Goal: Transaction & Acquisition: Purchase product/service

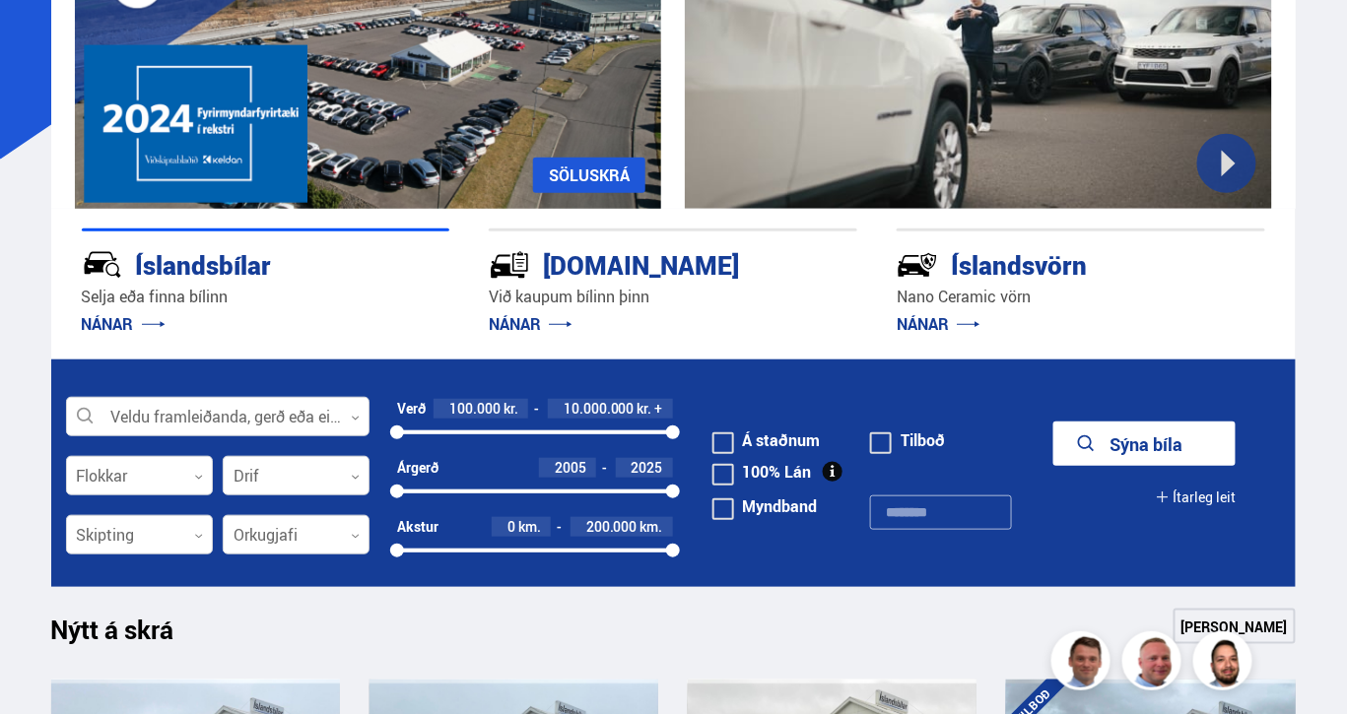
scroll to position [255, 0]
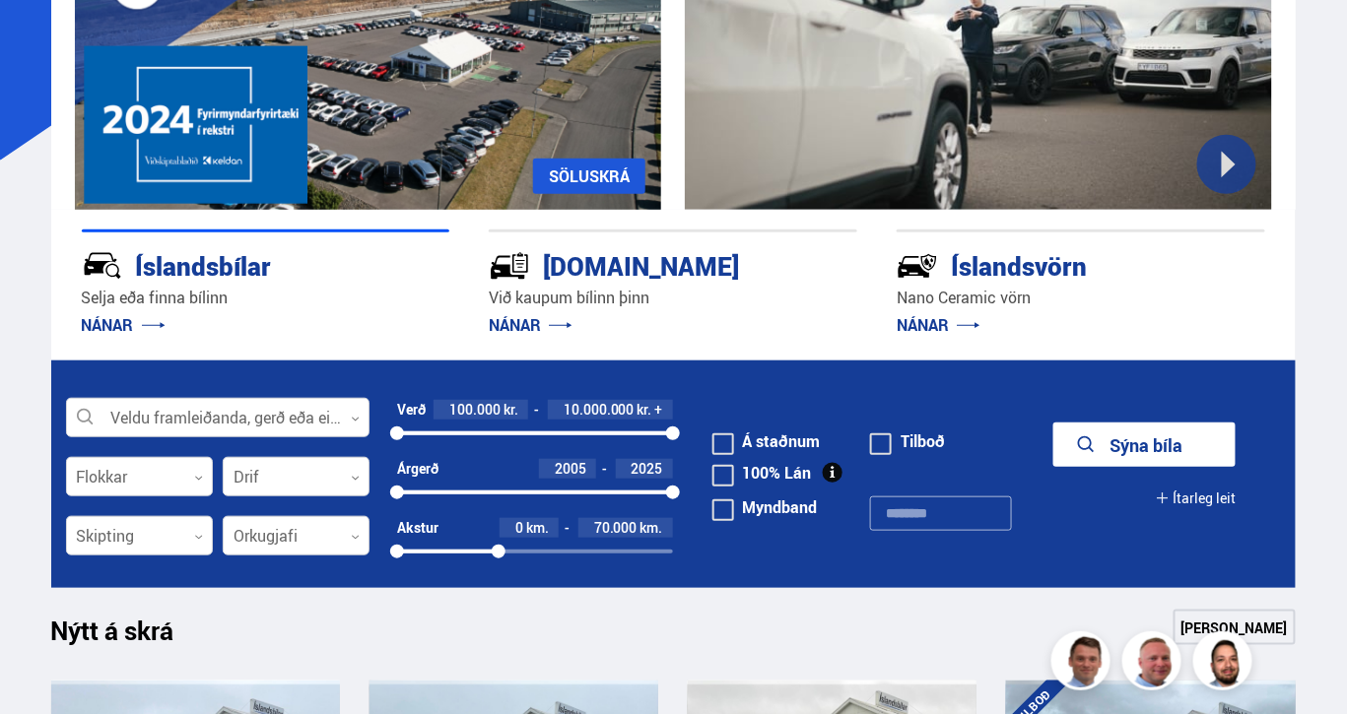
drag, startPoint x: 674, startPoint y: 555, endPoint x: 498, endPoint y: 561, distance: 176.5
click at [498, 561] on div "Akstur 0 km. 70.000 km. 0 73466" at bounding box center [535, 544] width 276 height 52
drag, startPoint x: 669, startPoint y: 436, endPoint x: 588, endPoint y: 437, distance: 80.8
click at [588, 437] on div at bounding box center [588, 434] width 14 height 14
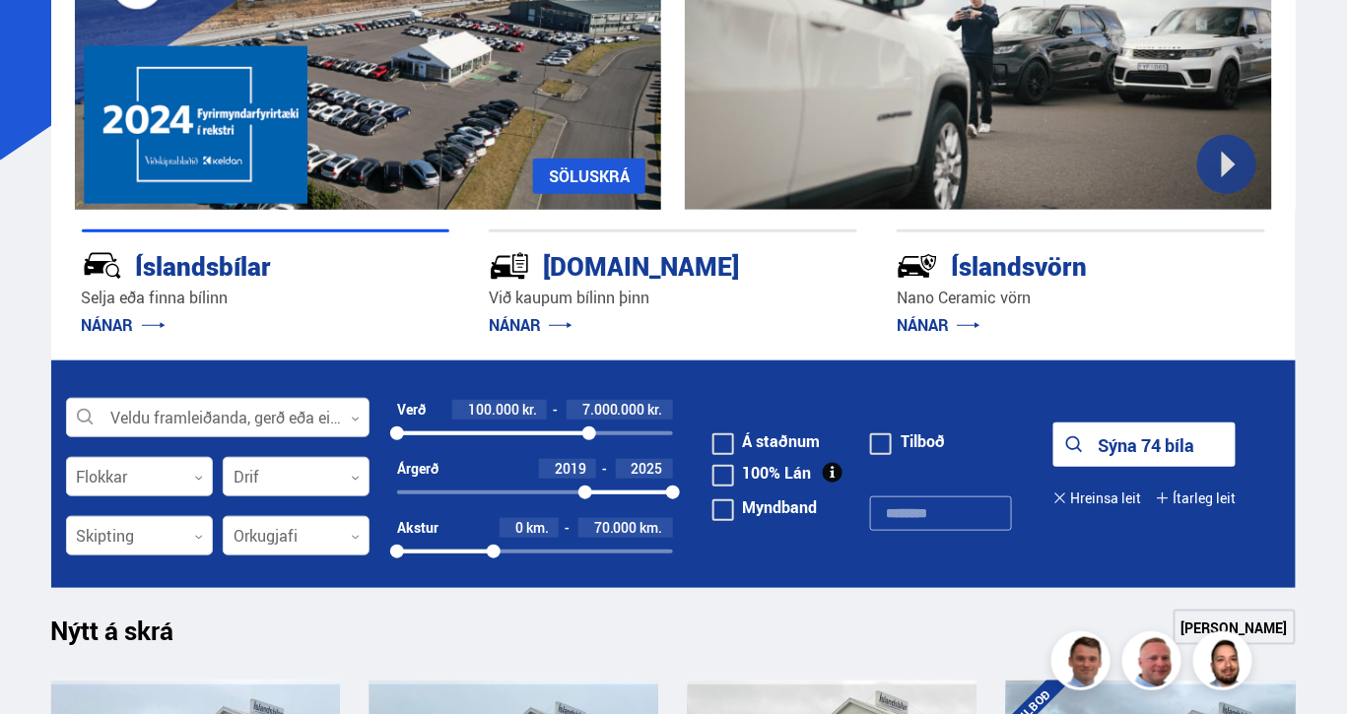
drag, startPoint x: 402, startPoint y: 491, endPoint x: 585, endPoint y: 495, distance: 183.3
click at [585, 495] on div at bounding box center [585, 493] width 14 height 14
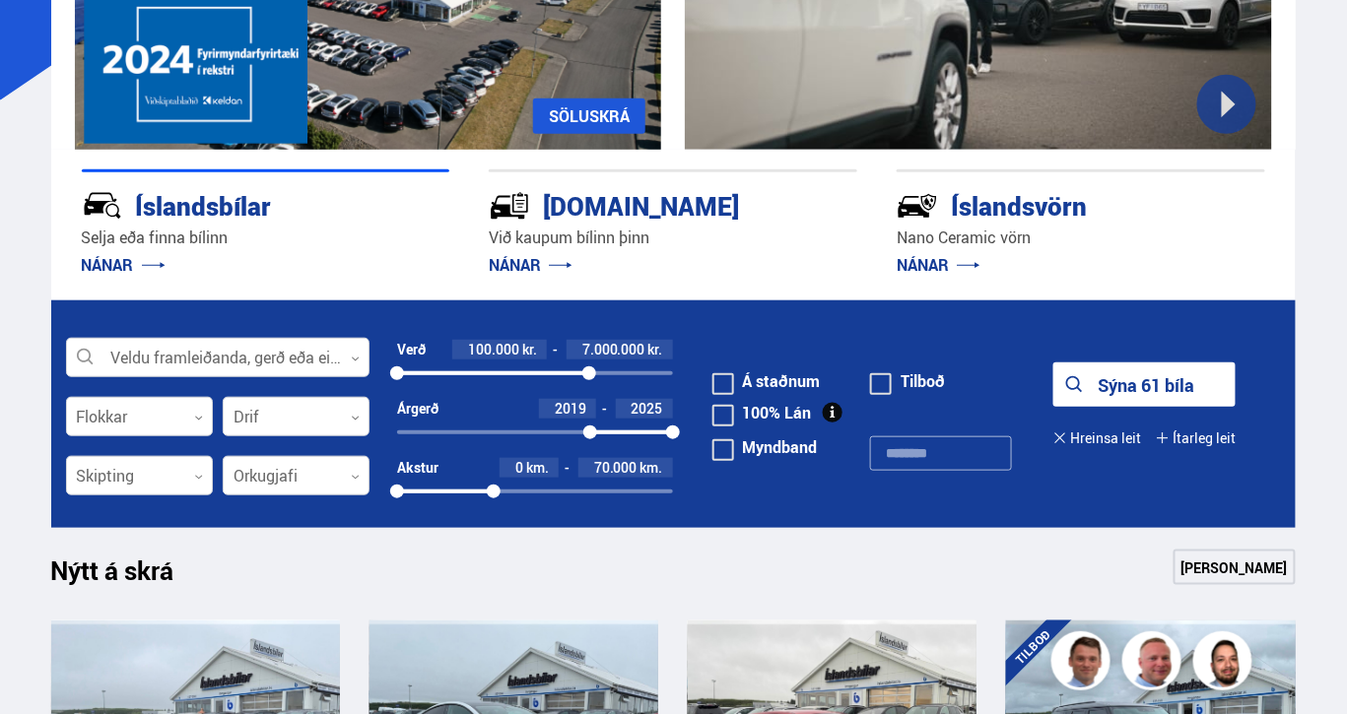
scroll to position [317, 0]
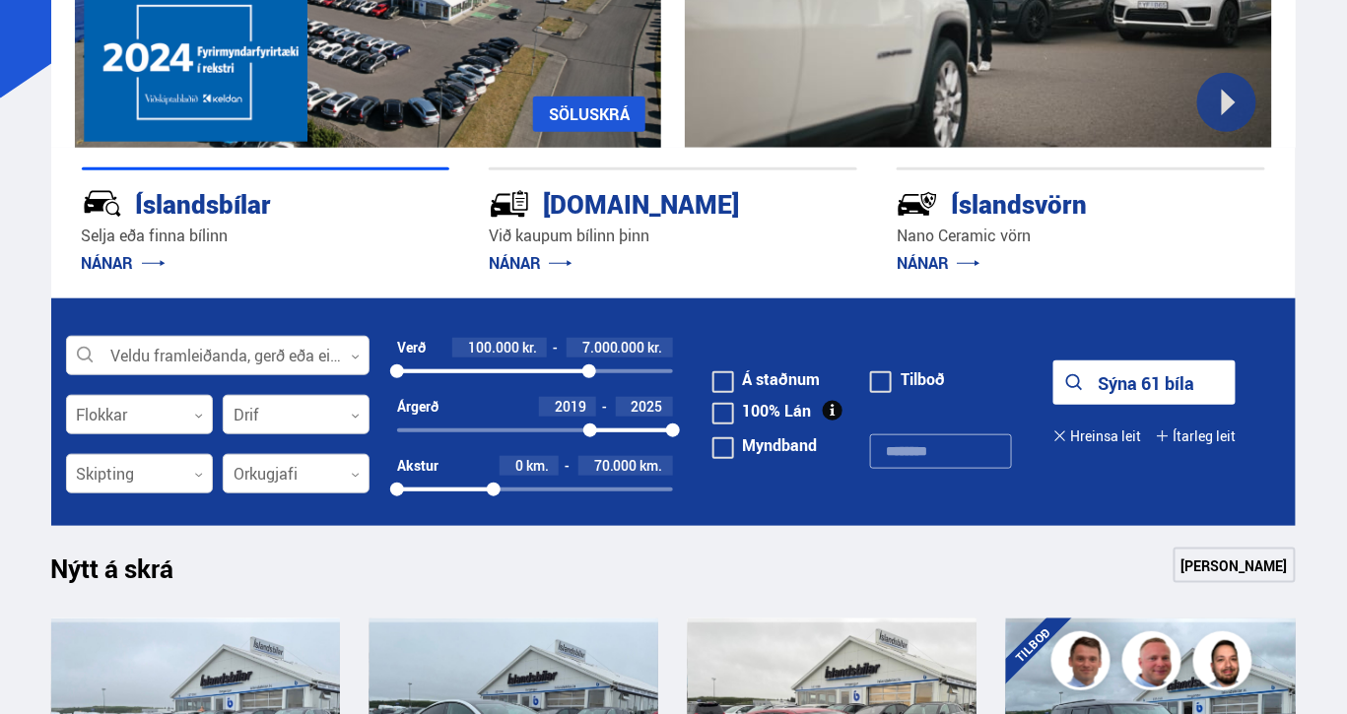
click at [1101, 370] on button "Sýna 61 bíla" at bounding box center [1144, 383] width 182 height 44
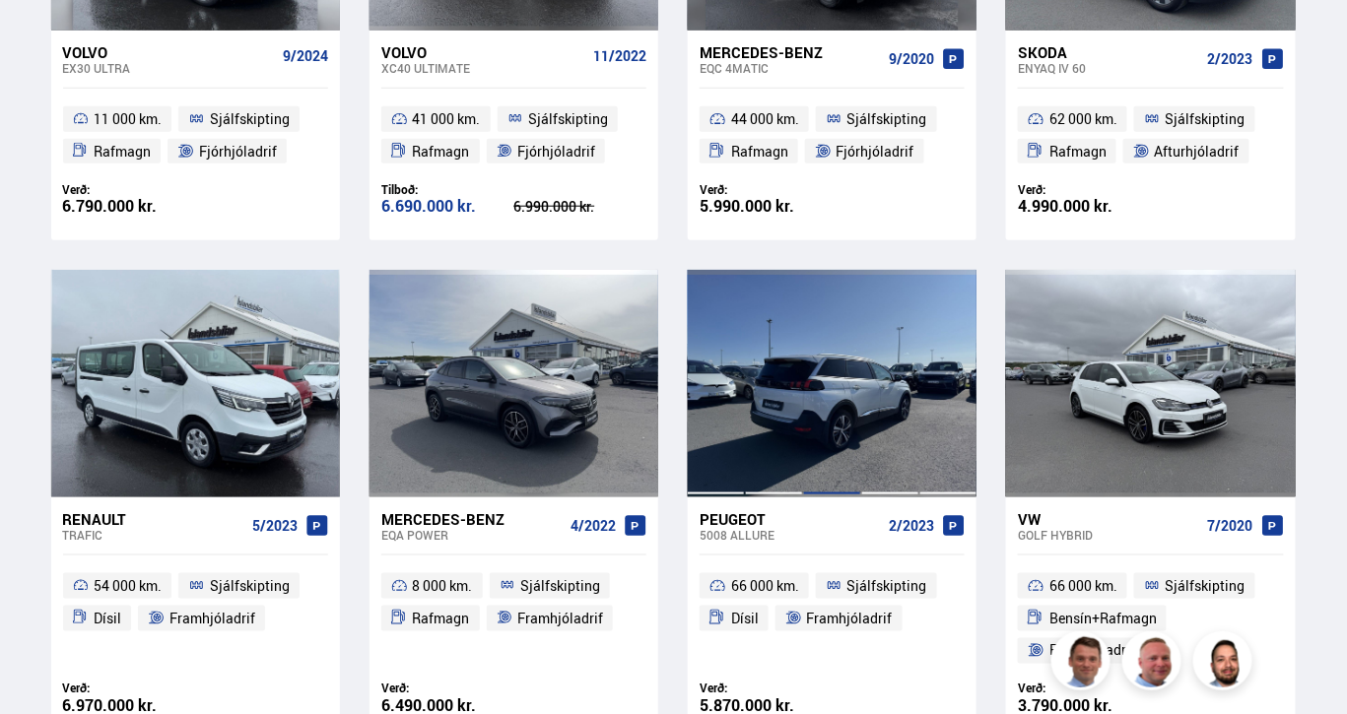
scroll to position [2631, 0]
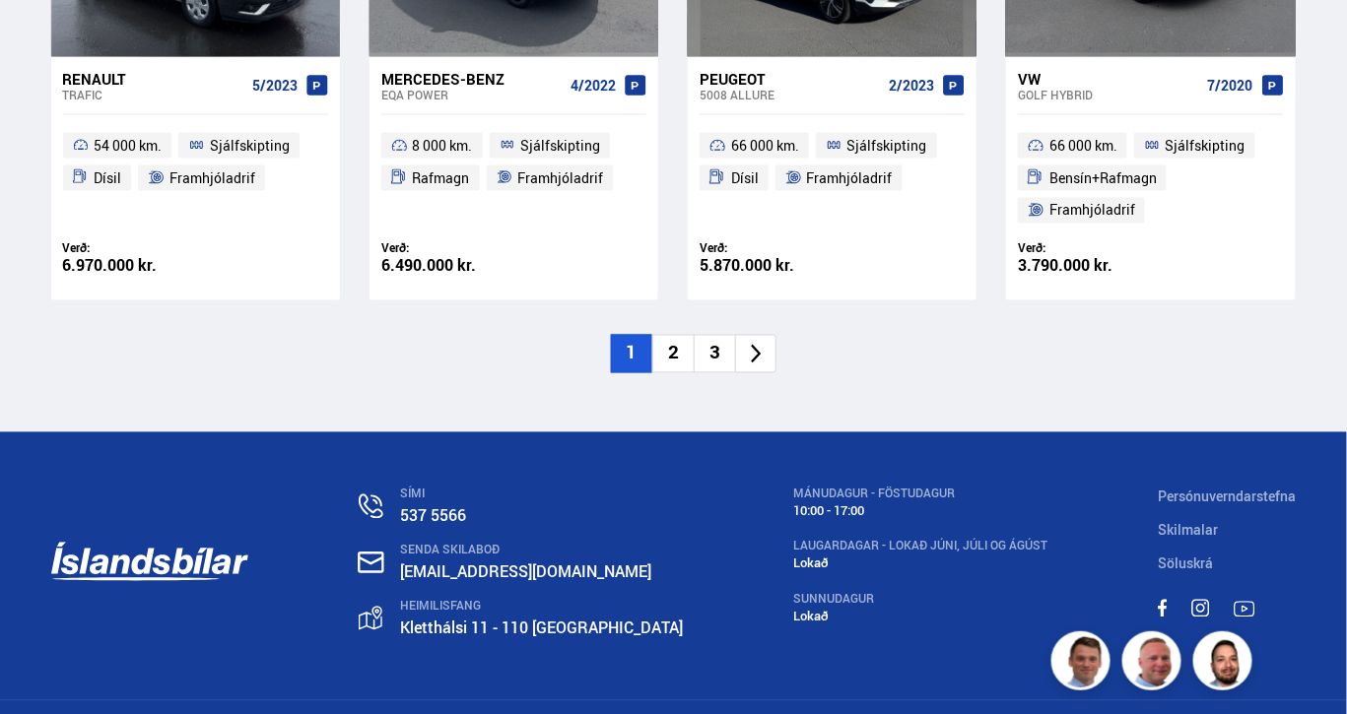
click at [671, 363] on li "2" at bounding box center [672, 354] width 41 height 38
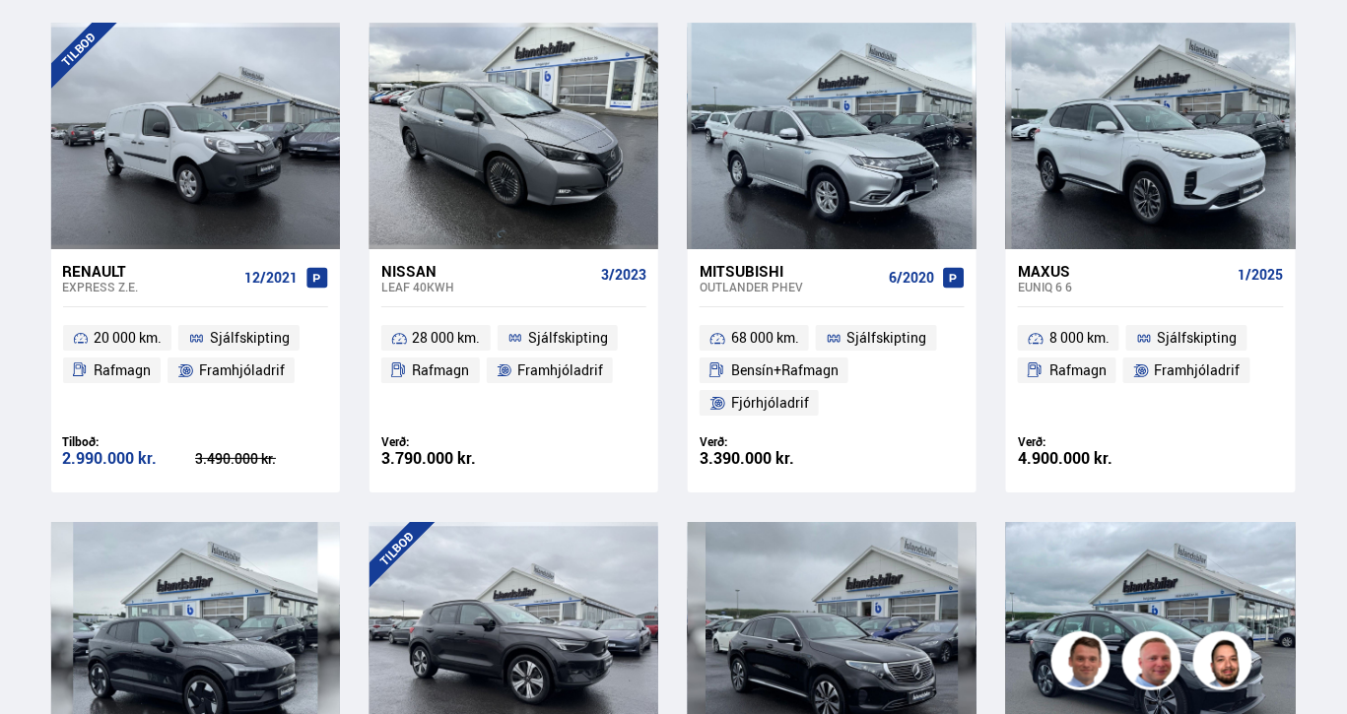
scroll to position [87, 0]
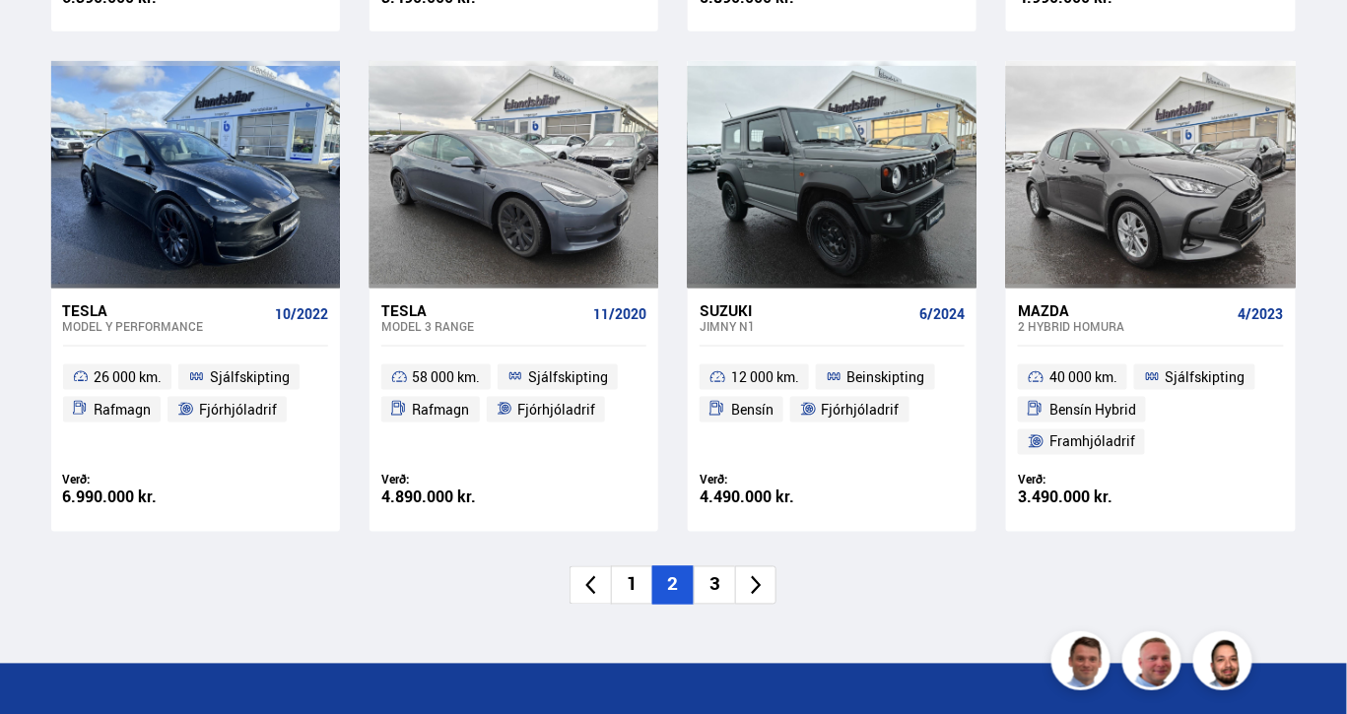
scroll to position [2847, 0]
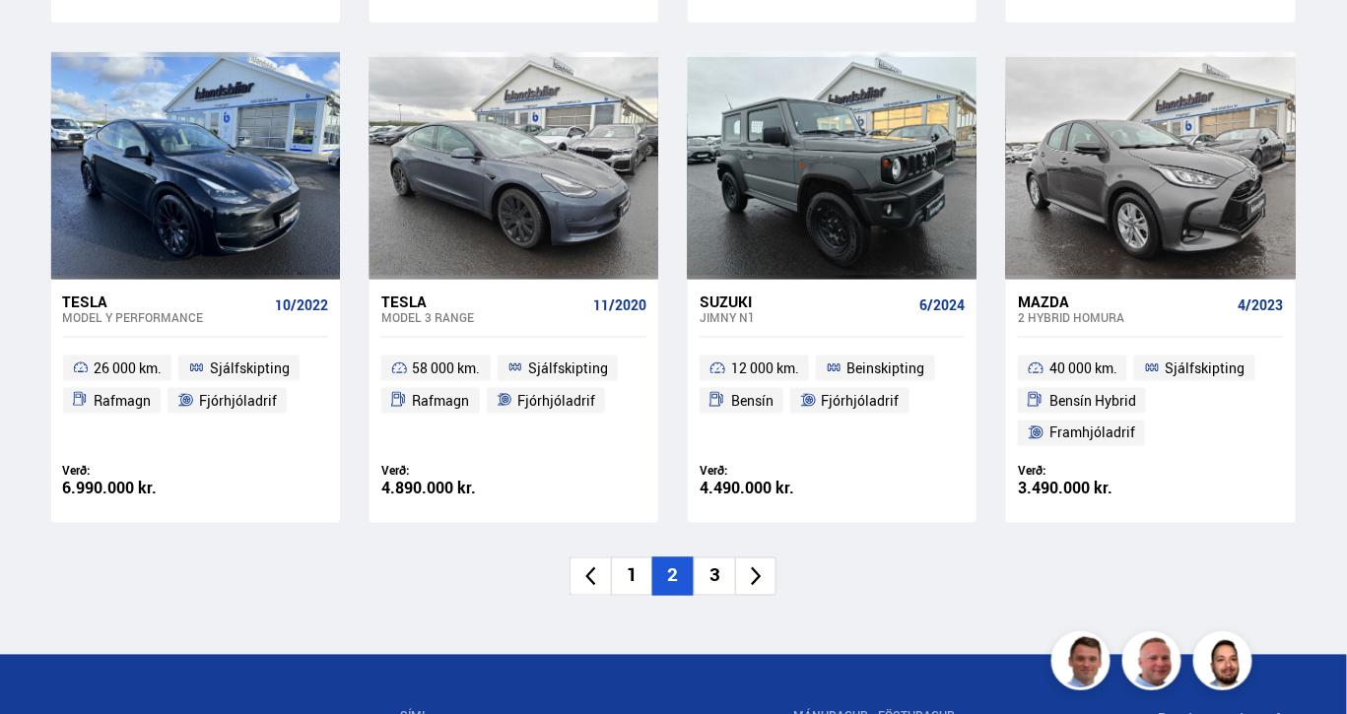
click at [715, 571] on li "3" at bounding box center [714, 577] width 41 height 38
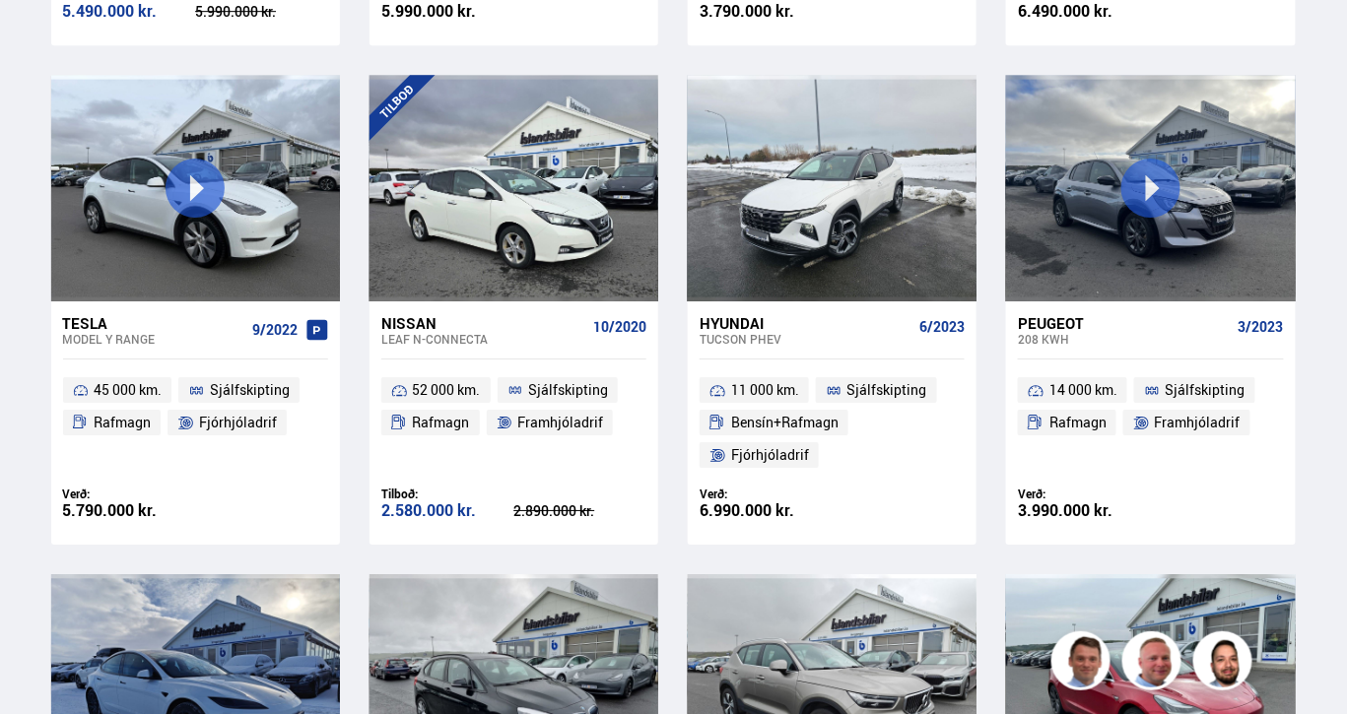
scroll to position [64, 0]
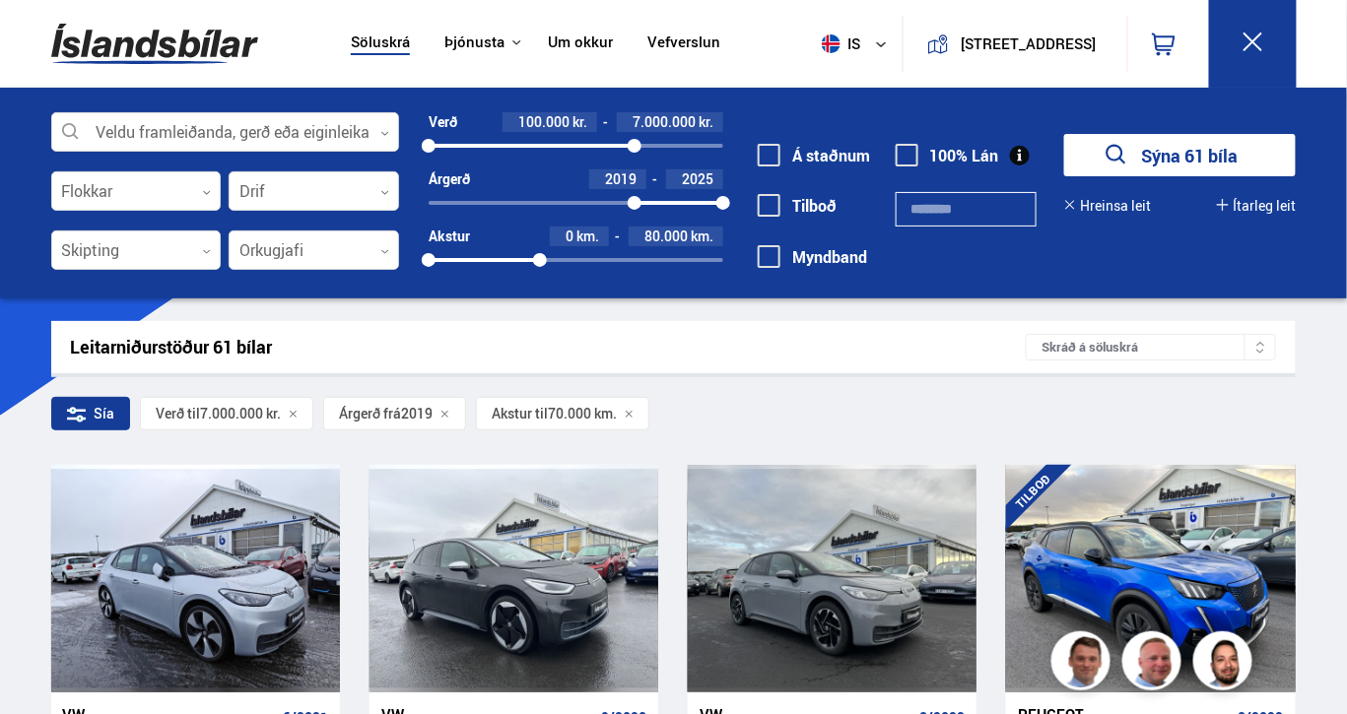
click at [541, 256] on div at bounding box center [540, 260] width 14 height 14
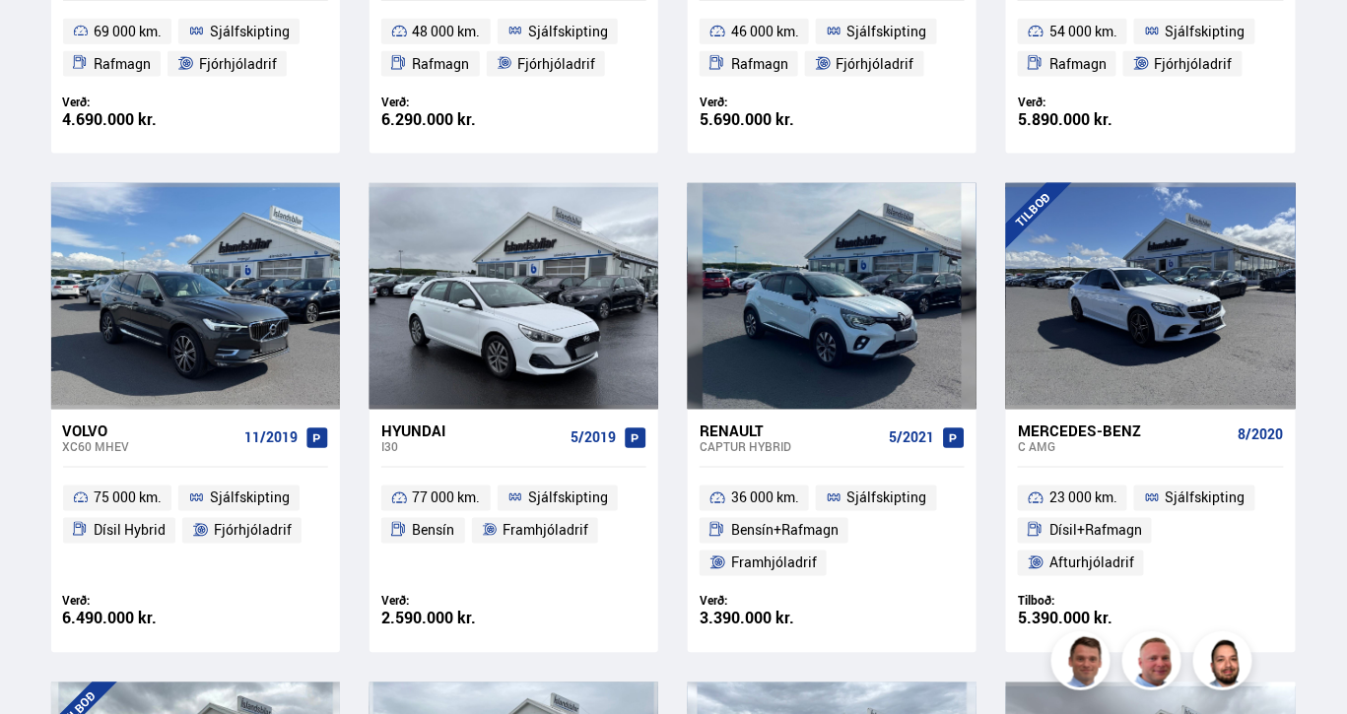
scroll to position [791, 0]
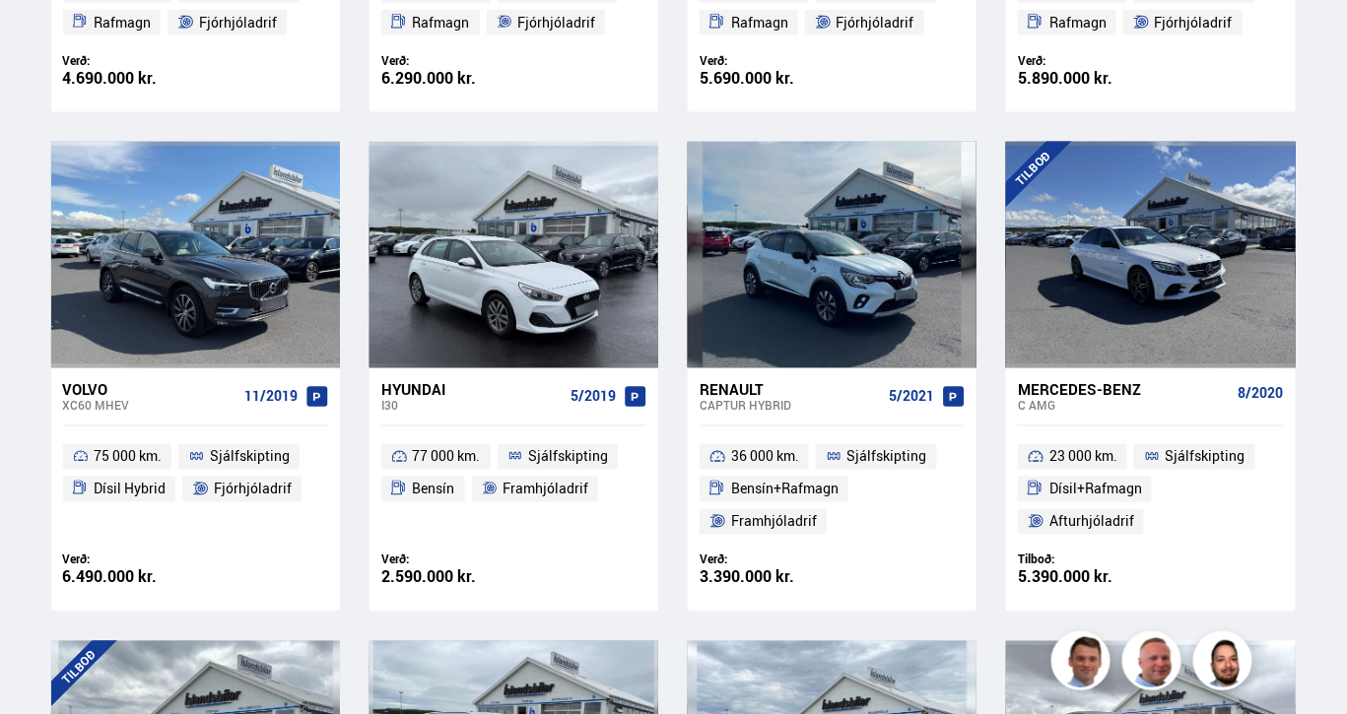
click at [85, 385] on div "Volvo" at bounding box center [149, 390] width 173 height 18
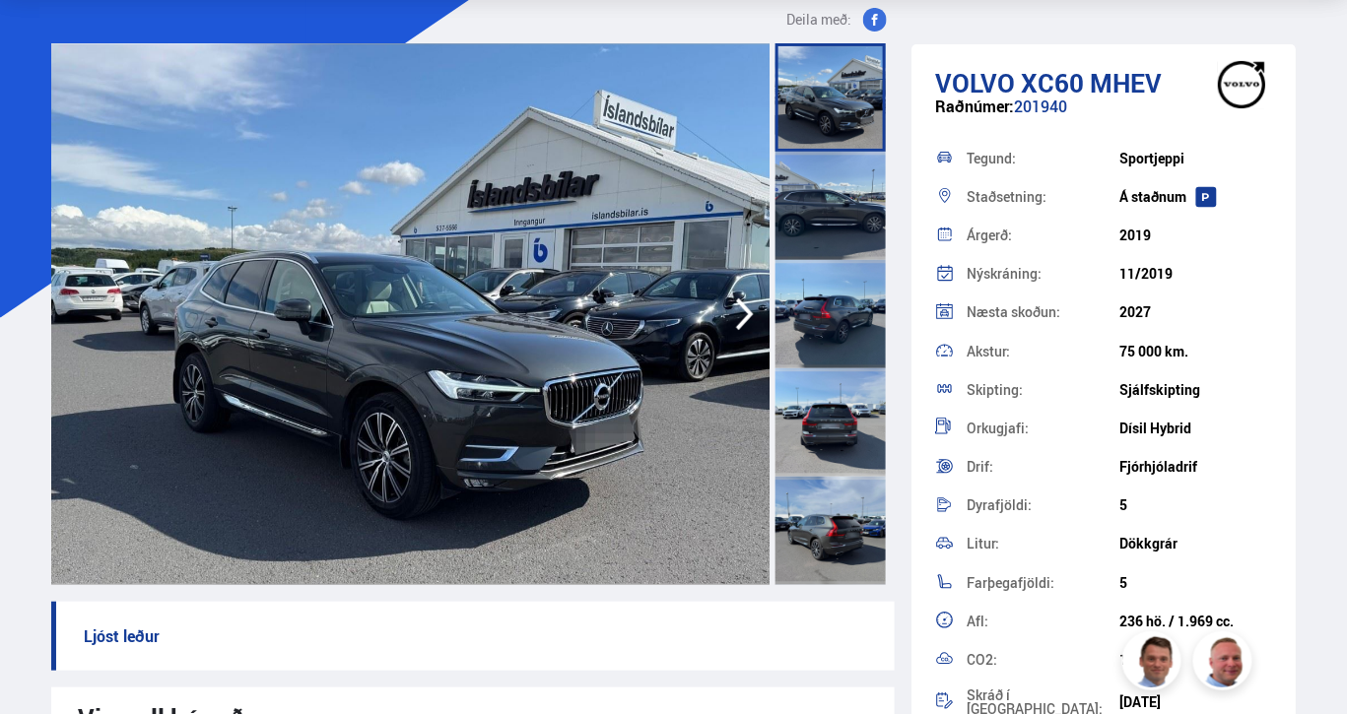
scroll to position [99, 0]
click at [734, 305] on icon "button" at bounding box center [744, 313] width 39 height 47
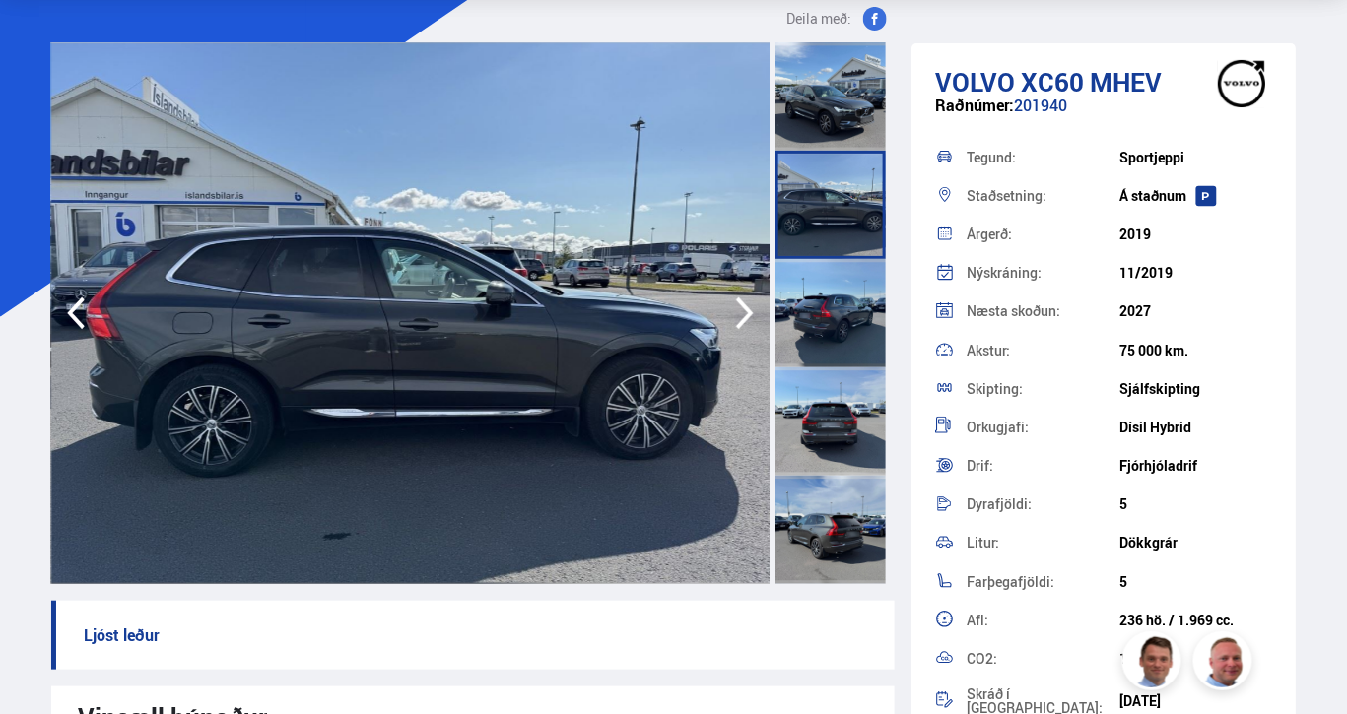
click at [734, 305] on icon "button" at bounding box center [744, 313] width 39 height 47
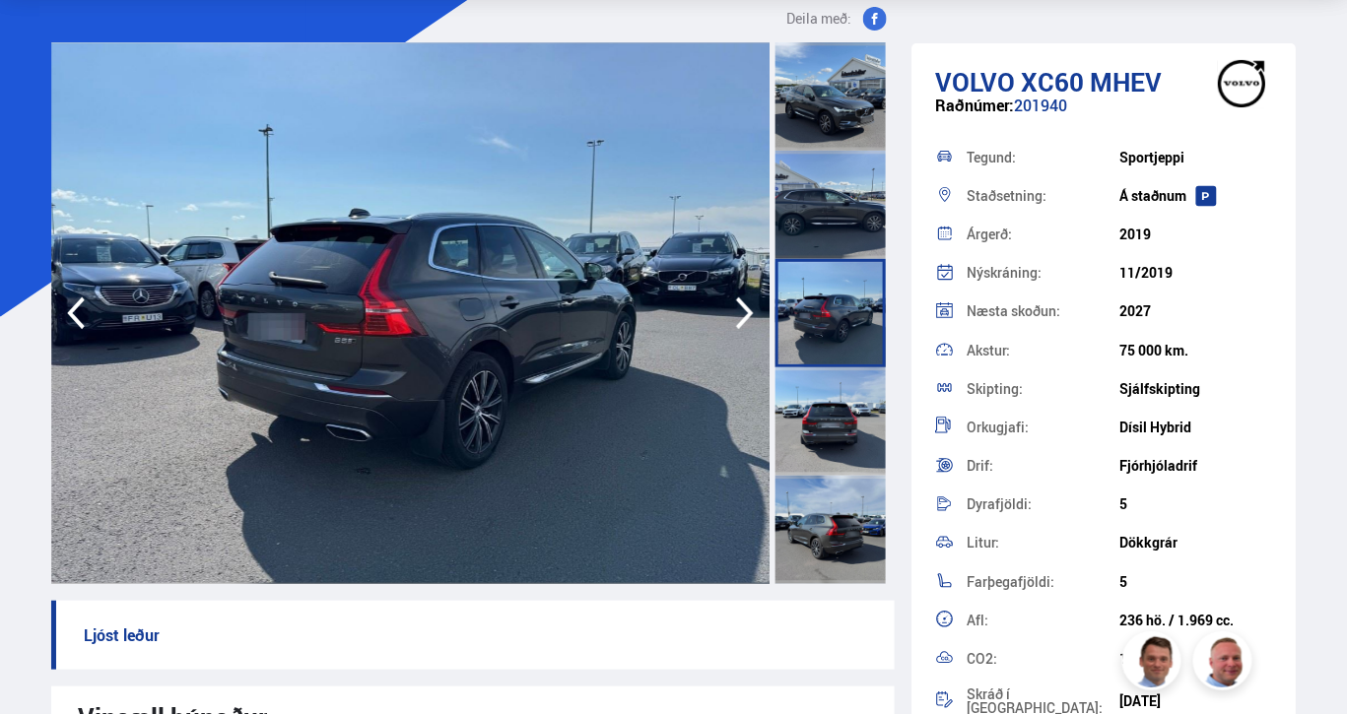
click at [734, 305] on icon "button" at bounding box center [744, 313] width 39 height 47
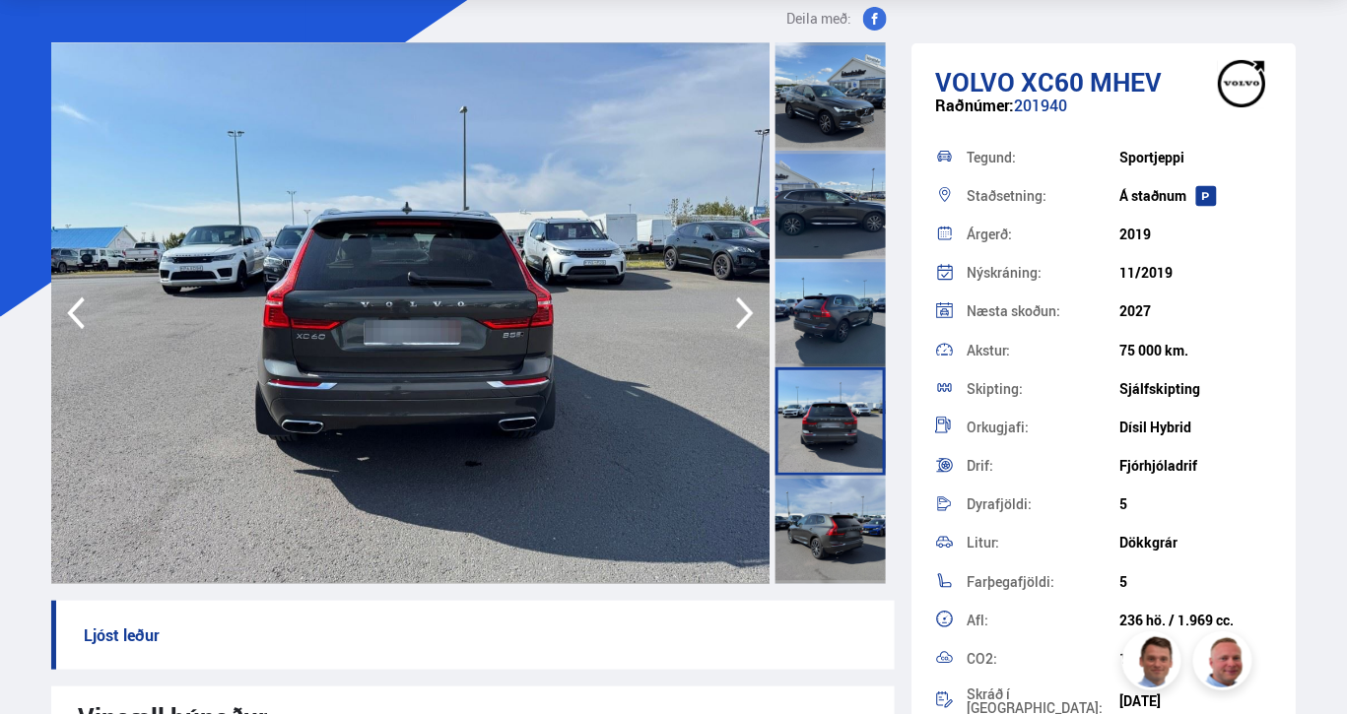
click at [734, 305] on icon "button" at bounding box center [744, 313] width 39 height 47
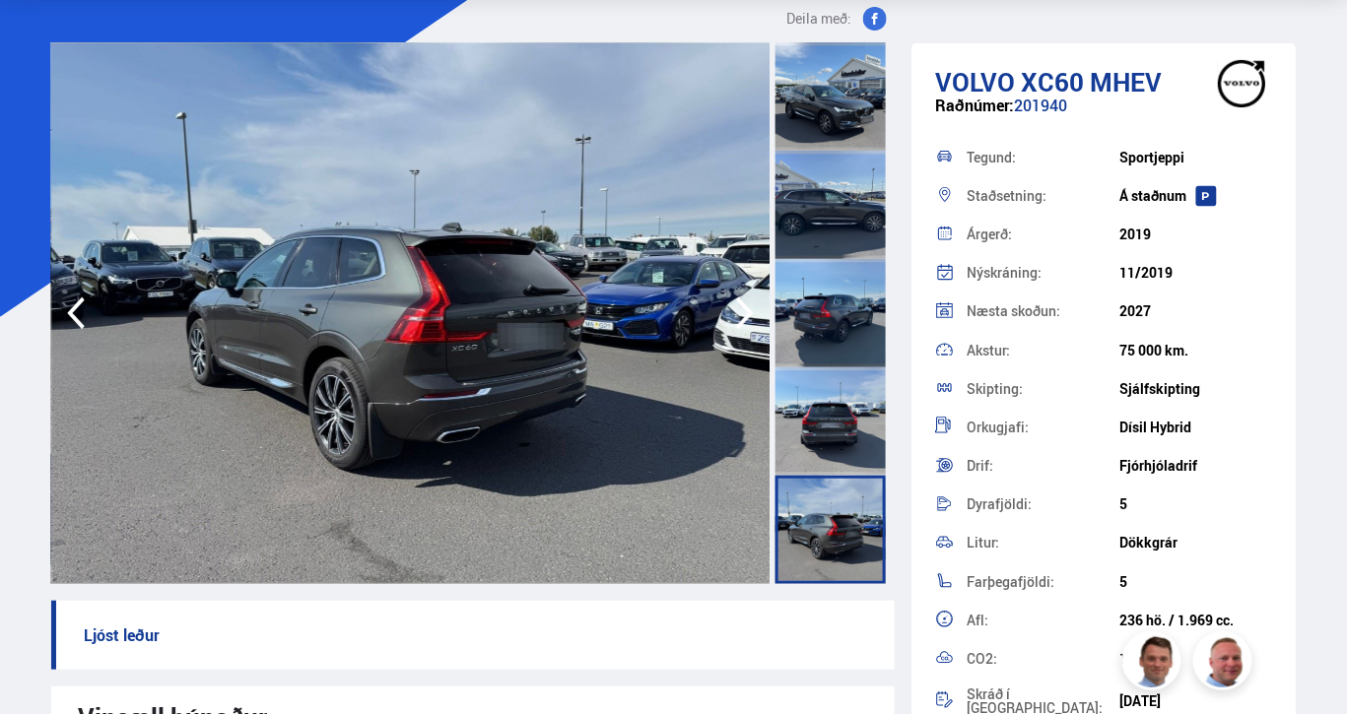
click at [734, 305] on icon "button" at bounding box center [744, 313] width 39 height 47
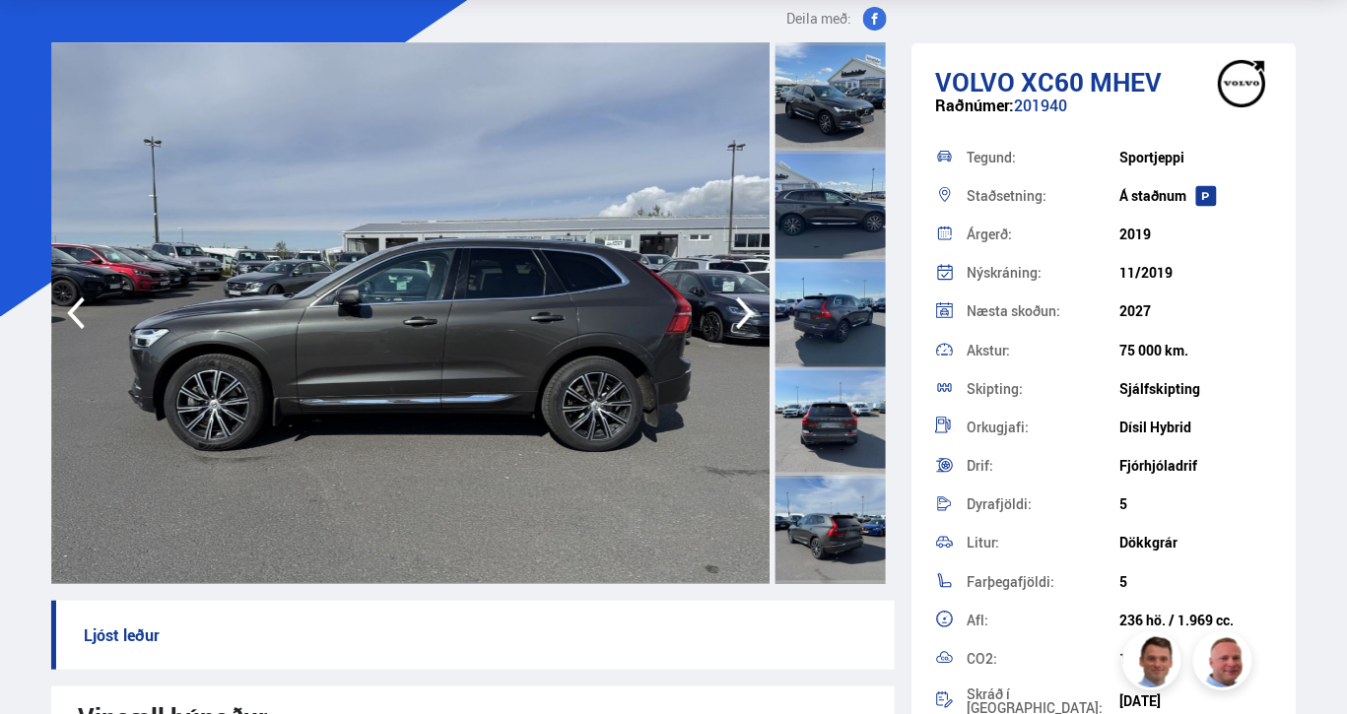
click at [734, 305] on icon "button" at bounding box center [744, 313] width 39 height 47
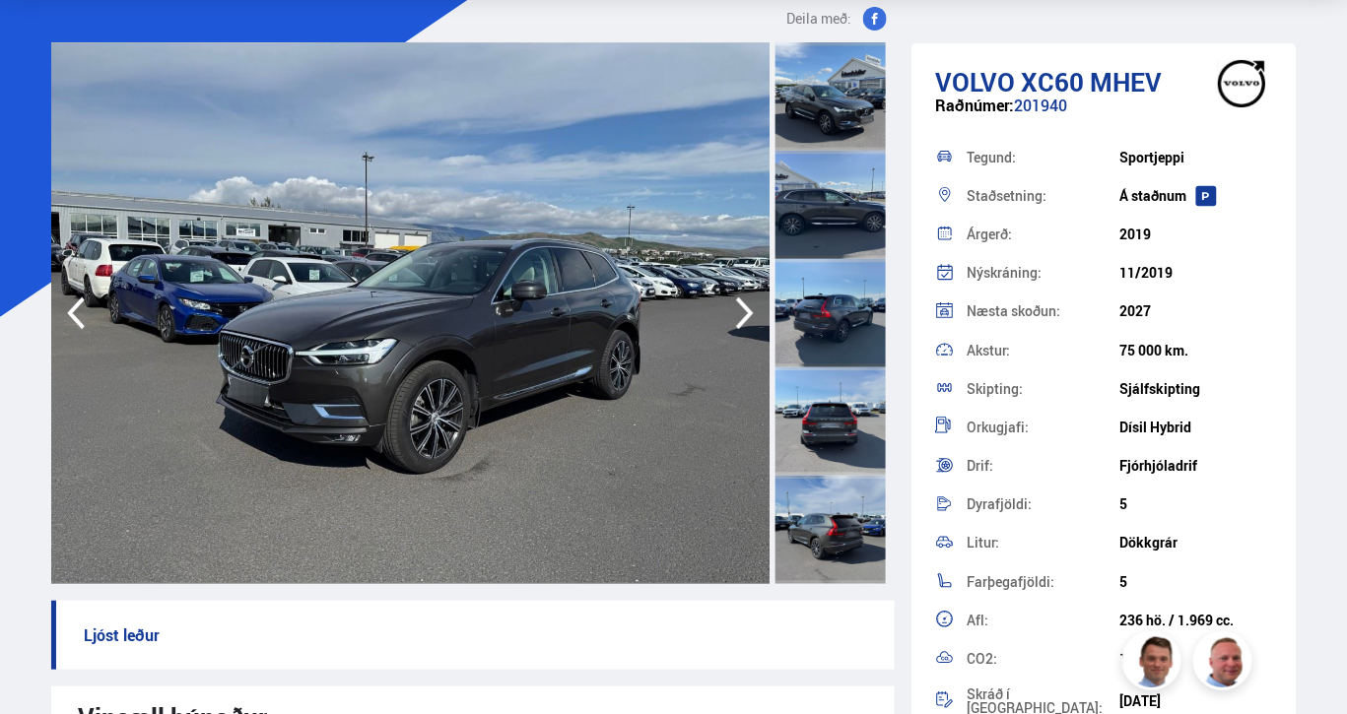
click at [734, 305] on icon "button" at bounding box center [744, 313] width 39 height 47
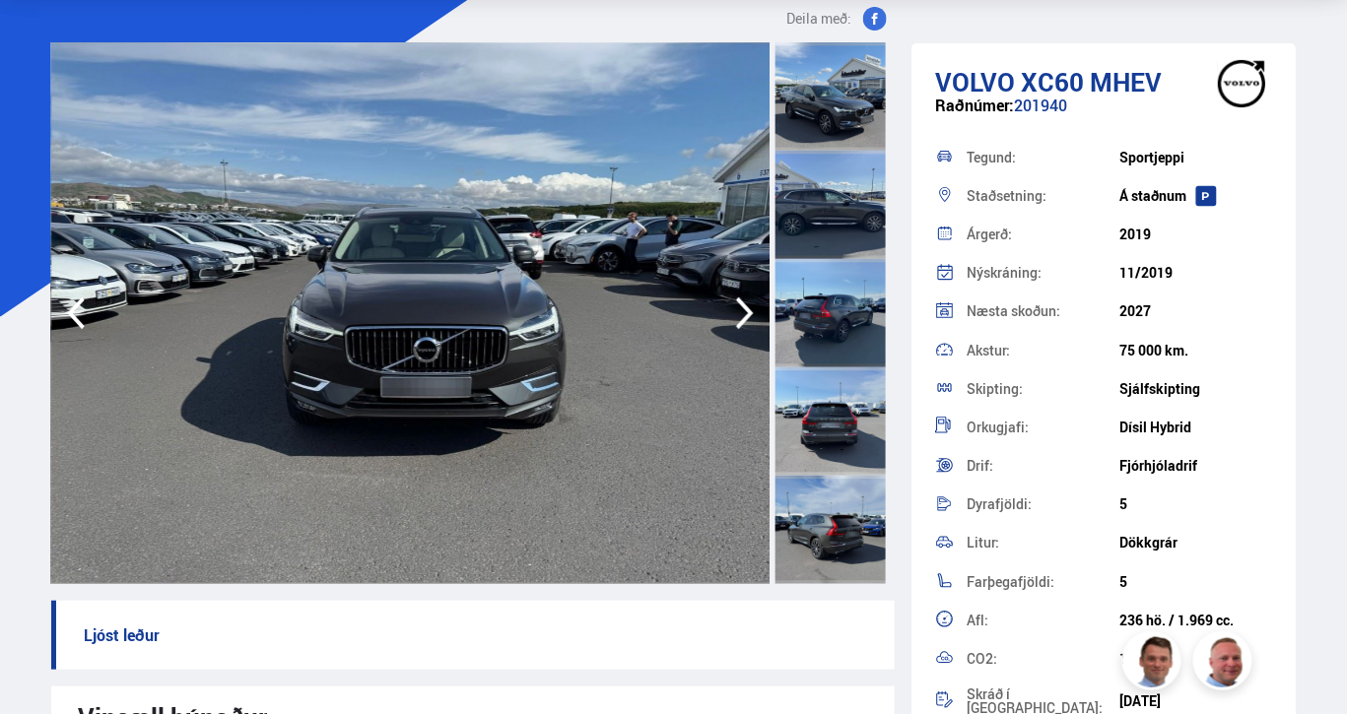
click at [734, 305] on icon "button" at bounding box center [744, 313] width 39 height 47
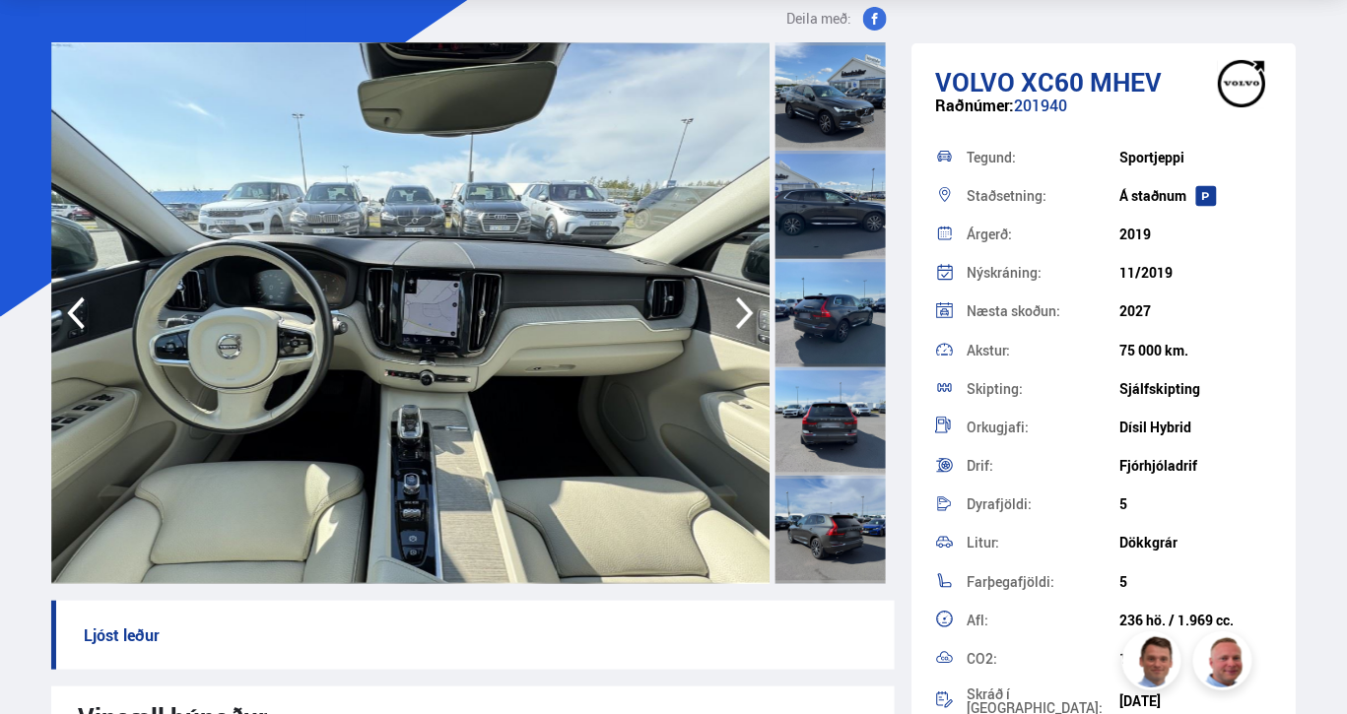
click at [734, 305] on icon "button" at bounding box center [744, 313] width 39 height 47
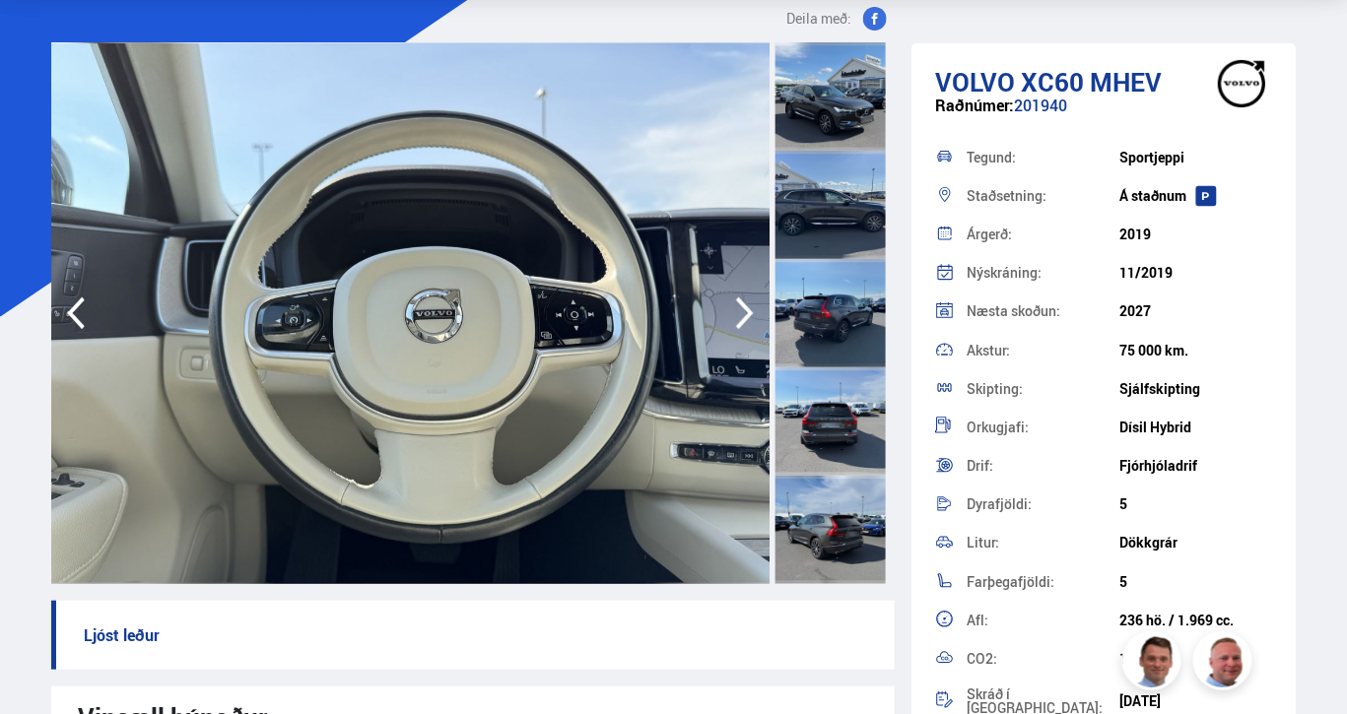
click at [734, 305] on icon "button" at bounding box center [744, 313] width 39 height 47
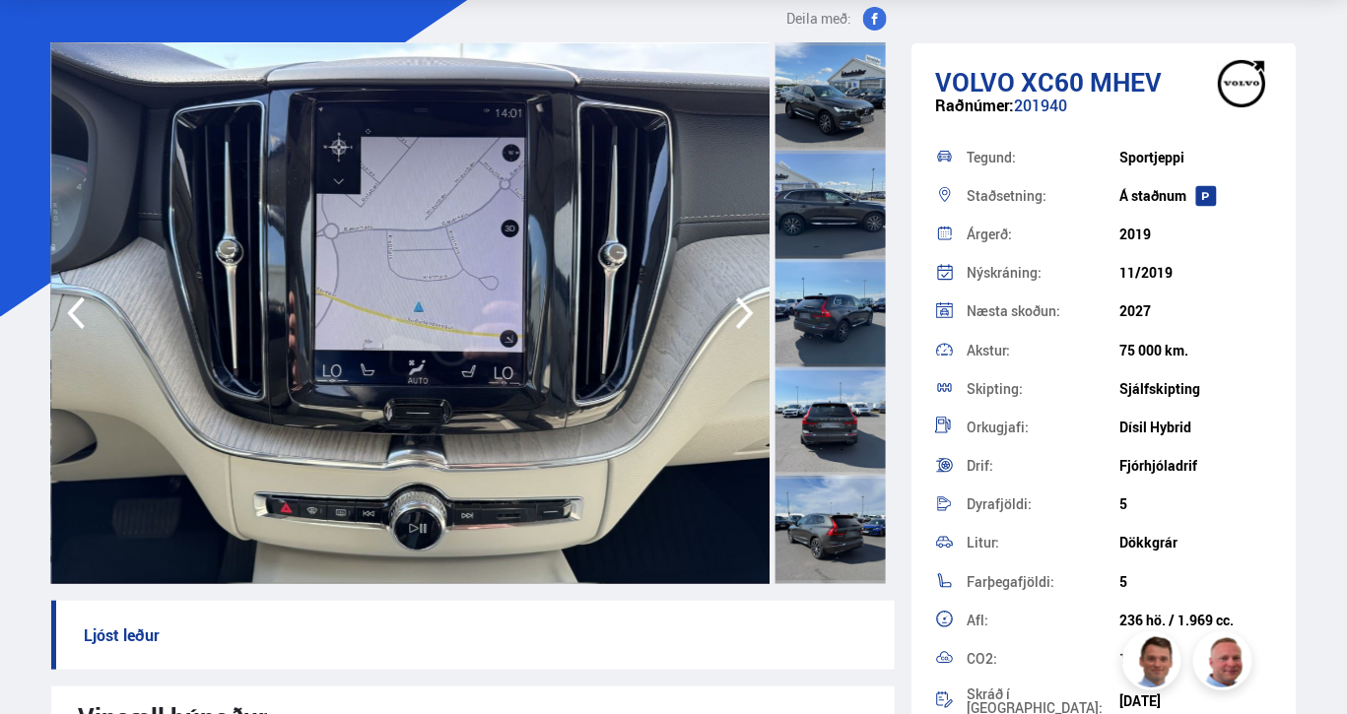
click at [734, 305] on icon "button" at bounding box center [744, 313] width 39 height 47
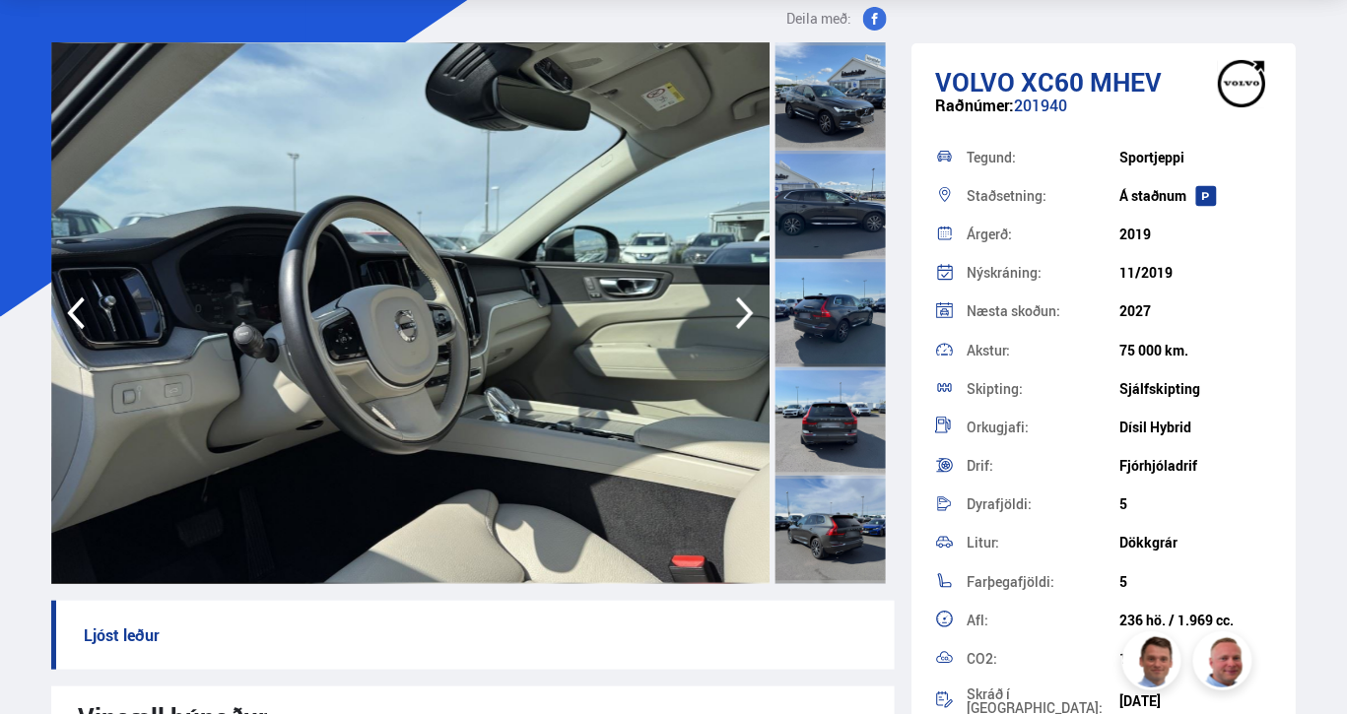
click at [734, 305] on icon "button" at bounding box center [744, 313] width 39 height 47
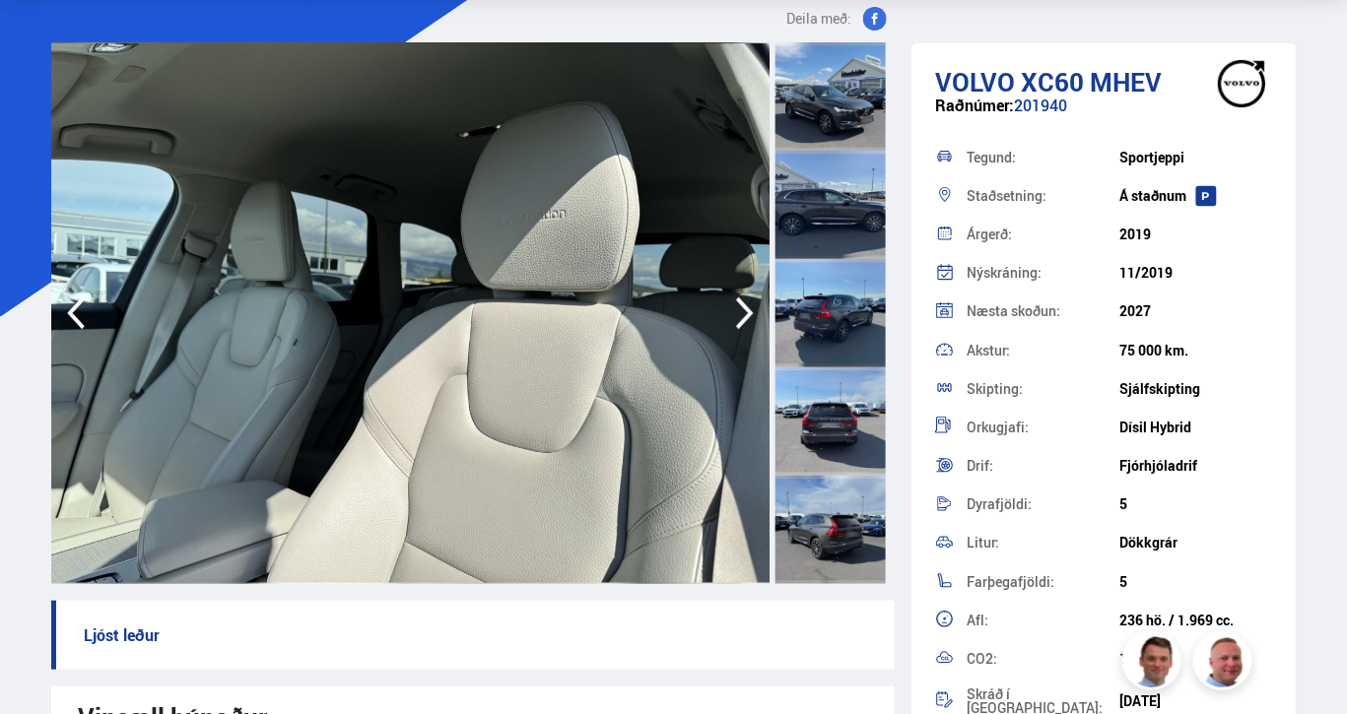
click at [734, 305] on icon "button" at bounding box center [744, 313] width 39 height 47
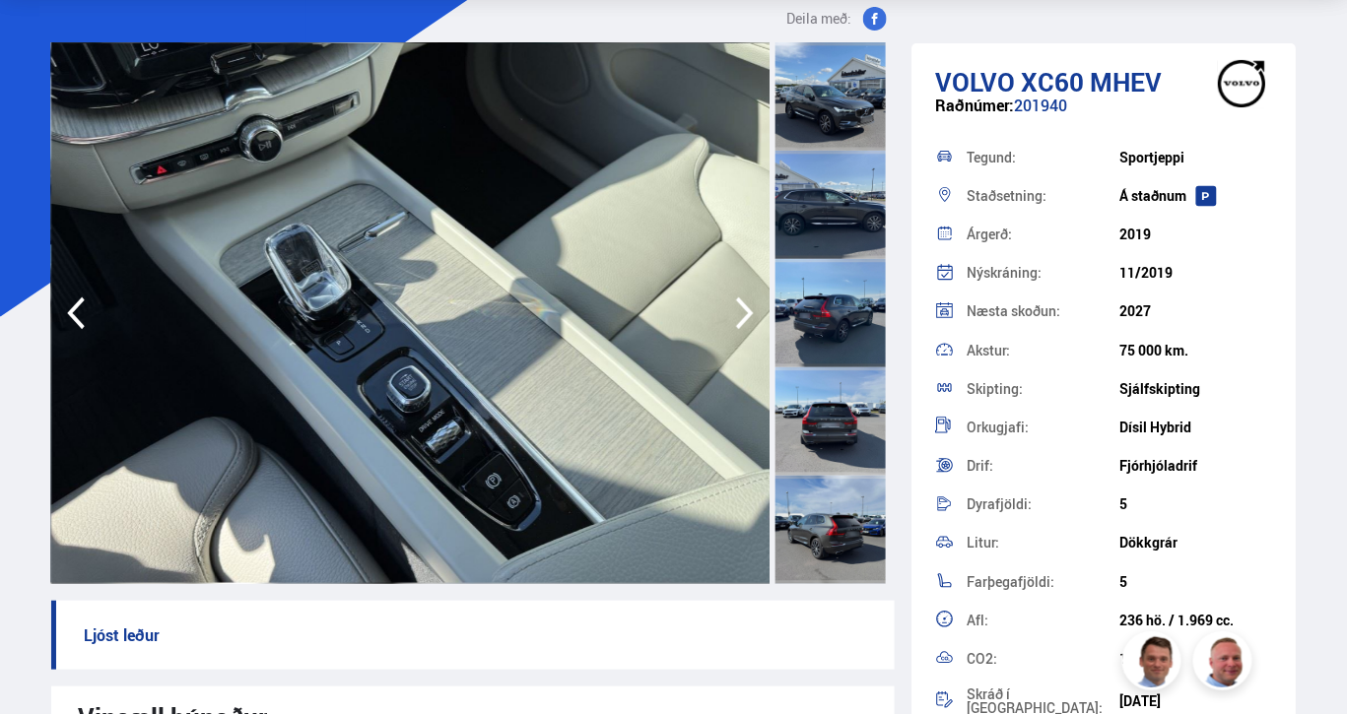
click at [734, 305] on icon "button" at bounding box center [744, 313] width 39 height 47
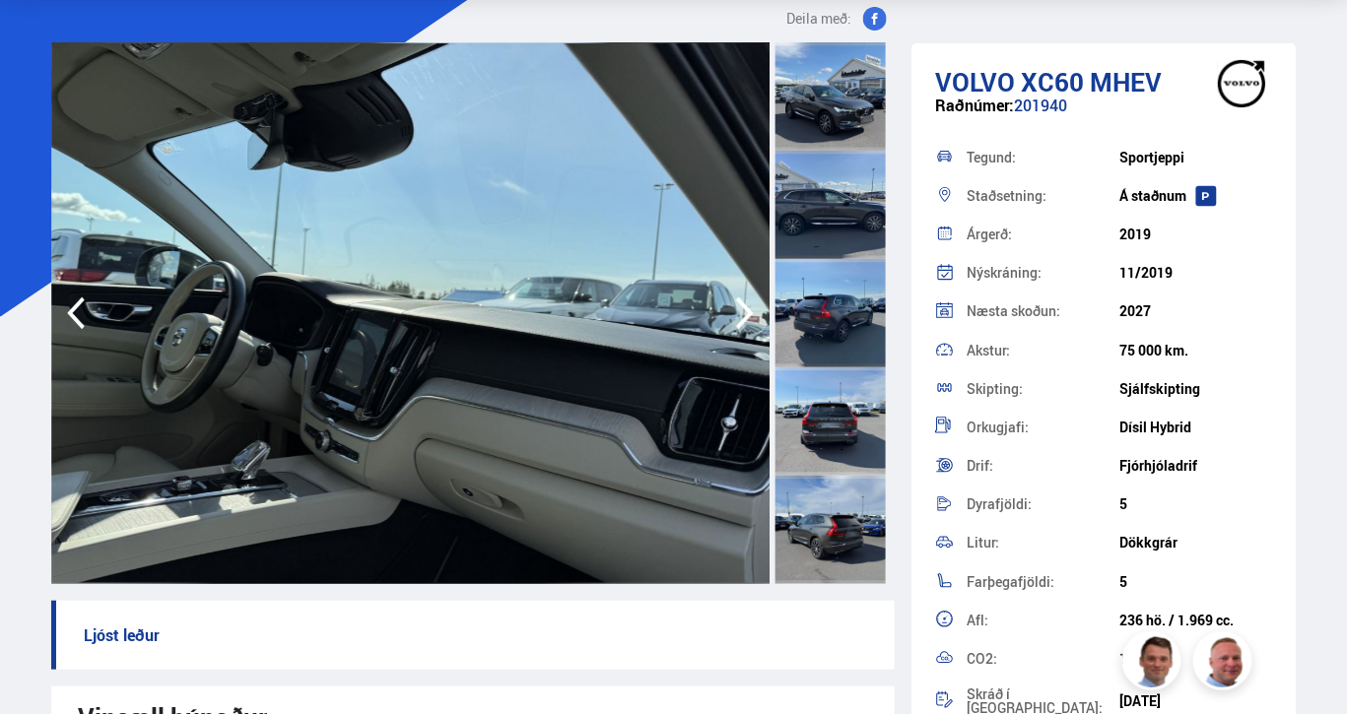
click at [734, 305] on icon "button" at bounding box center [744, 313] width 39 height 47
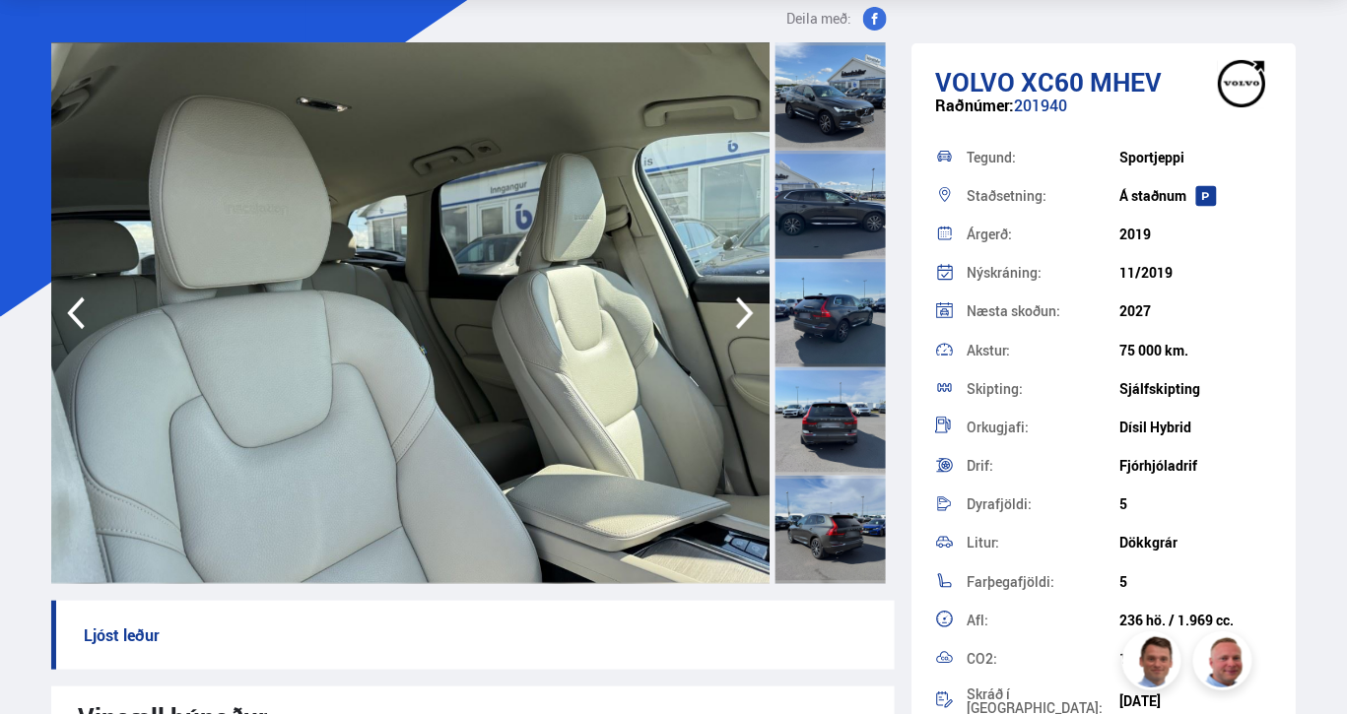
click at [734, 305] on icon "button" at bounding box center [744, 313] width 39 height 47
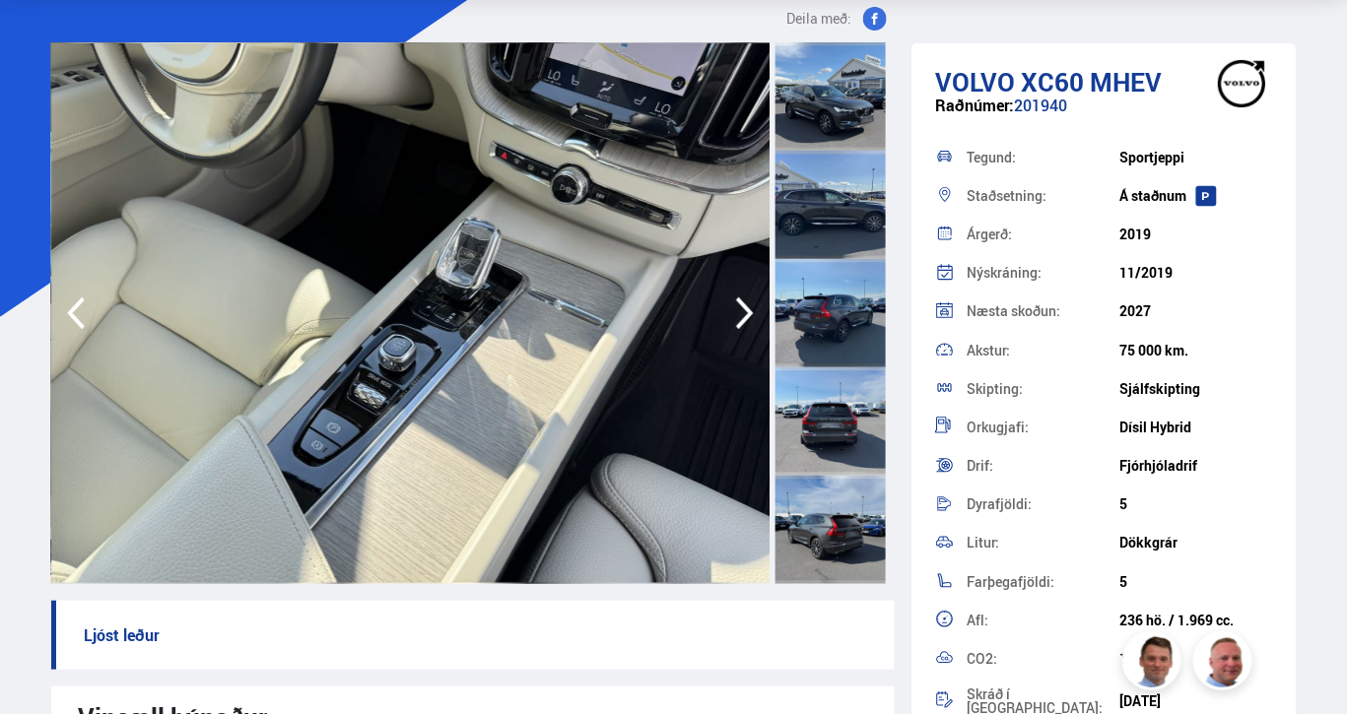
click at [734, 305] on icon "button" at bounding box center [744, 313] width 39 height 47
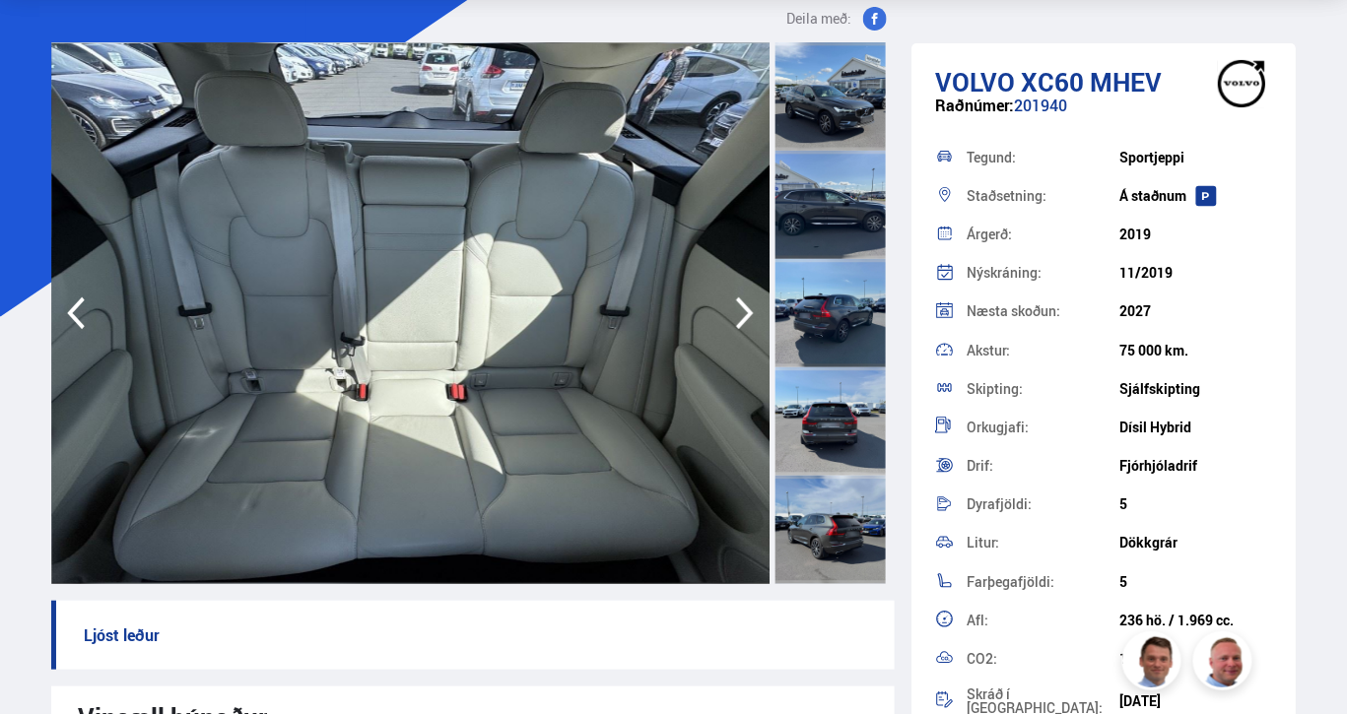
click at [734, 305] on icon "button" at bounding box center [744, 313] width 39 height 47
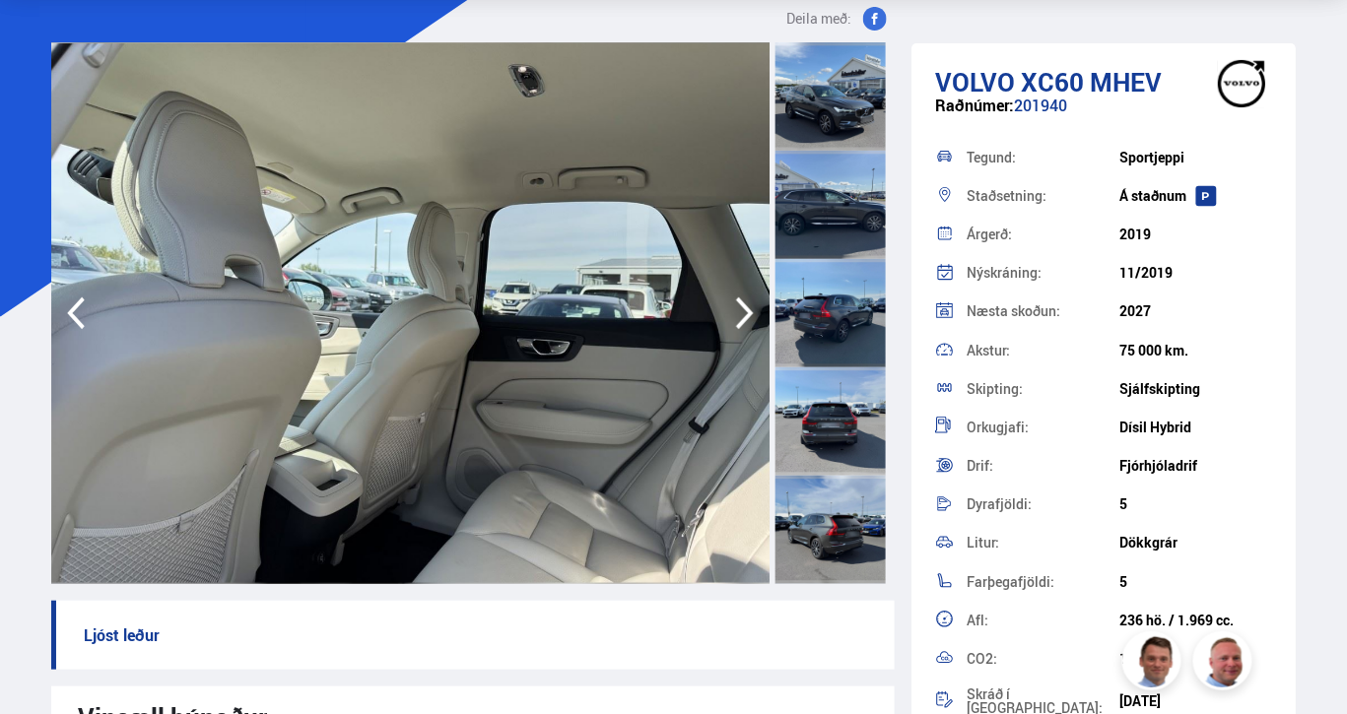
click at [734, 305] on icon "button" at bounding box center [744, 313] width 39 height 47
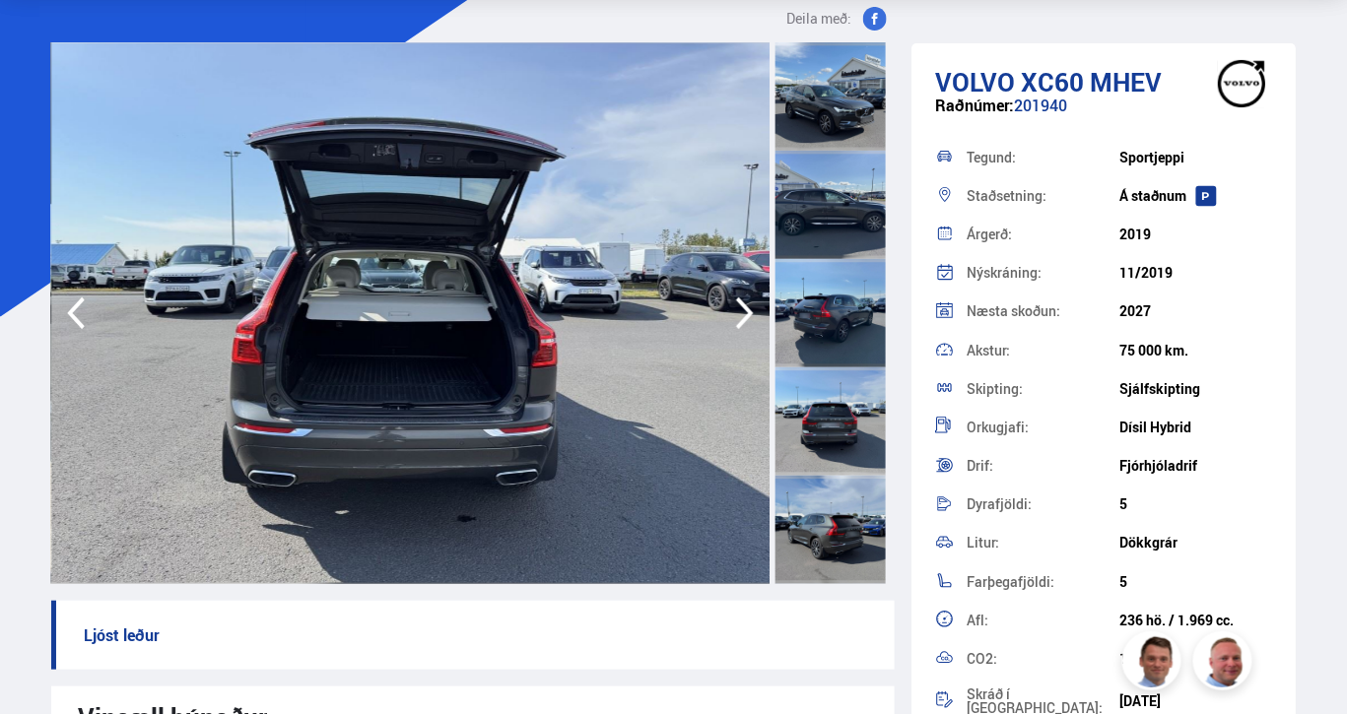
click at [734, 305] on icon "button" at bounding box center [744, 313] width 39 height 47
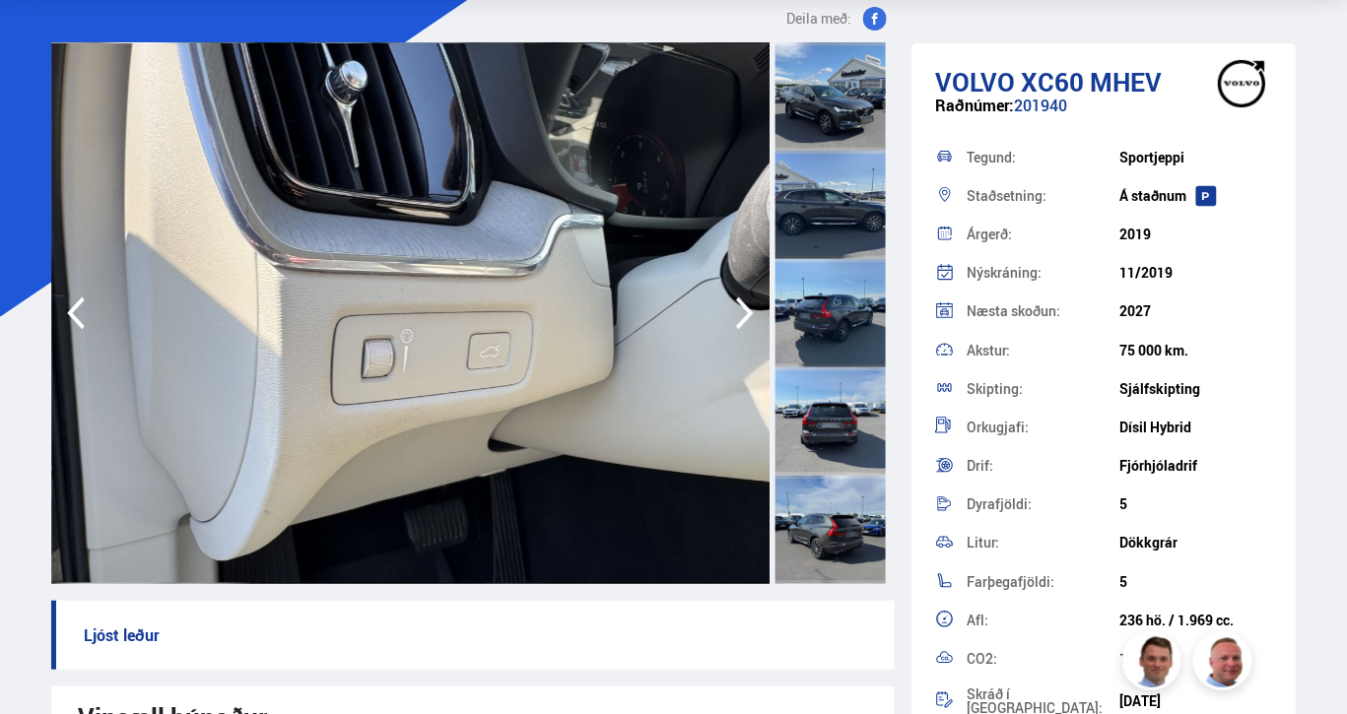
click at [734, 305] on icon "button" at bounding box center [744, 313] width 39 height 47
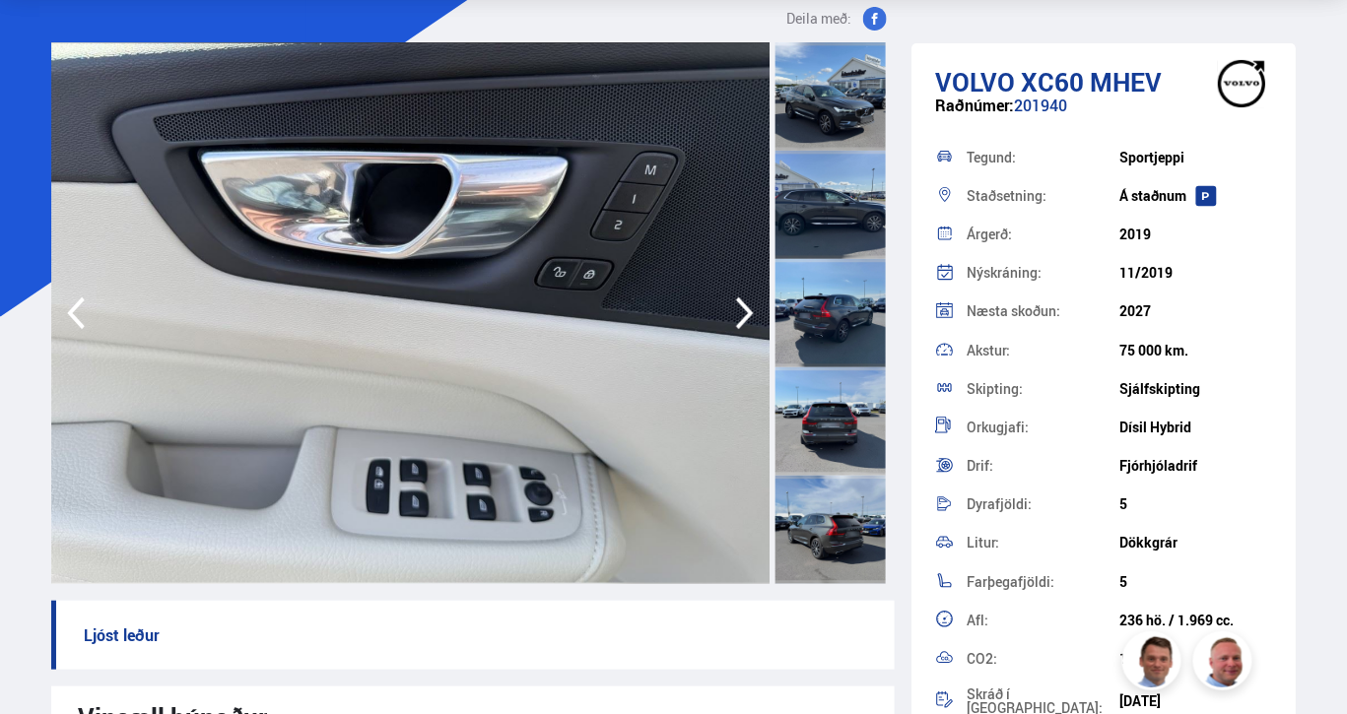
click at [734, 305] on icon "button" at bounding box center [744, 313] width 39 height 47
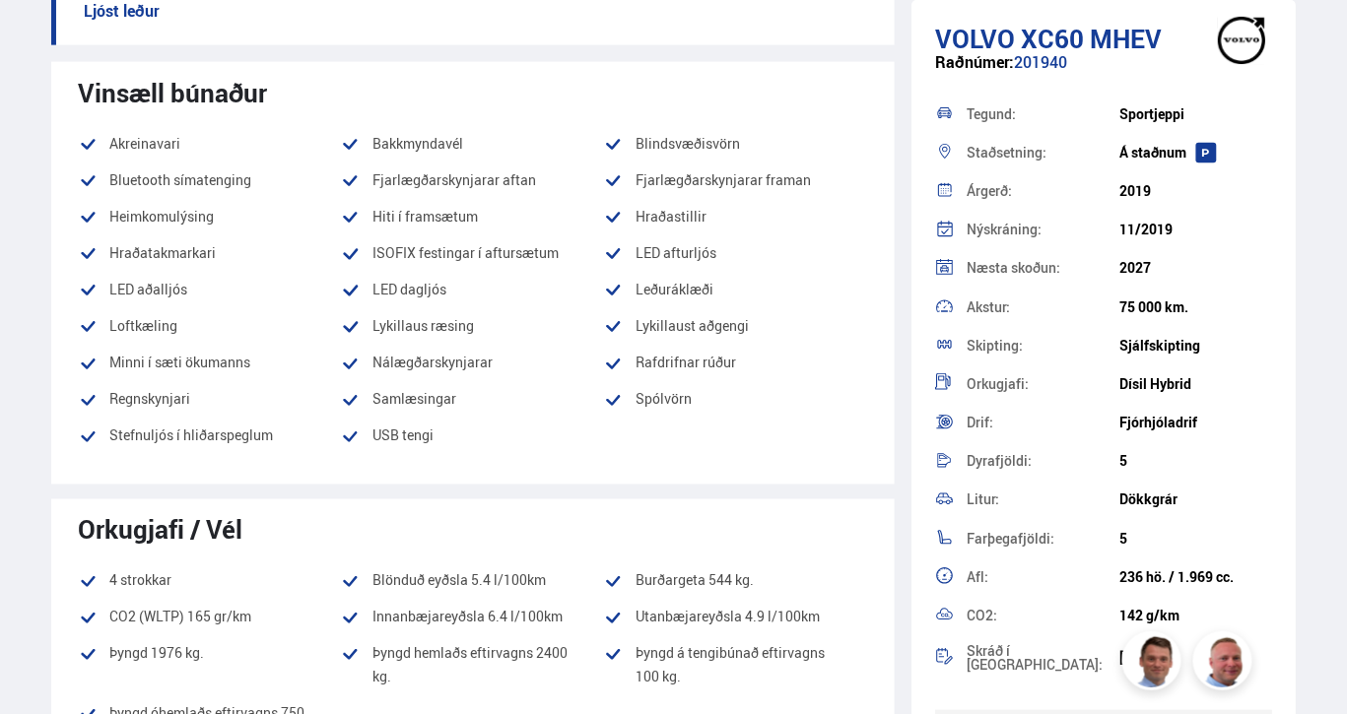
scroll to position [699, 0]
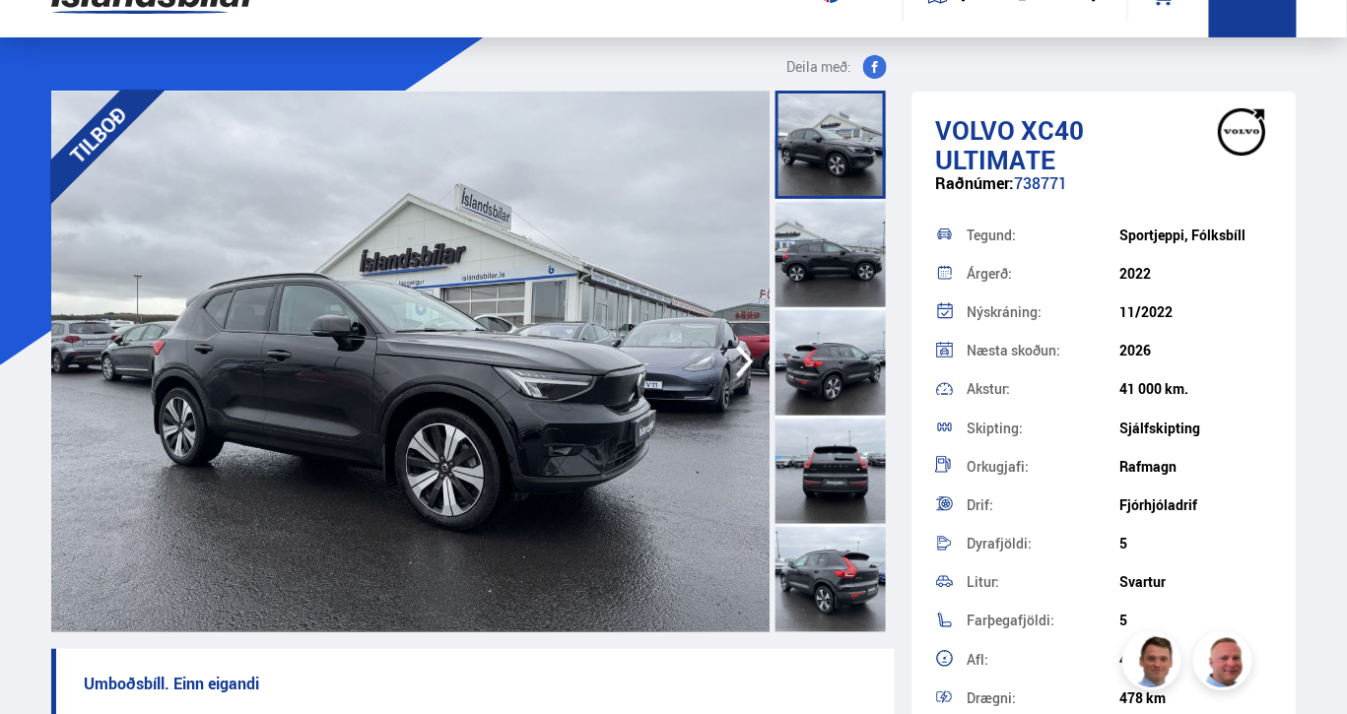
click at [741, 364] on icon "button" at bounding box center [744, 361] width 39 height 47
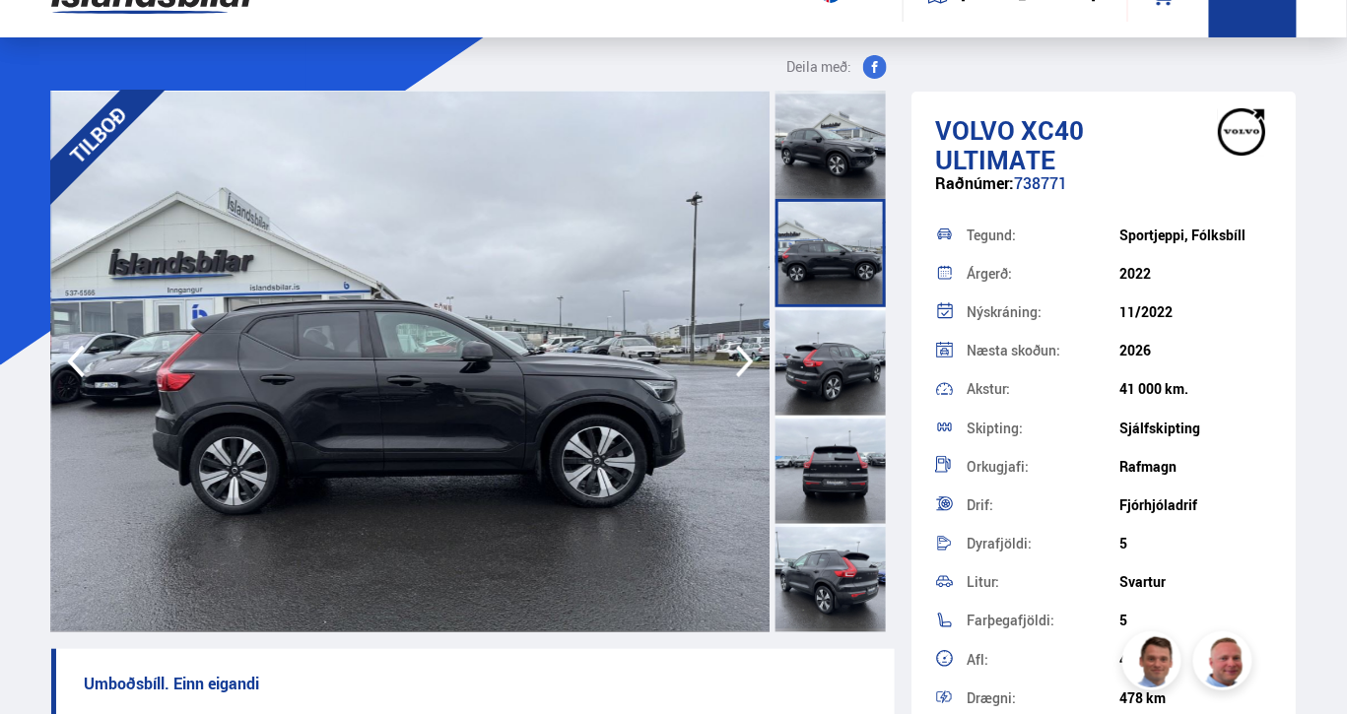
click at [741, 364] on icon "button" at bounding box center [744, 361] width 39 height 47
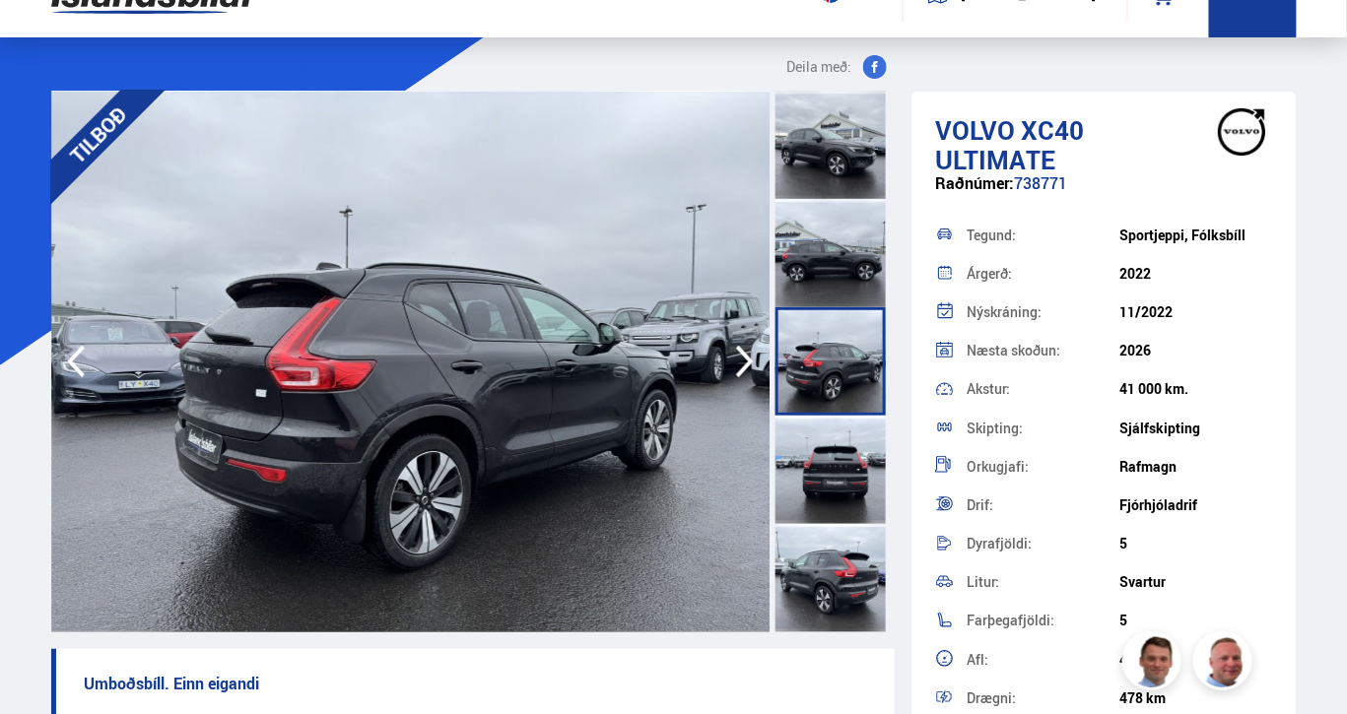
click at [741, 364] on icon "button" at bounding box center [744, 361] width 39 height 47
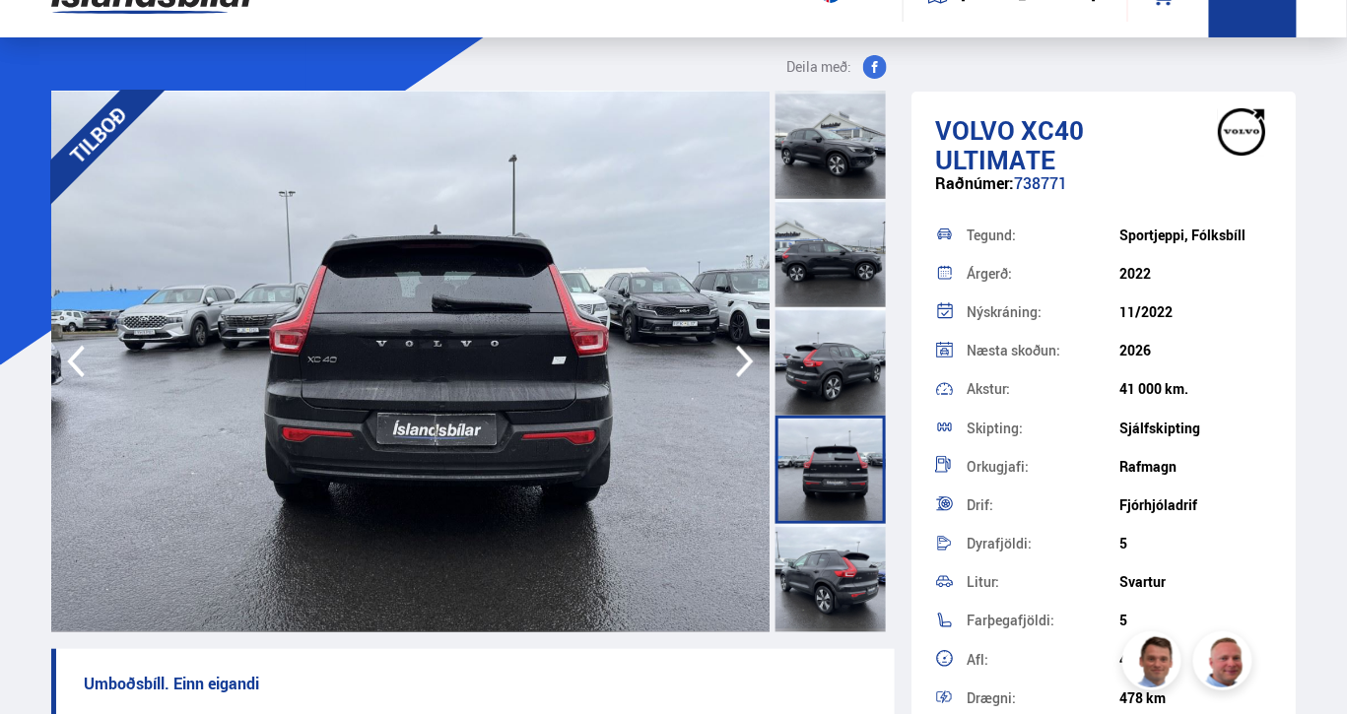
click at [741, 364] on icon "button" at bounding box center [744, 361] width 39 height 47
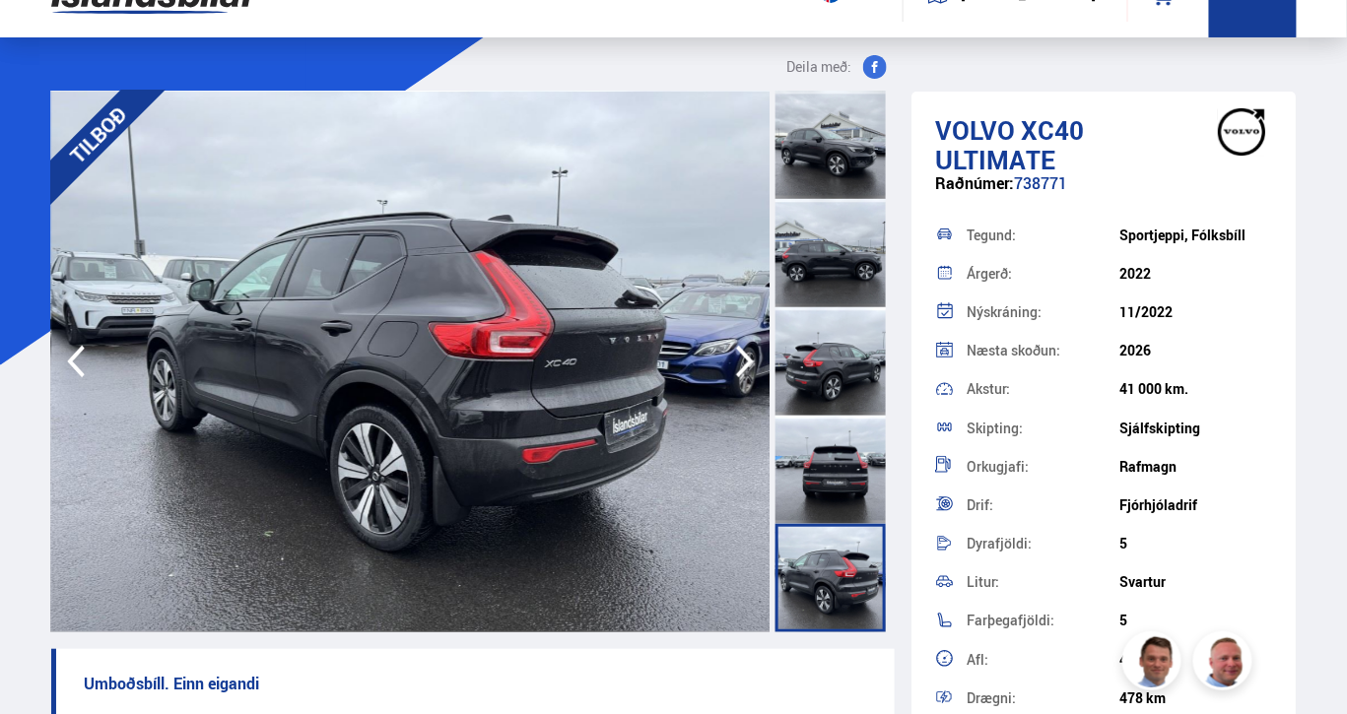
click at [741, 364] on icon "button" at bounding box center [744, 361] width 39 height 47
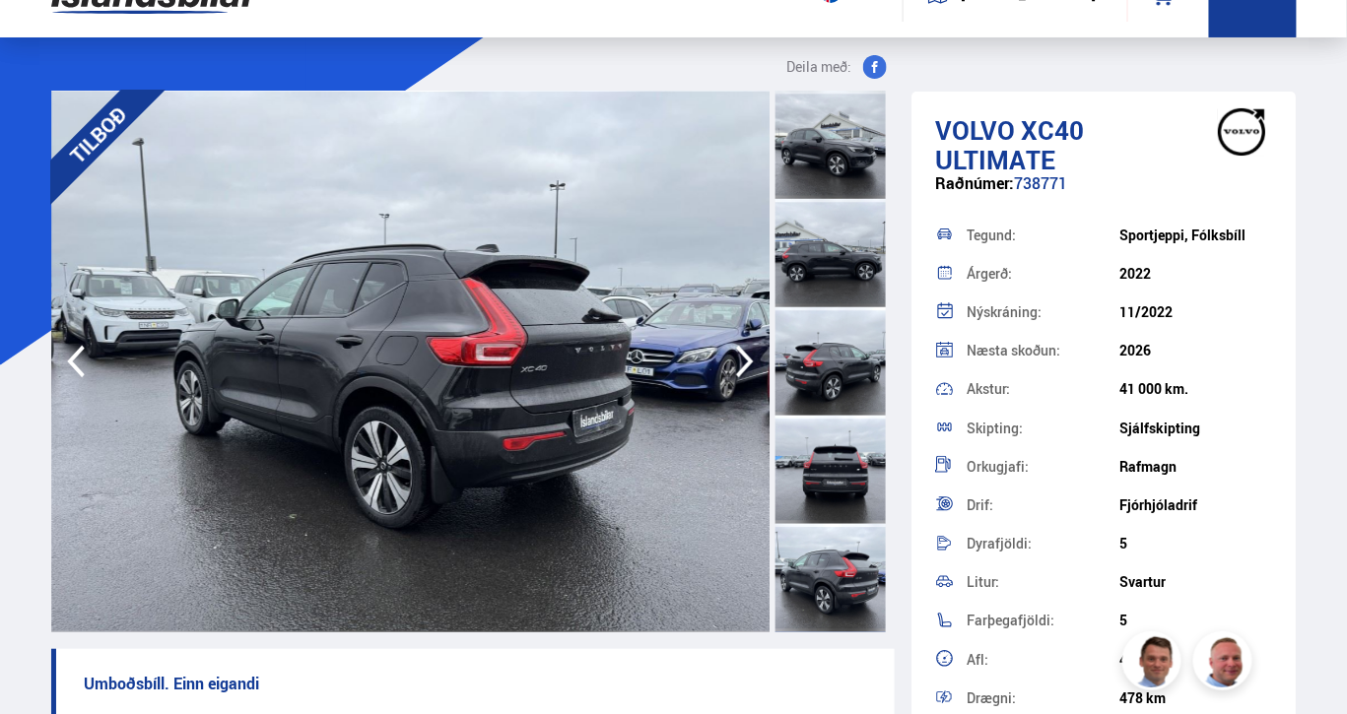
click at [741, 364] on icon "button" at bounding box center [744, 361] width 39 height 47
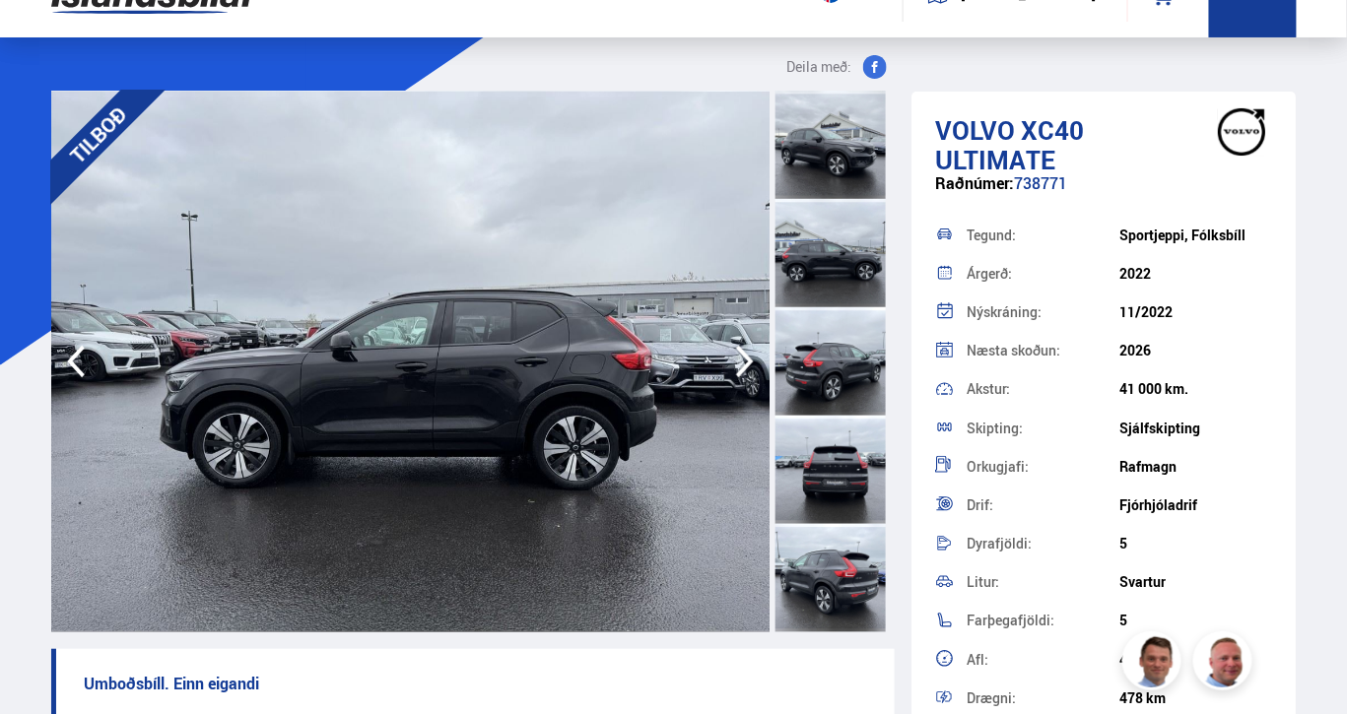
click at [741, 364] on icon "button" at bounding box center [744, 361] width 39 height 47
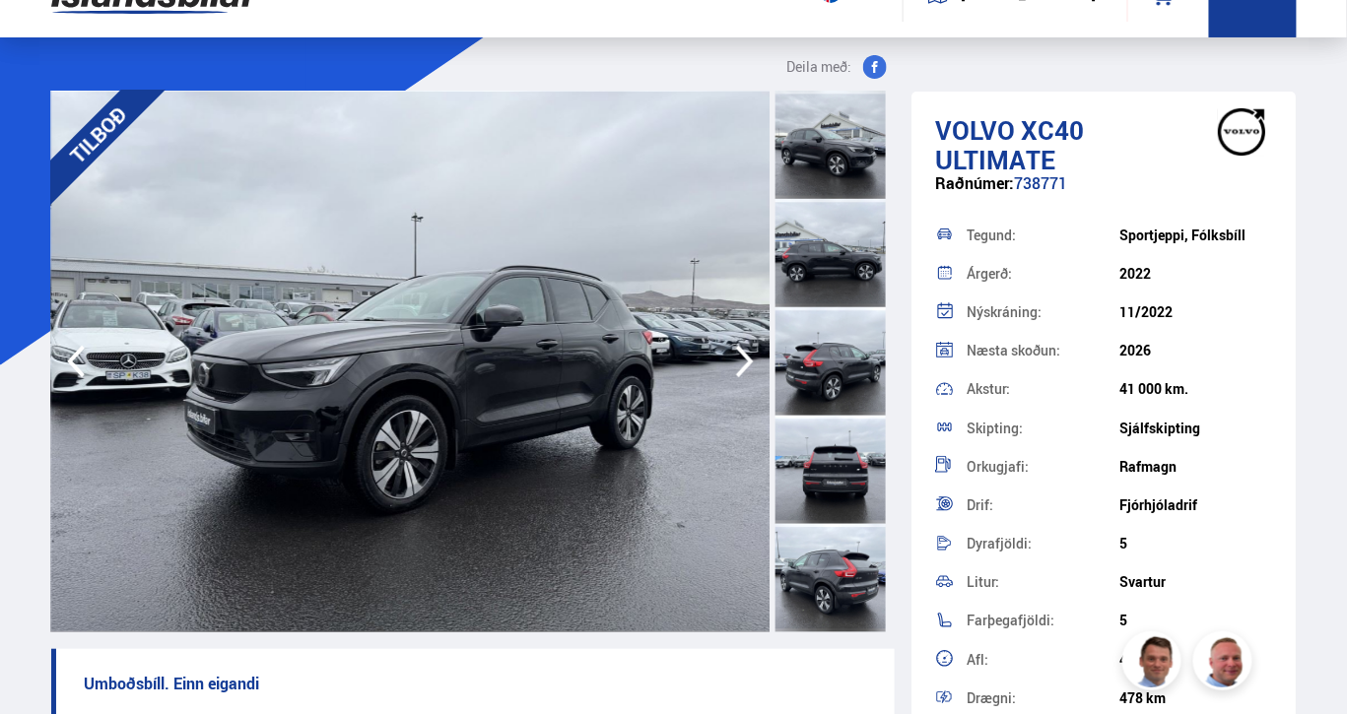
click at [741, 364] on icon "button" at bounding box center [744, 361] width 39 height 47
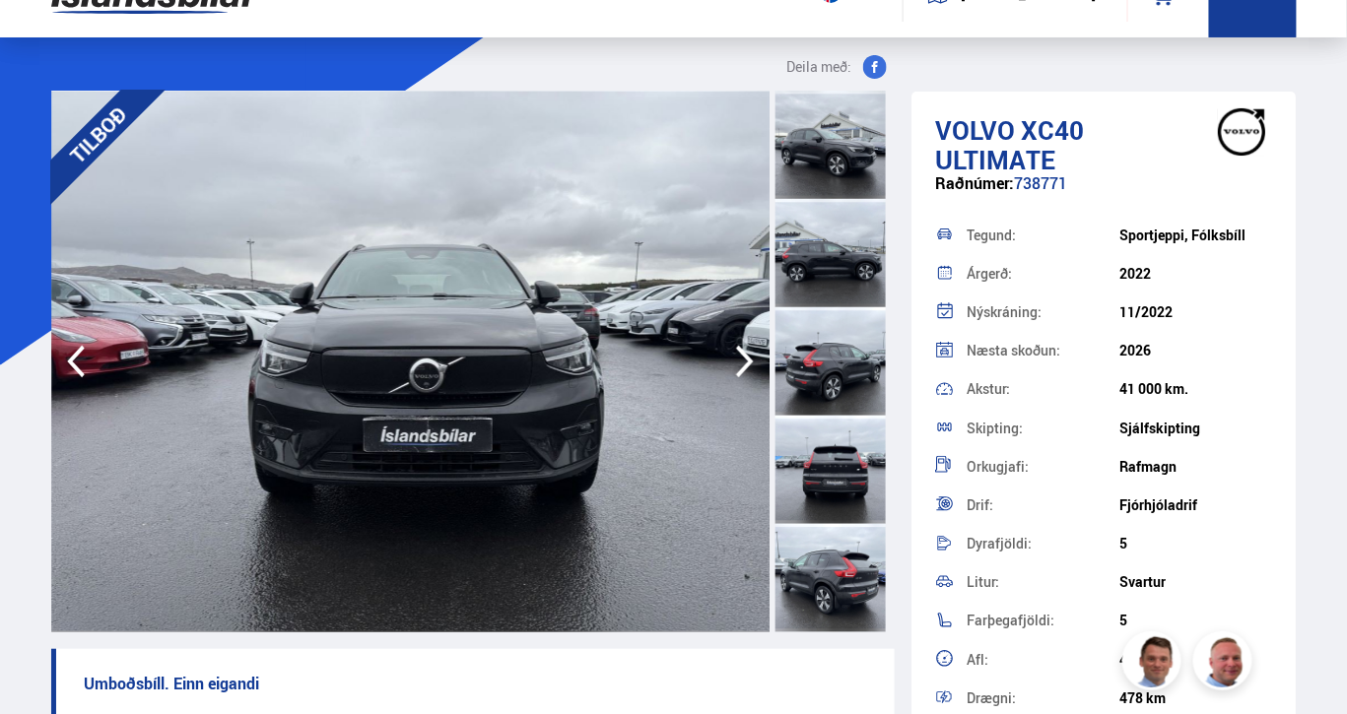
click at [741, 364] on icon "button" at bounding box center [744, 361] width 39 height 47
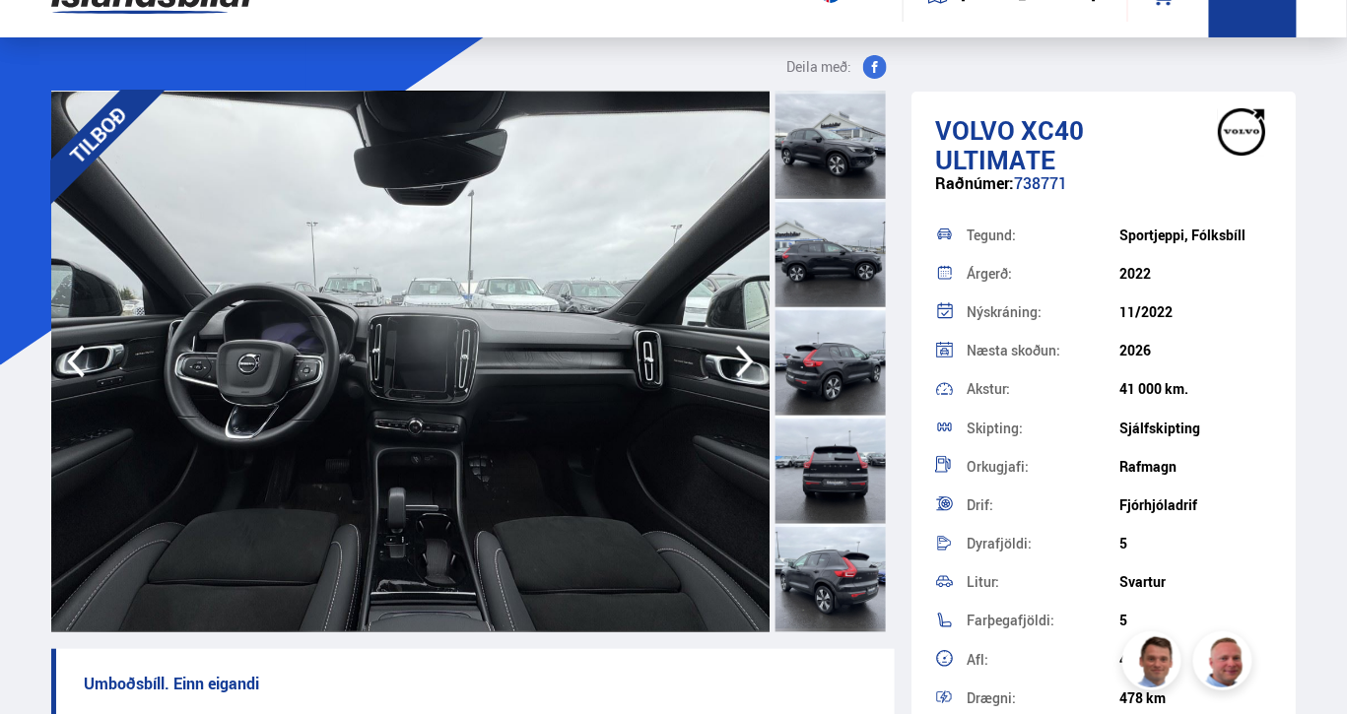
click at [741, 364] on icon "button" at bounding box center [744, 361] width 39 height 47
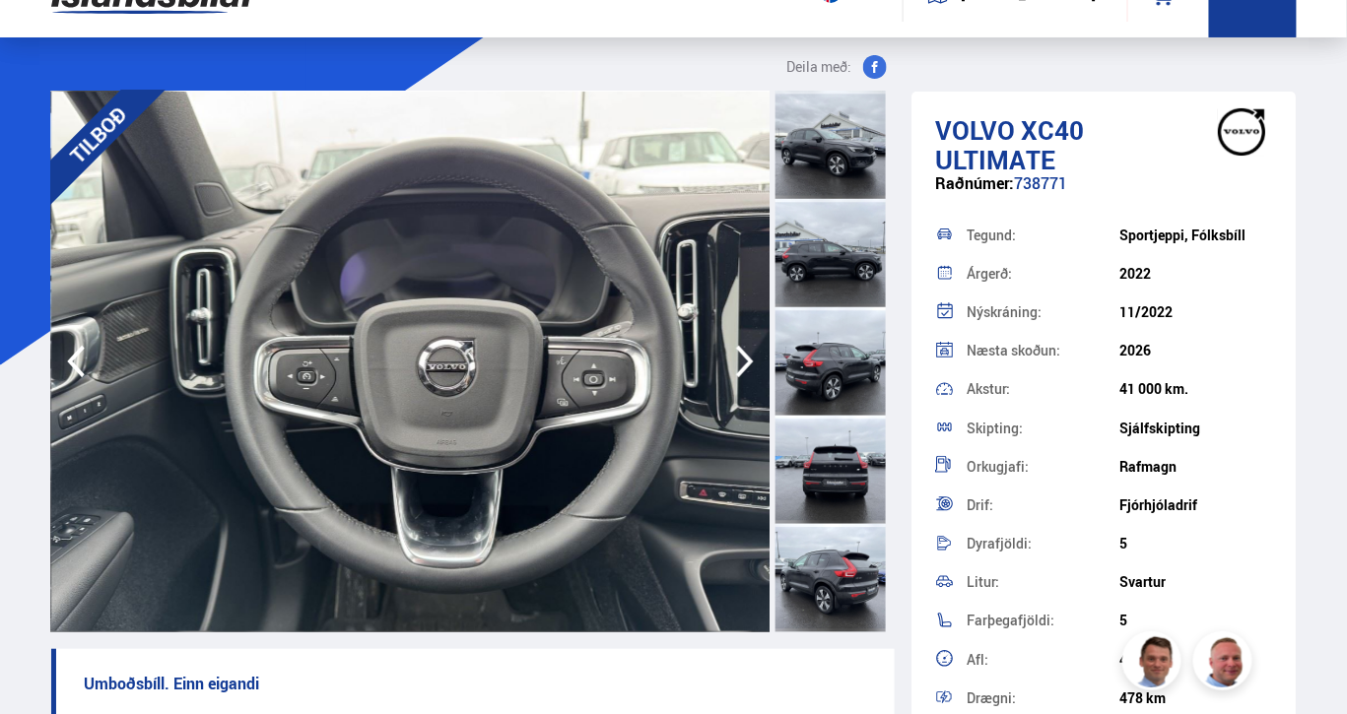
click at [741, 364] on icon "button" at bounding box center [744, 361] width 39 height 47
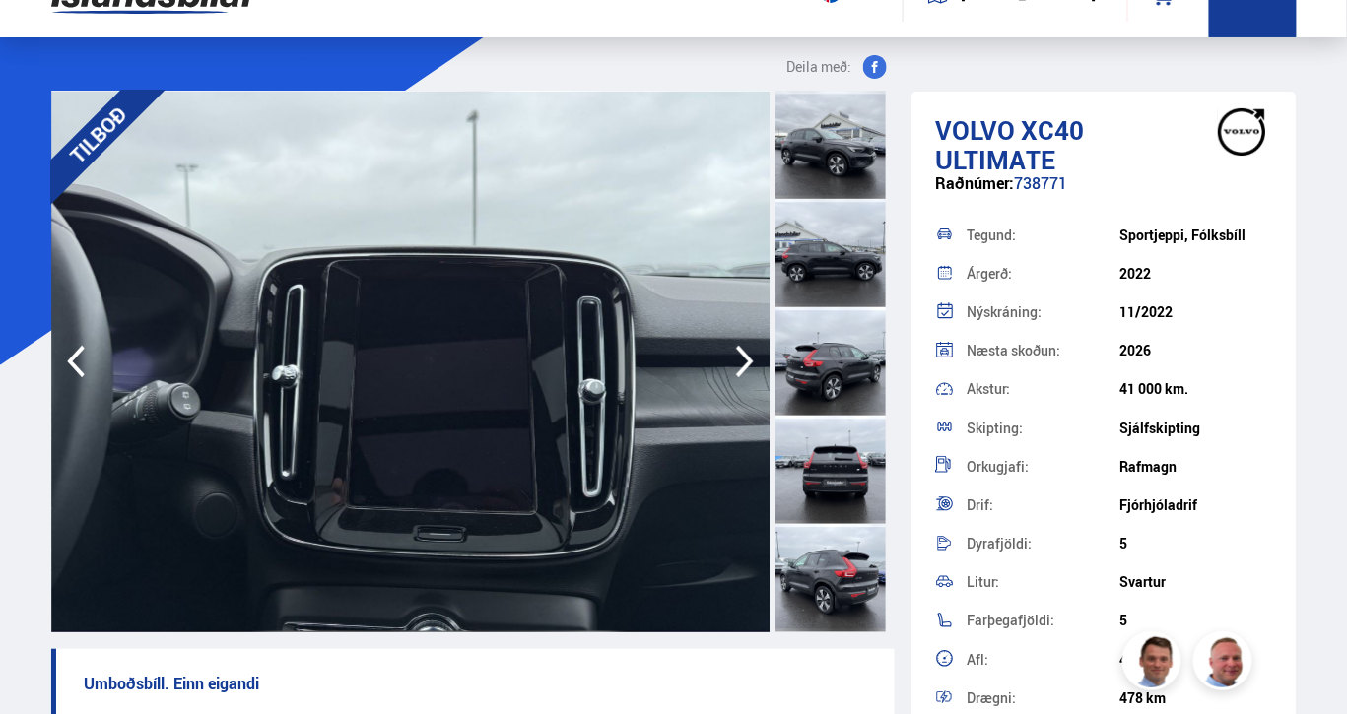
click at [741, 364] on icon "button" at bounding box center [744, 361] width 39 height 47
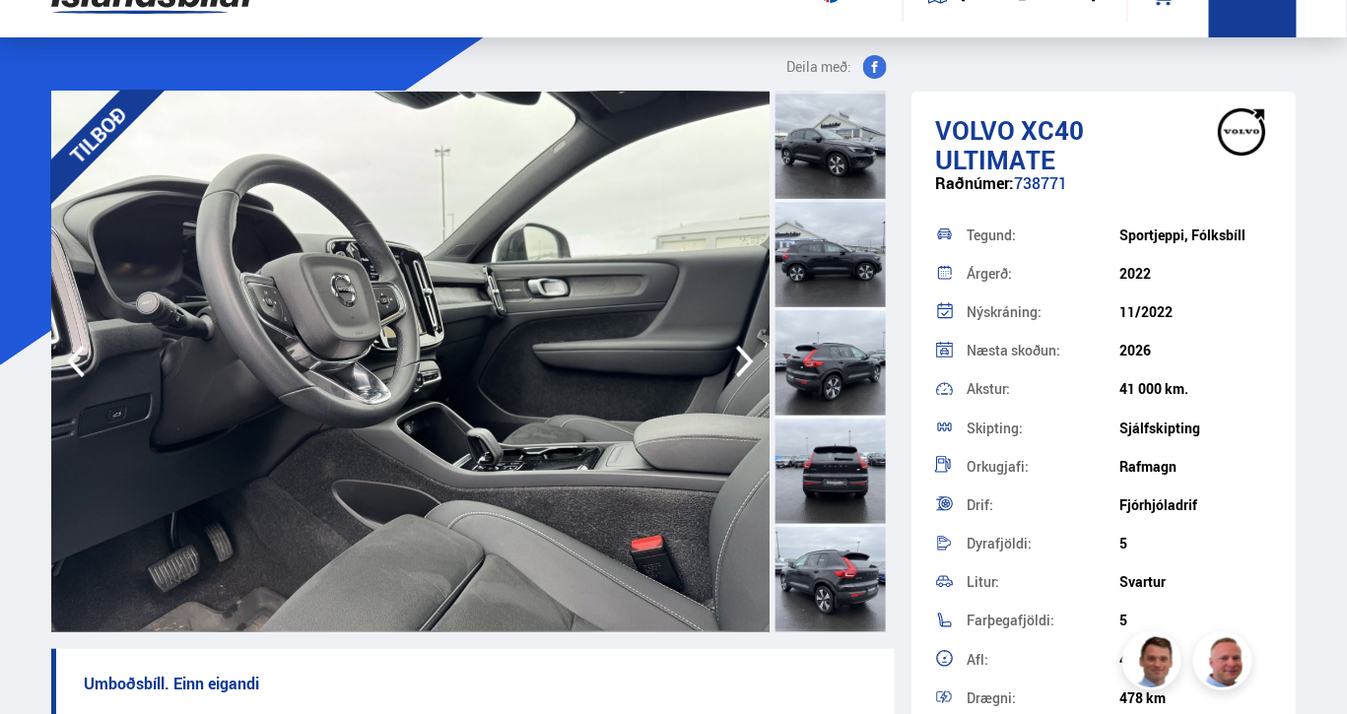
click at [741, 364] on icon "button" at bounding box center [744, 361] width 39 height 47
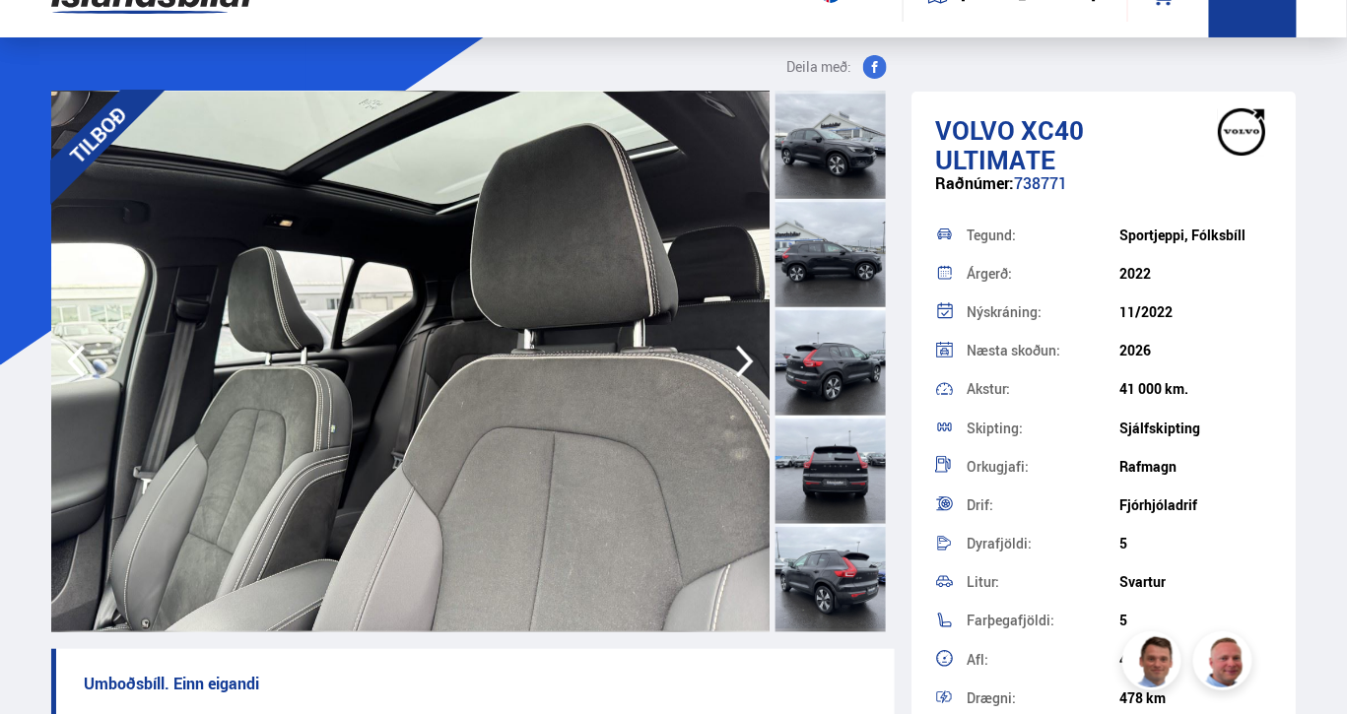
click at [741, 364] on icon "button" at bounding box center [744, 361] width 39 height 47
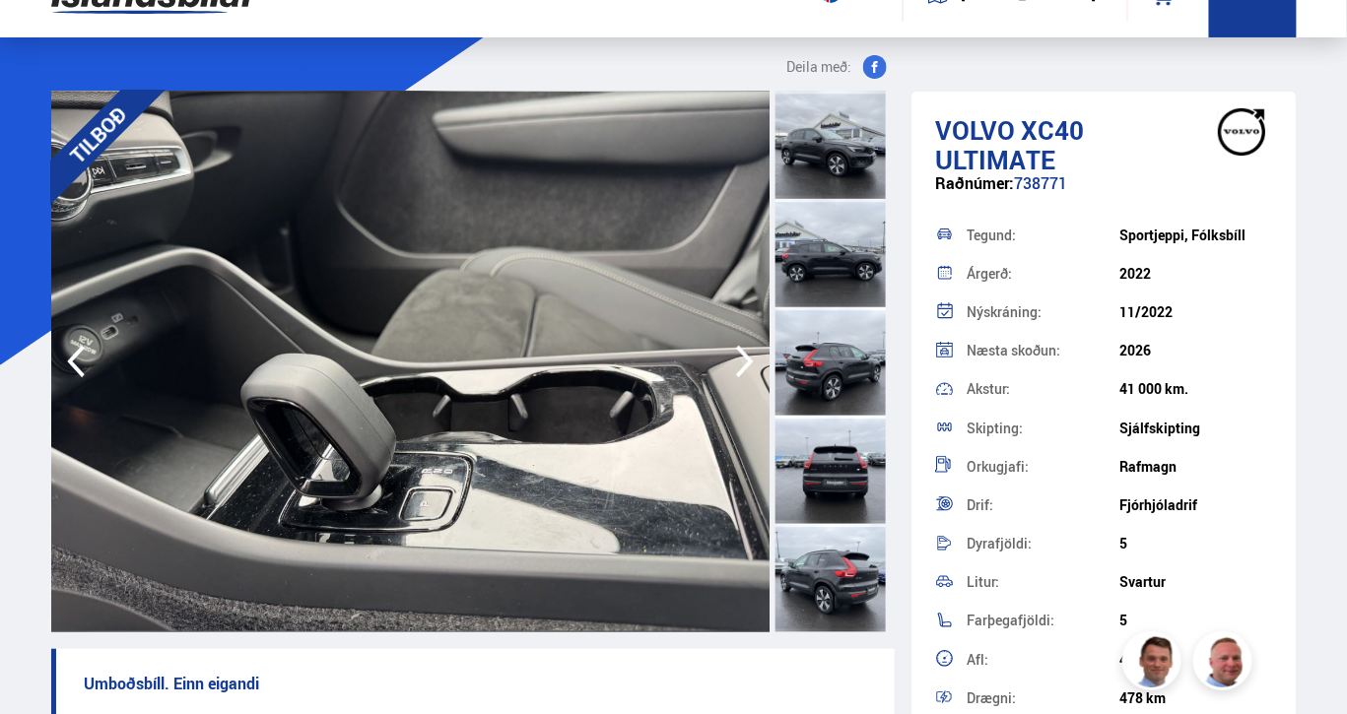
click at [741, 364] on icon "button" at bounding box center [744, 361] width 39 height 47
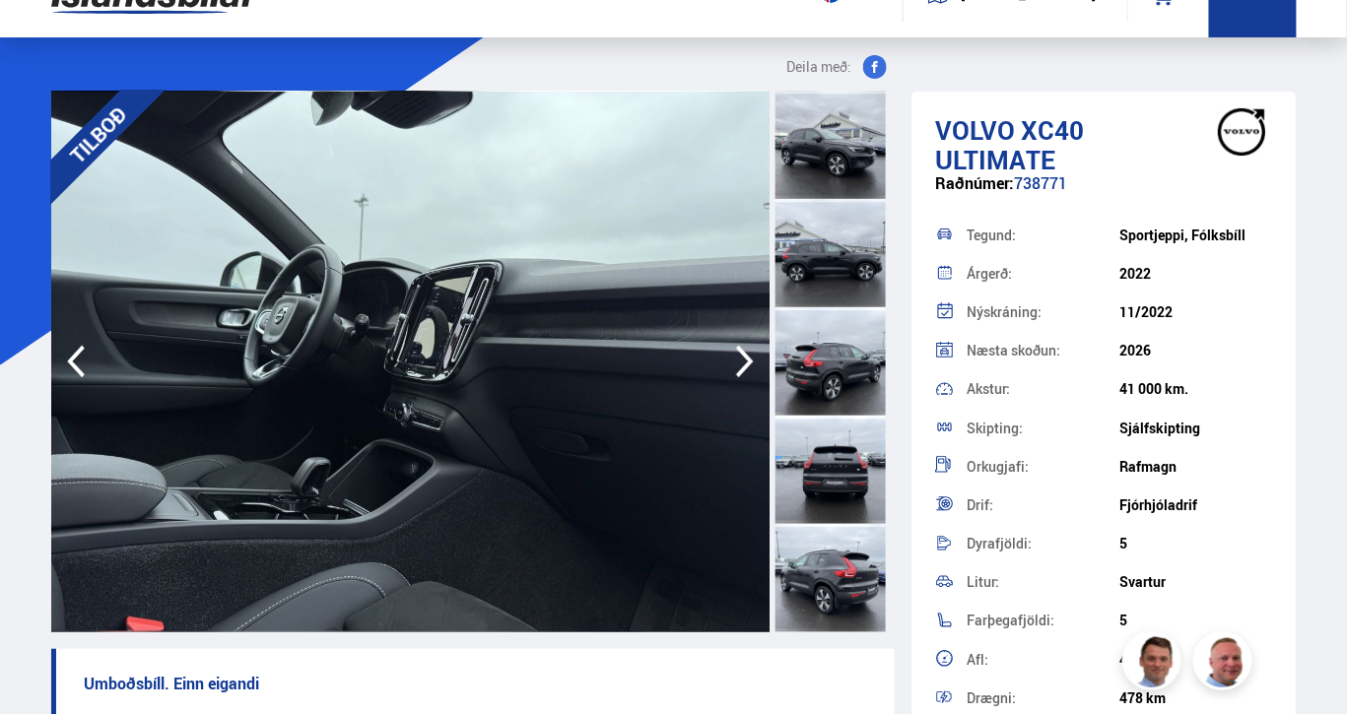
click at [741, 364] on icon "button" at bounding box center [744, 361] width 39 height 47
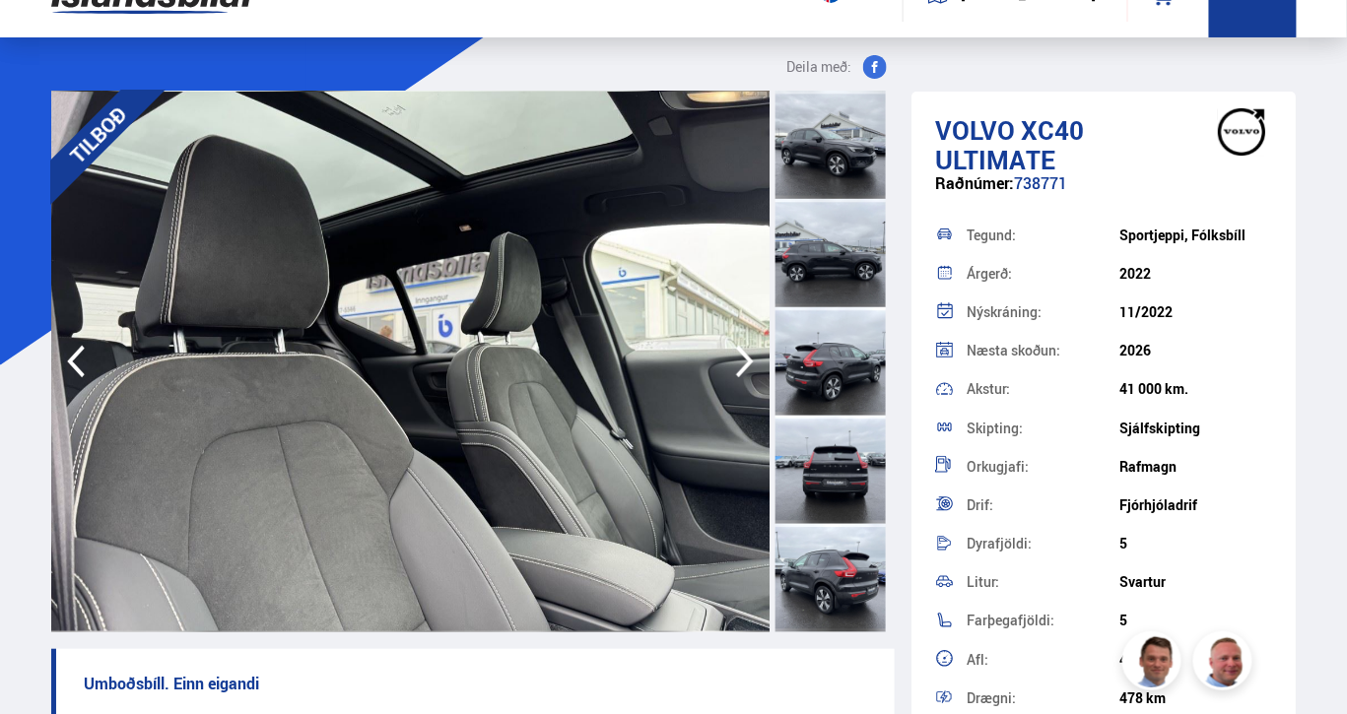
click at [741, 364] on icon "button" at bounding box center [744, 361] width 39 height 47
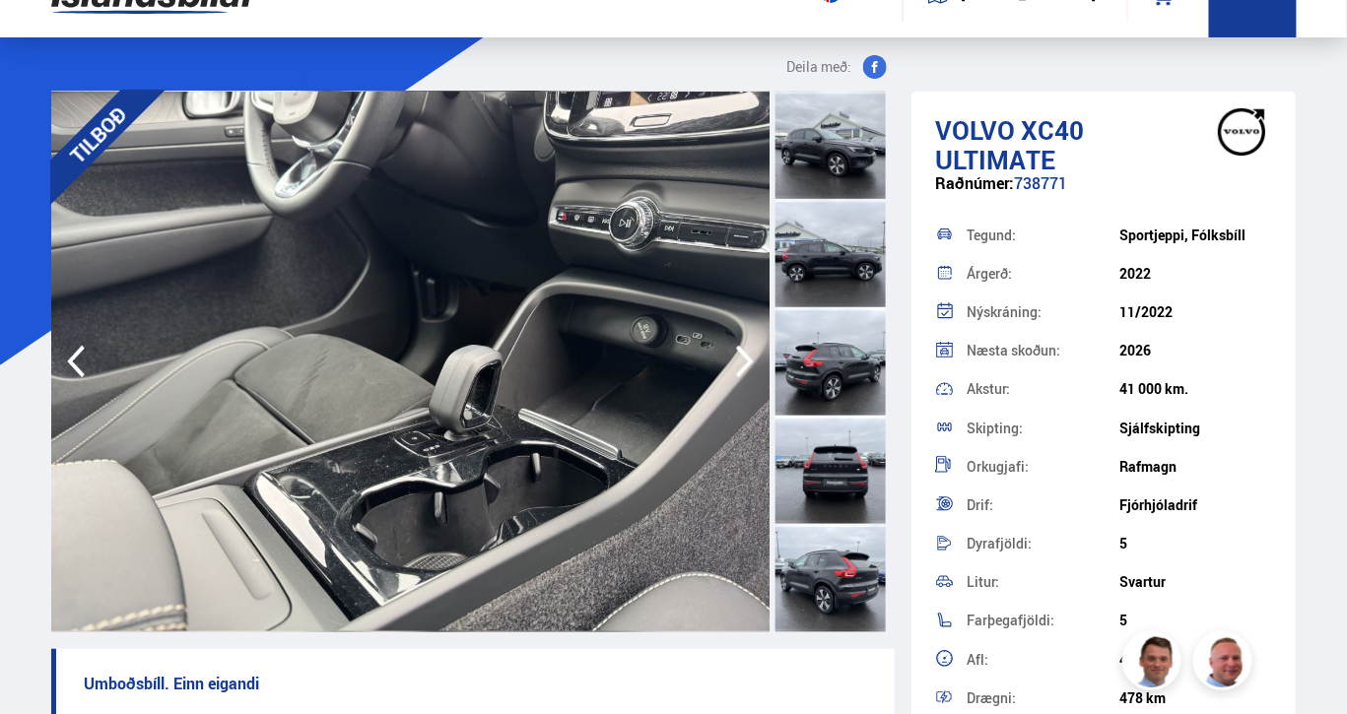
click at [741, 364] on icon "button" at bounding box center [744, 361] width 39 height 47
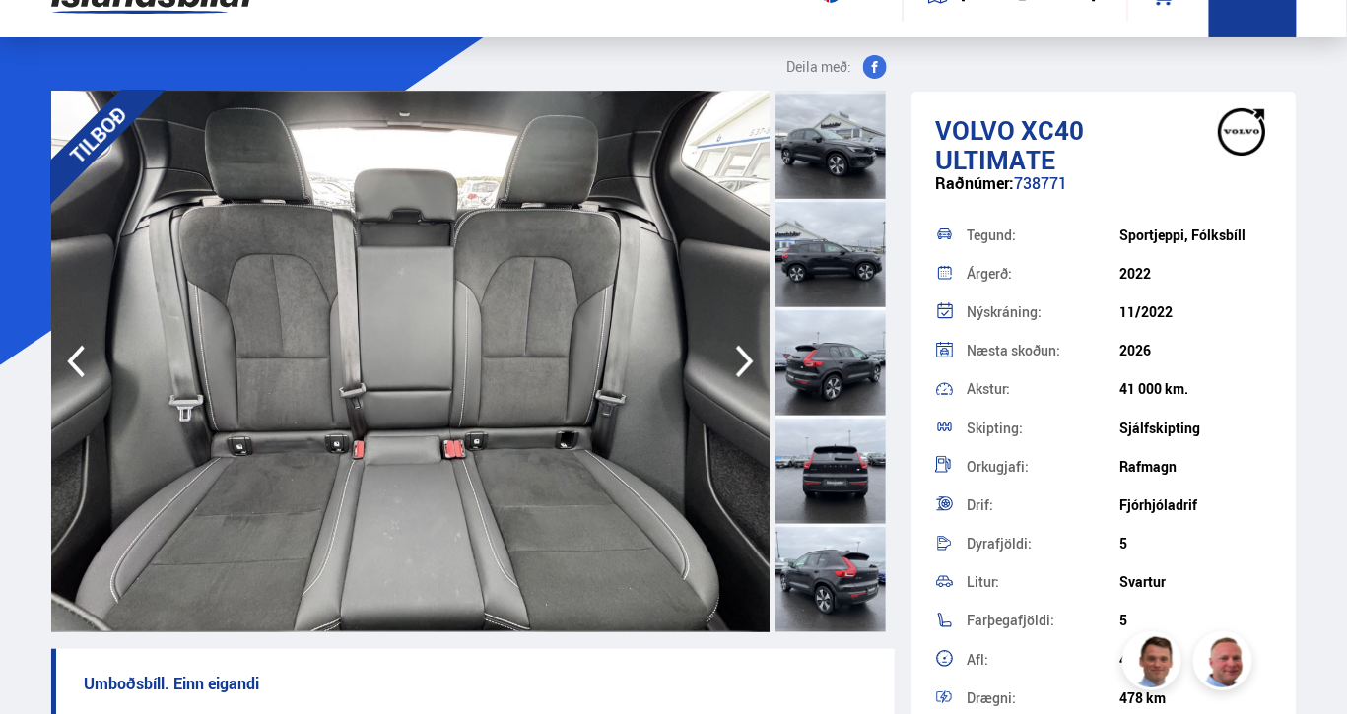
click at [741, 364] on icon "button" at bounding box center [744, 361] width 39 height 47
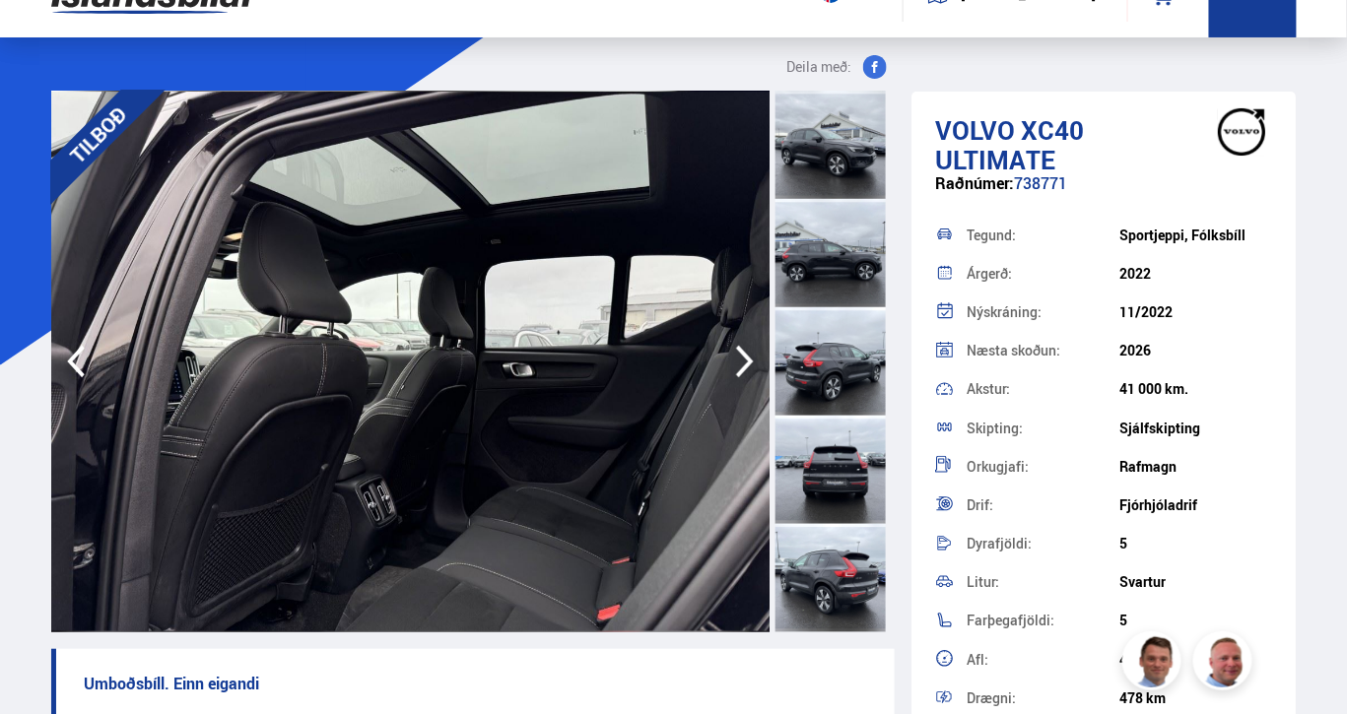
click at [741, 364] on icon "button" at bounding box center [744, 361] width 39 height 47
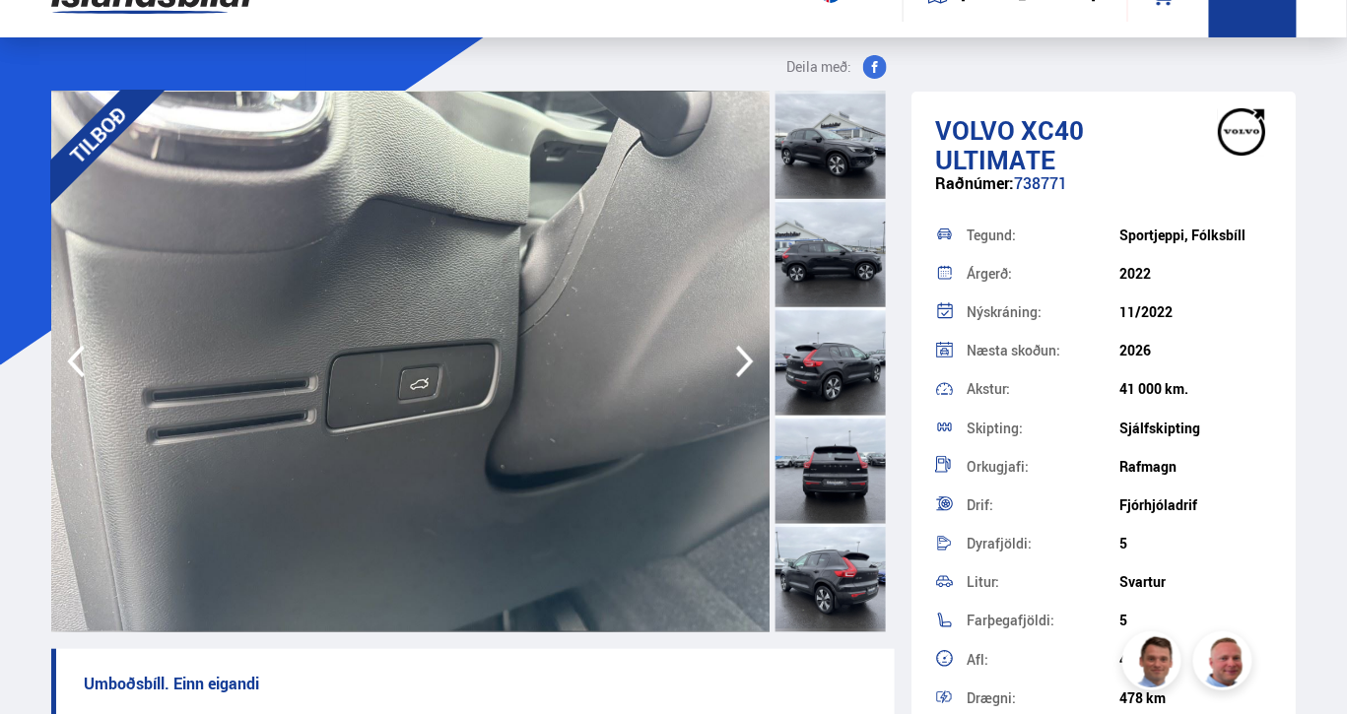
click at [741, 364] on icon "button" at bounding box center [744, 361] width 39 height 47
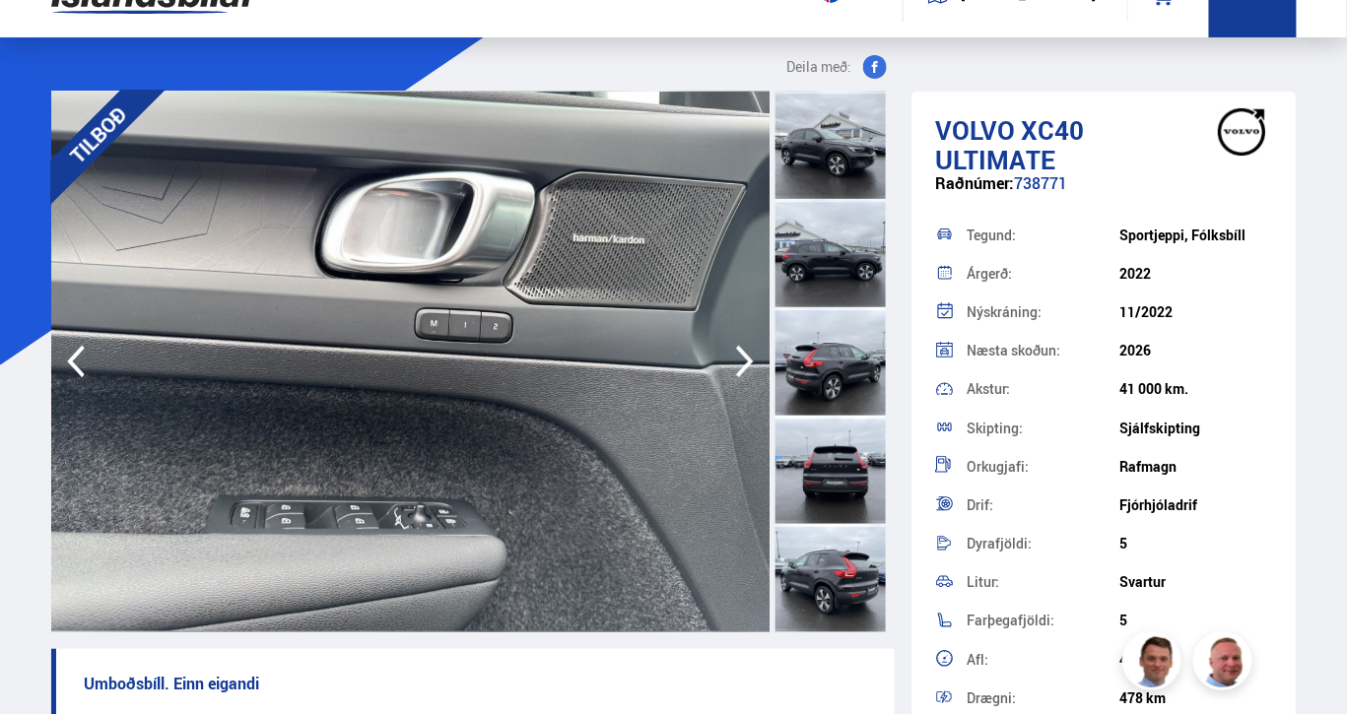
click at [741, 364] on icon "button" at bounding box center [744, 361] width 39 height 47
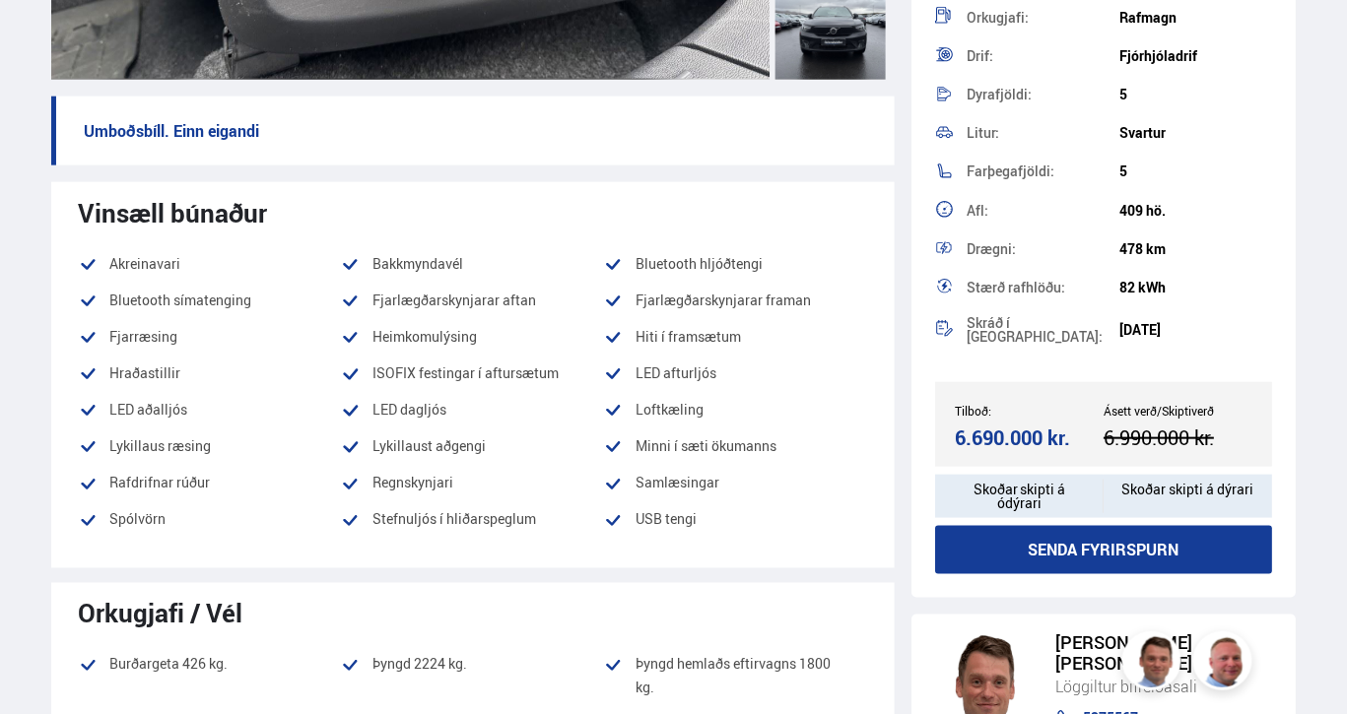
scroll to position [692, 0]
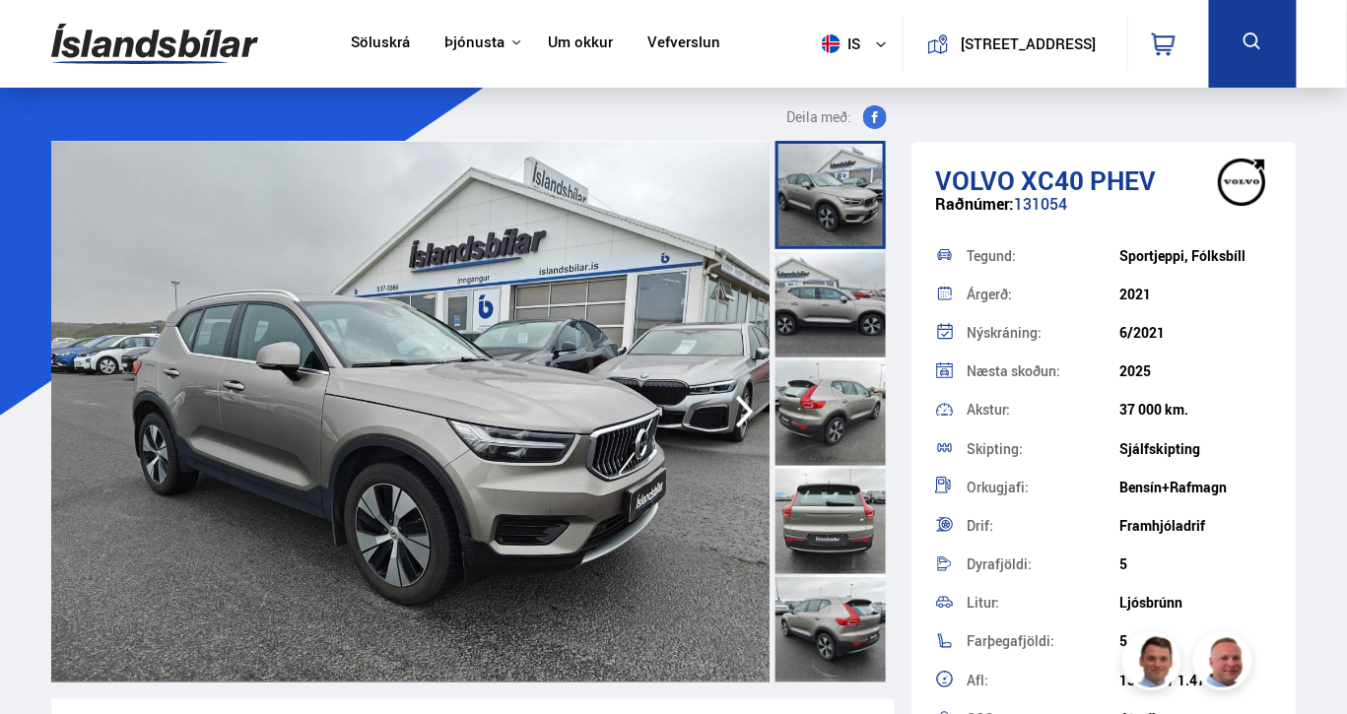
click at [735, 410] on icon "button" at bounding box center [744, 411] width 39 height 47
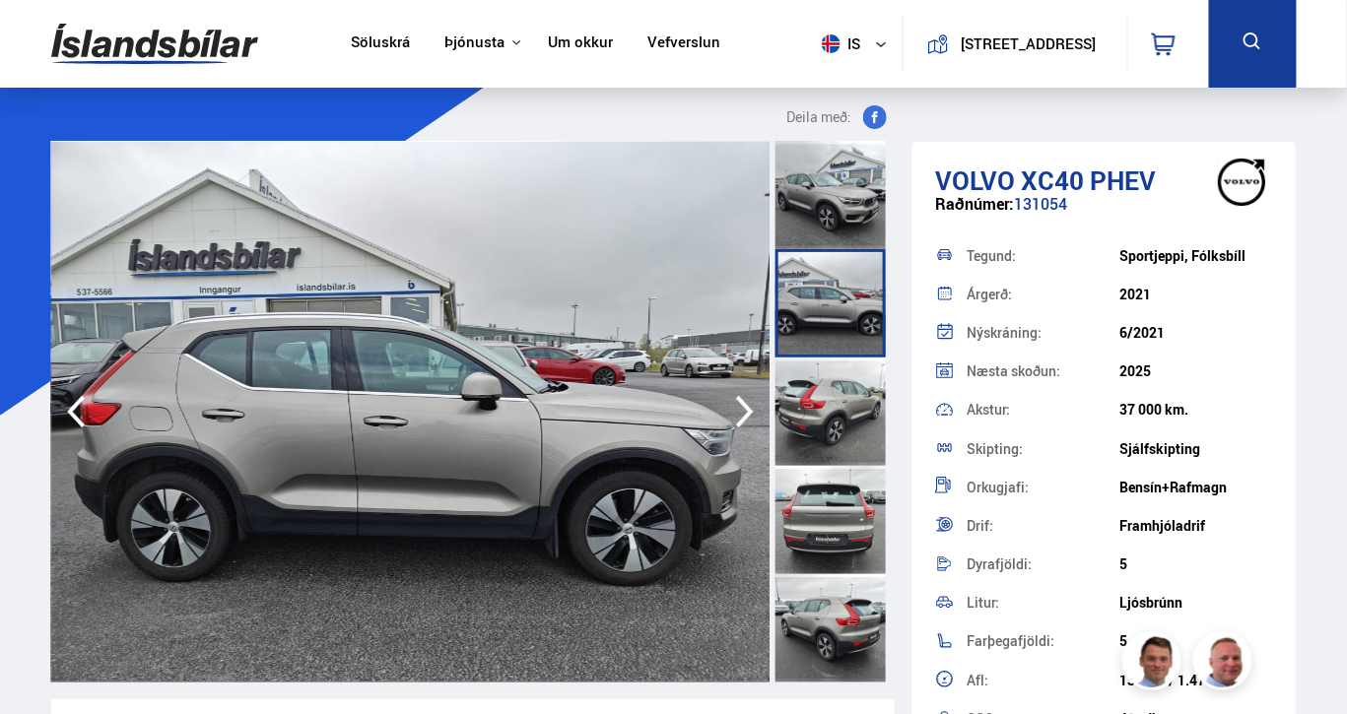
click at [735, 410] on icon "button" at bounding box center [744, 411] width 39 height 47
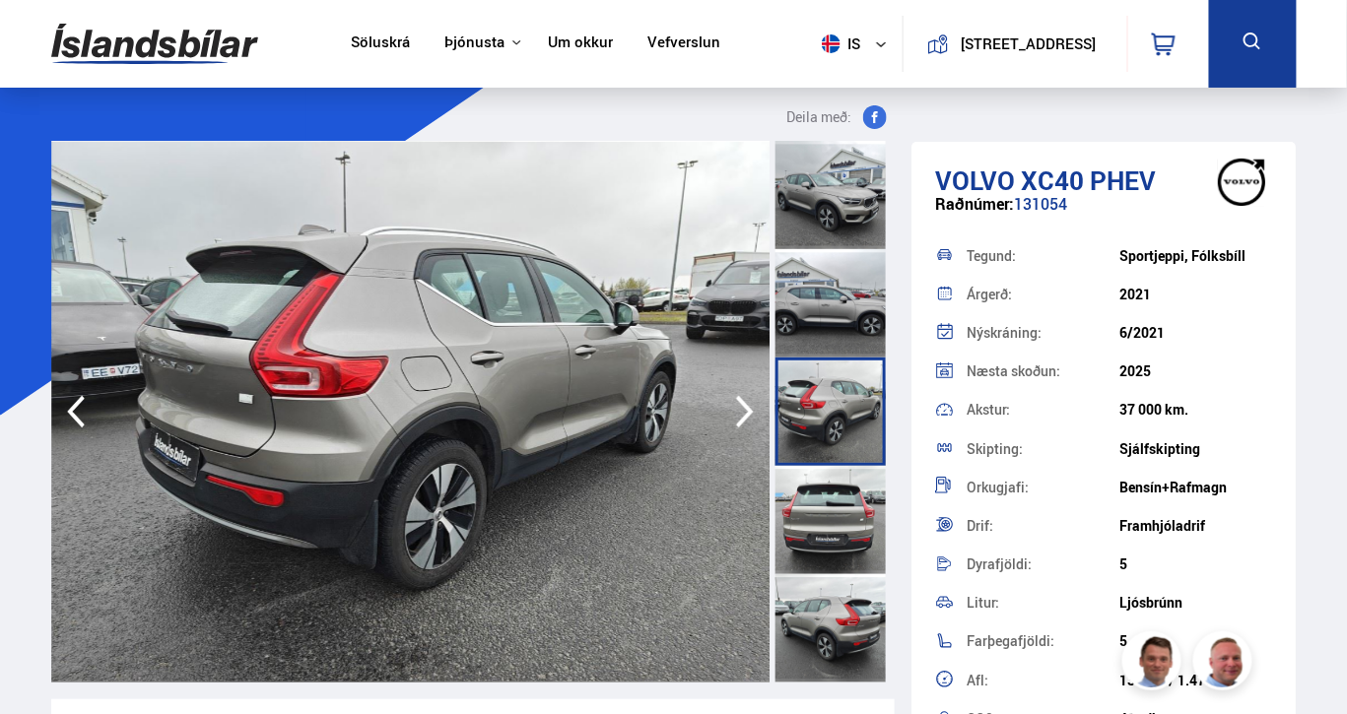
click at [735, 410] on icon "button" at bounding box center [744, 411] width 39 height 47
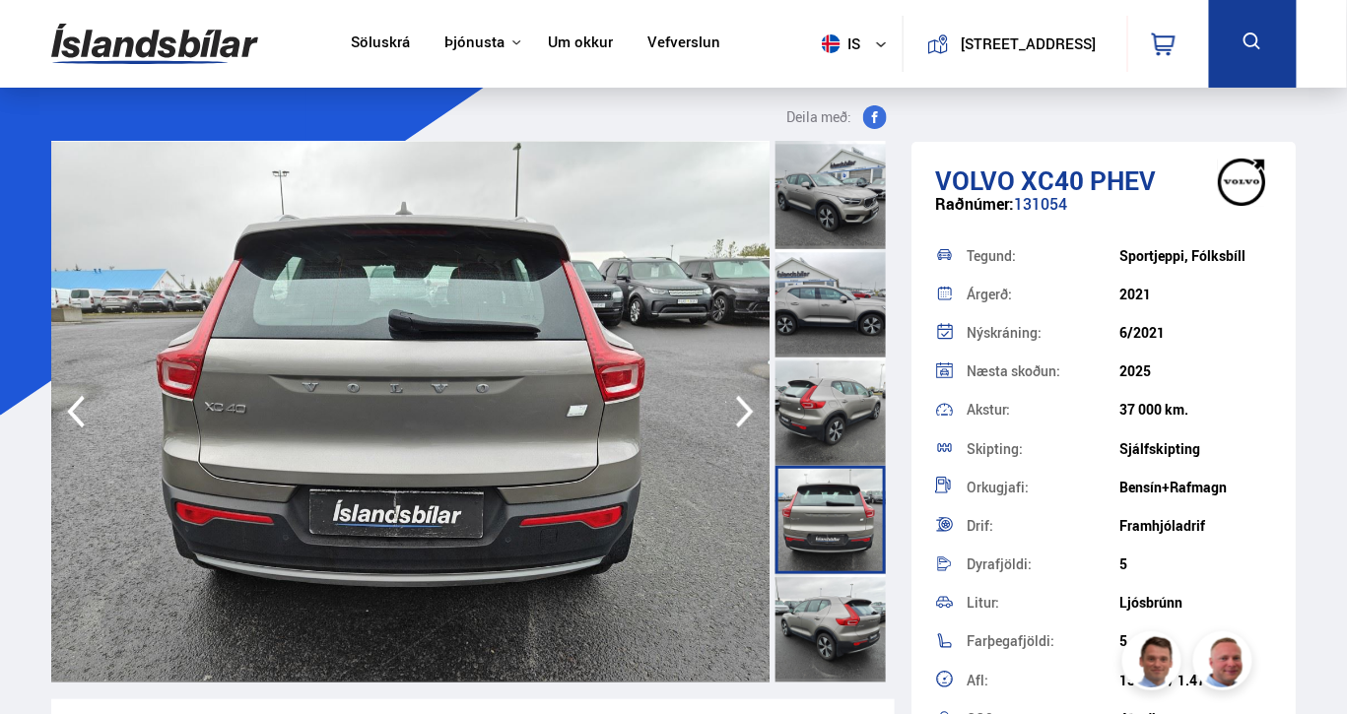
click at [735, 410] on icon "button" at bounding box center [744, 411] width 39 height 47
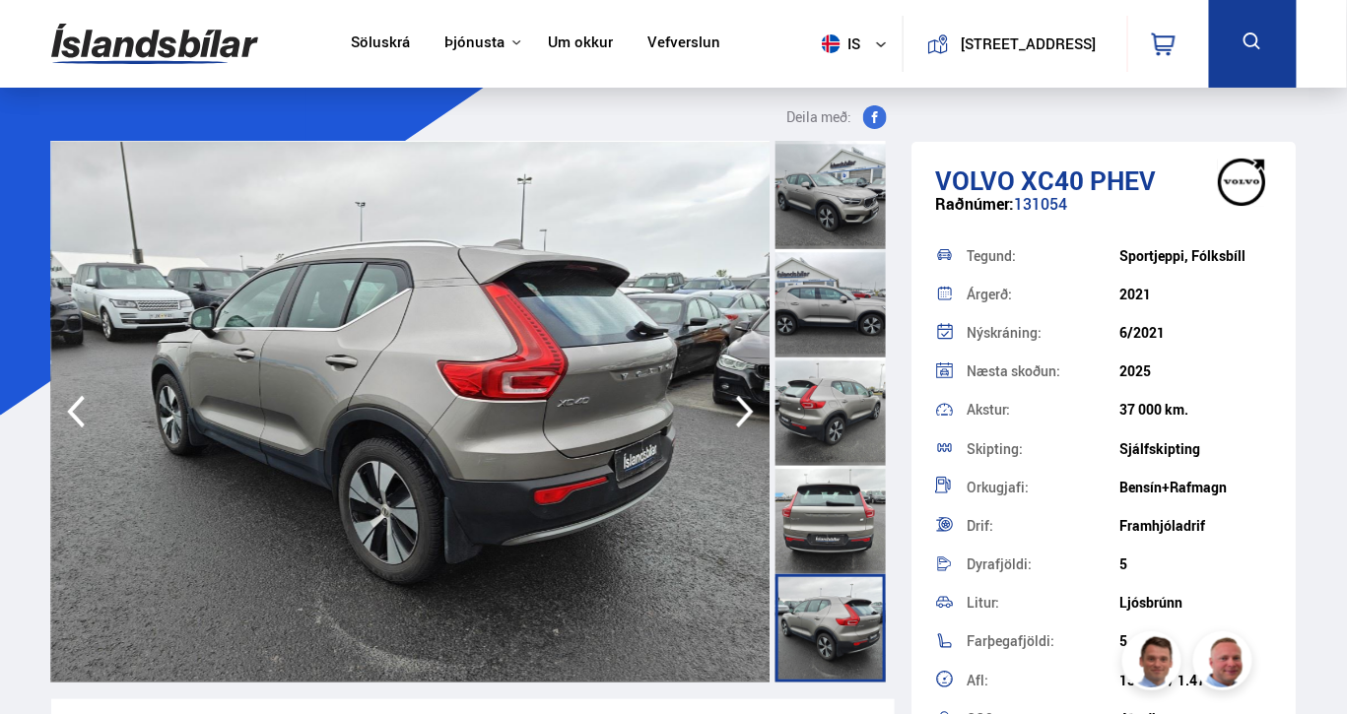
click at [735, 410] on icon "button" at bounding box center [744, 411] width 39 height 47
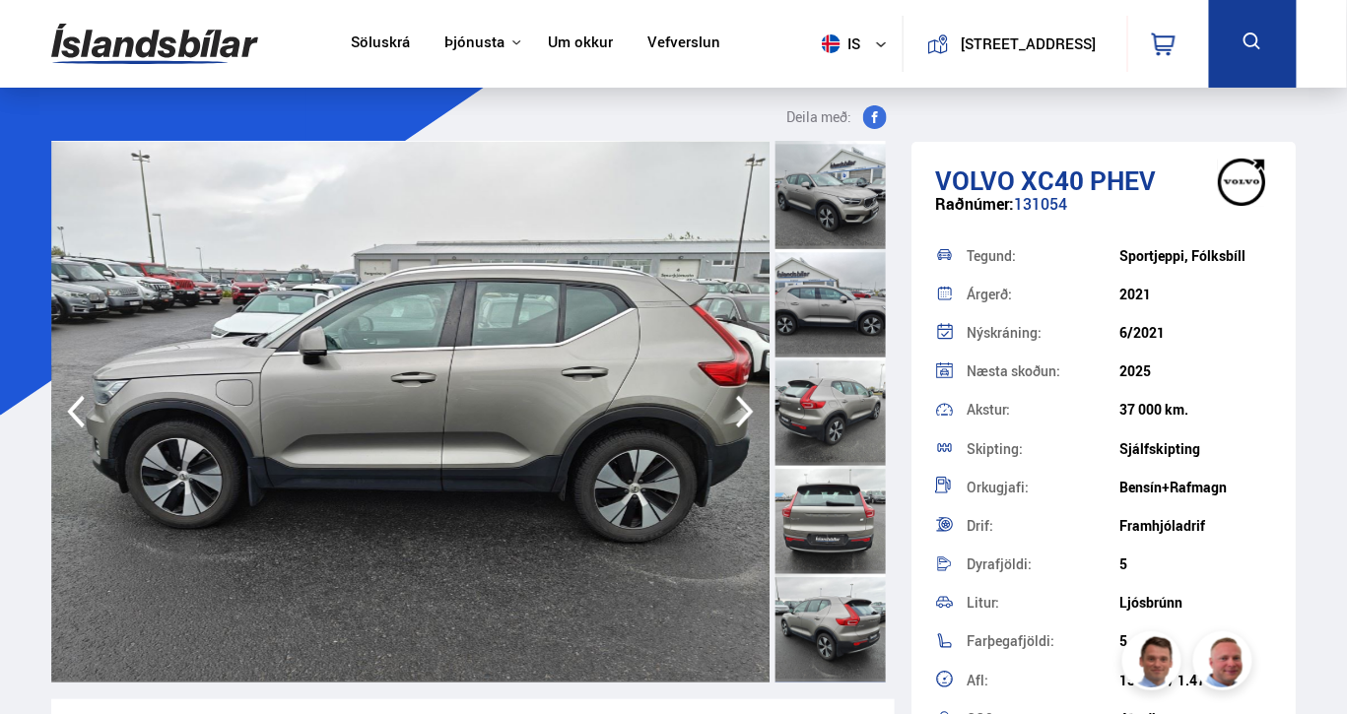
click at [735, 410] on icon "button" at bounding box center [744, 411] width 39 height 47
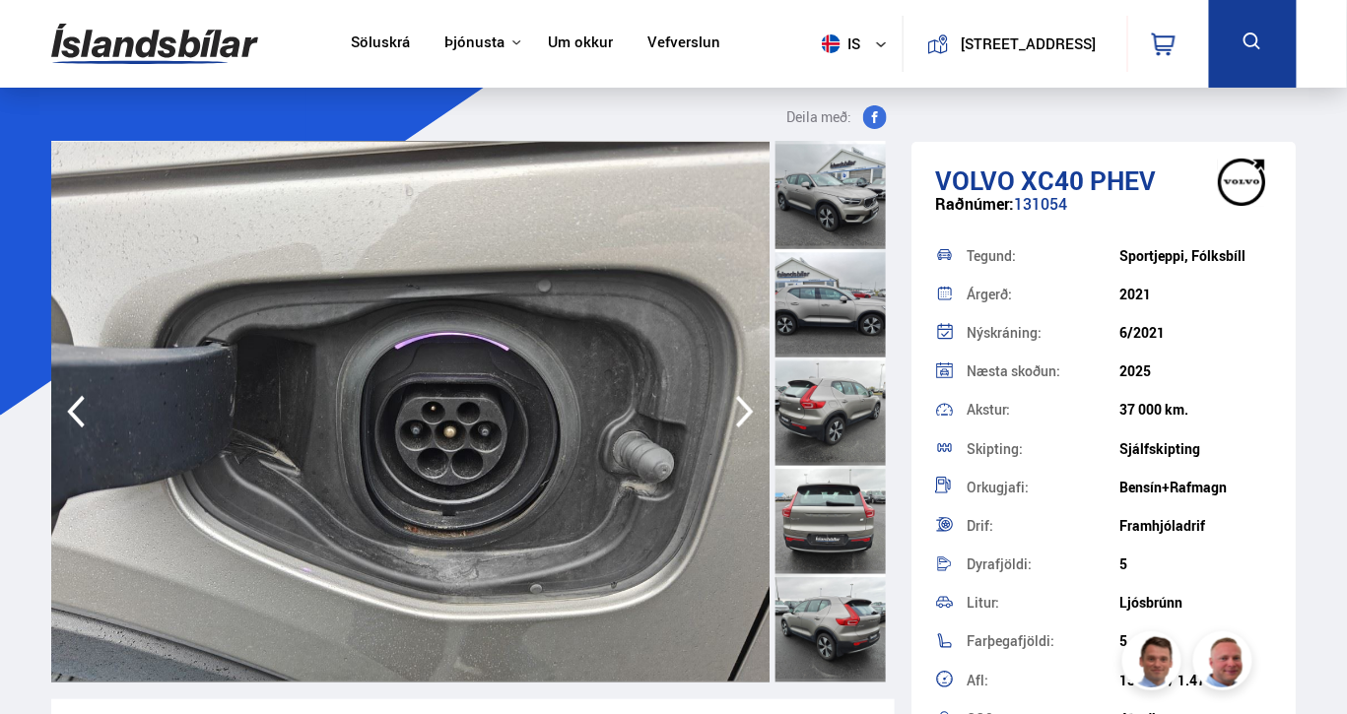
click at [735, 410] on icon "button" at bounding box center [744, 411] width 39 height 47
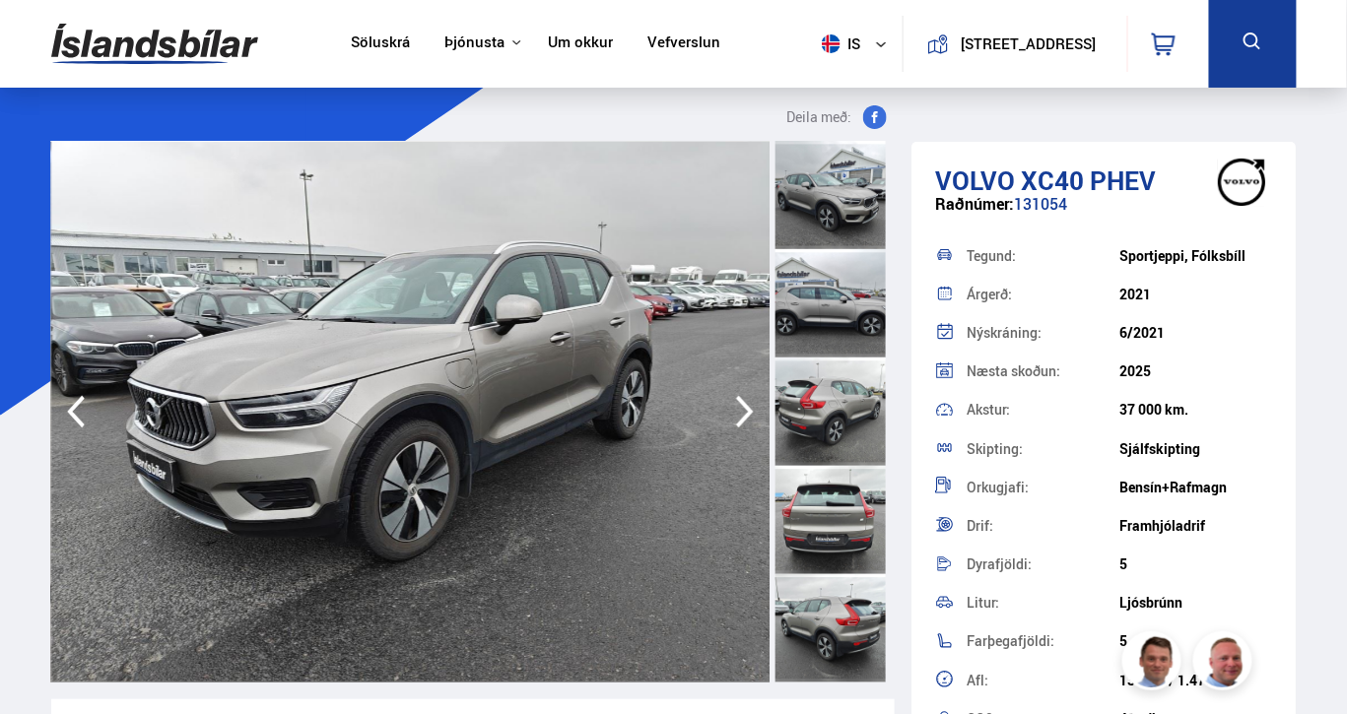
click at [735, 410] on icon "button" at bounding box center [744, 411] width 39 height 47
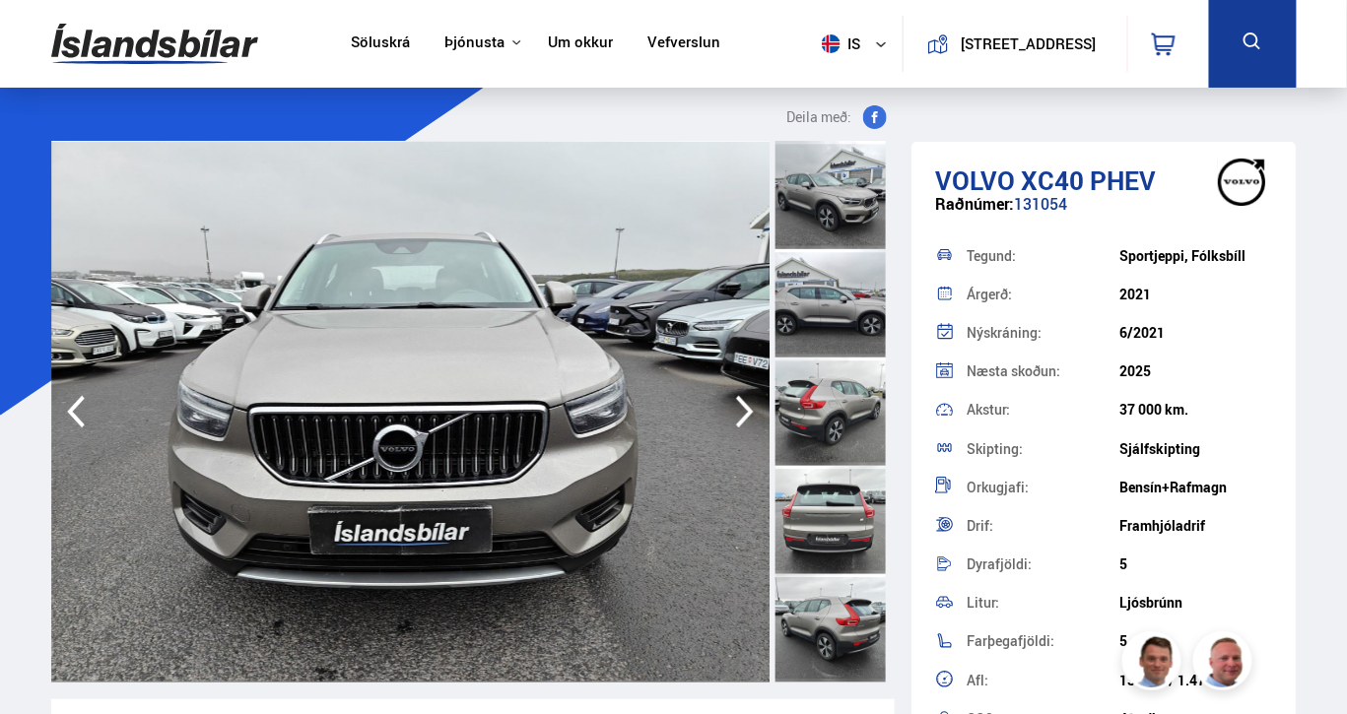
click at [735, 410] on icon "button" at bounding box center [744, 411] width 39 height 47
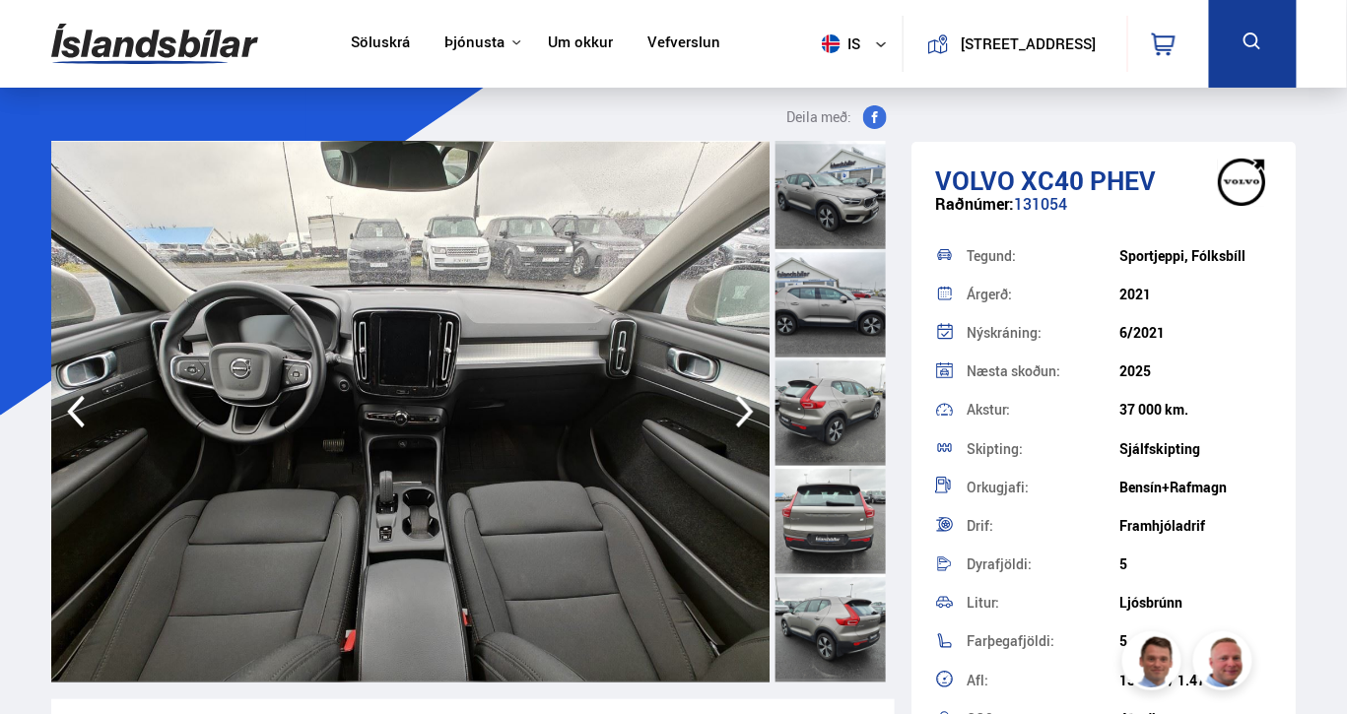
click at [735, 410] on icon "button" at bounding box center [744, 411] width 39 height 47
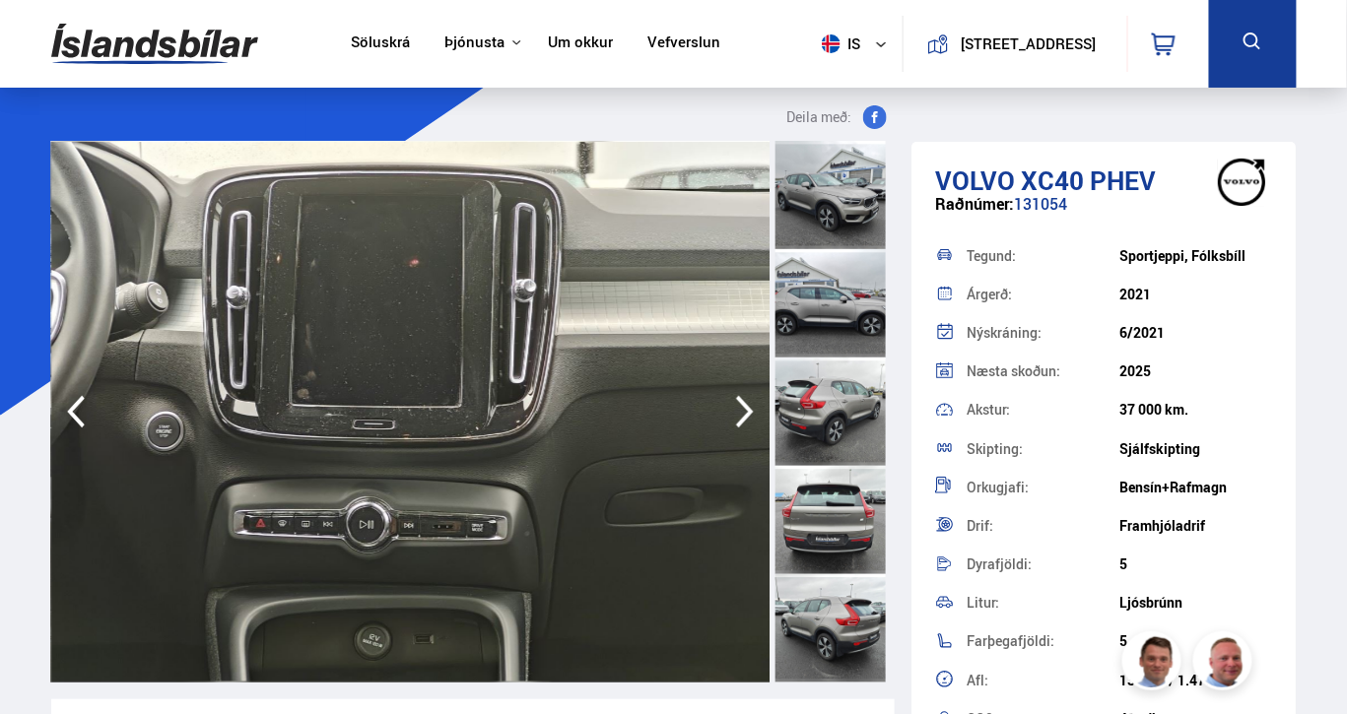
click at [735, 410] on icon "button" at bounding box center [744, 411] width 39 height 47
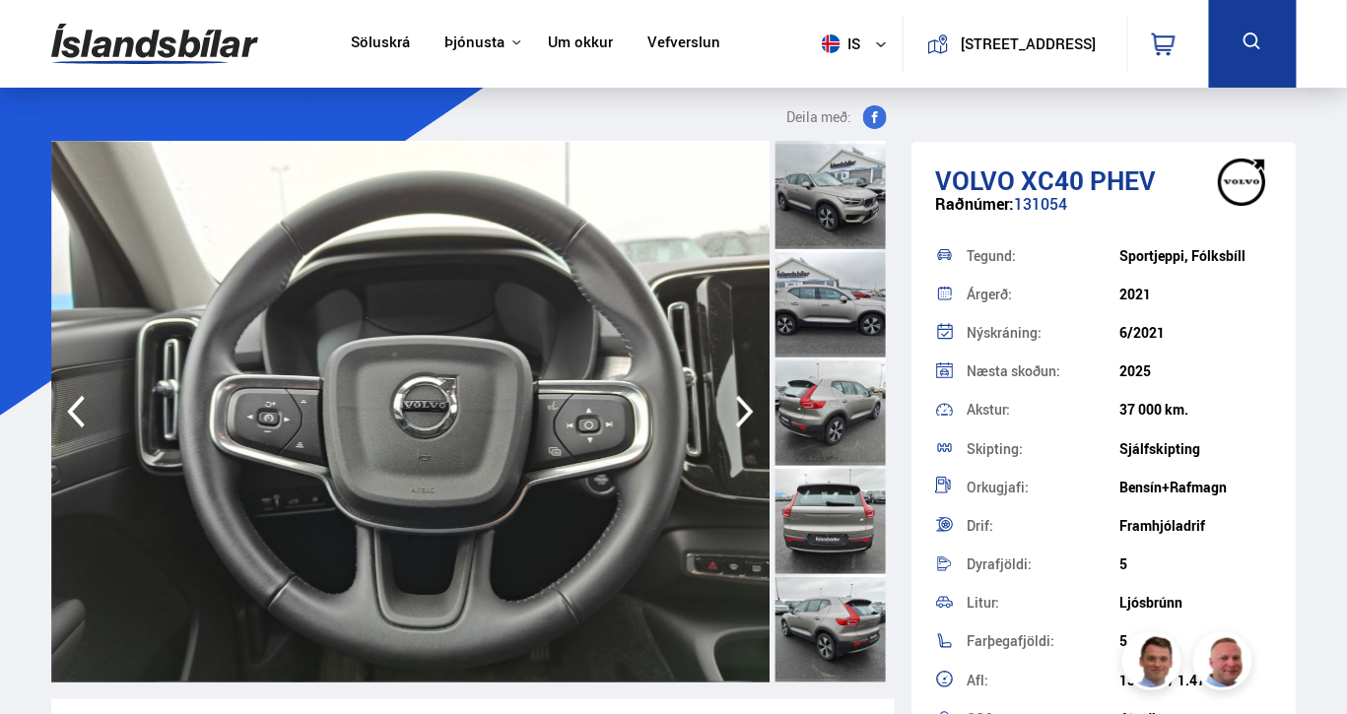
click at [735, 410] on icon "button" at bounding box center [744, 411] width 39 height 47
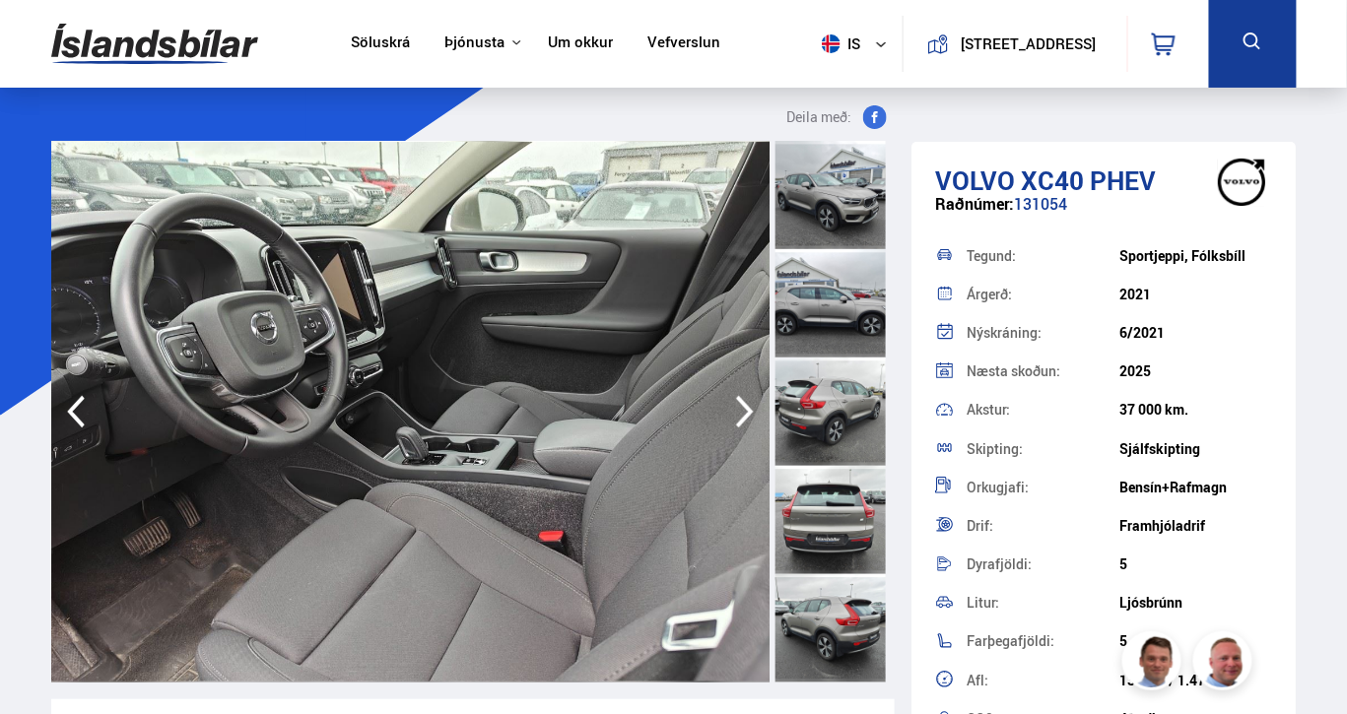
click at [735, 410] on icon "button" at bounding box center [744, 411] width 39 height 47
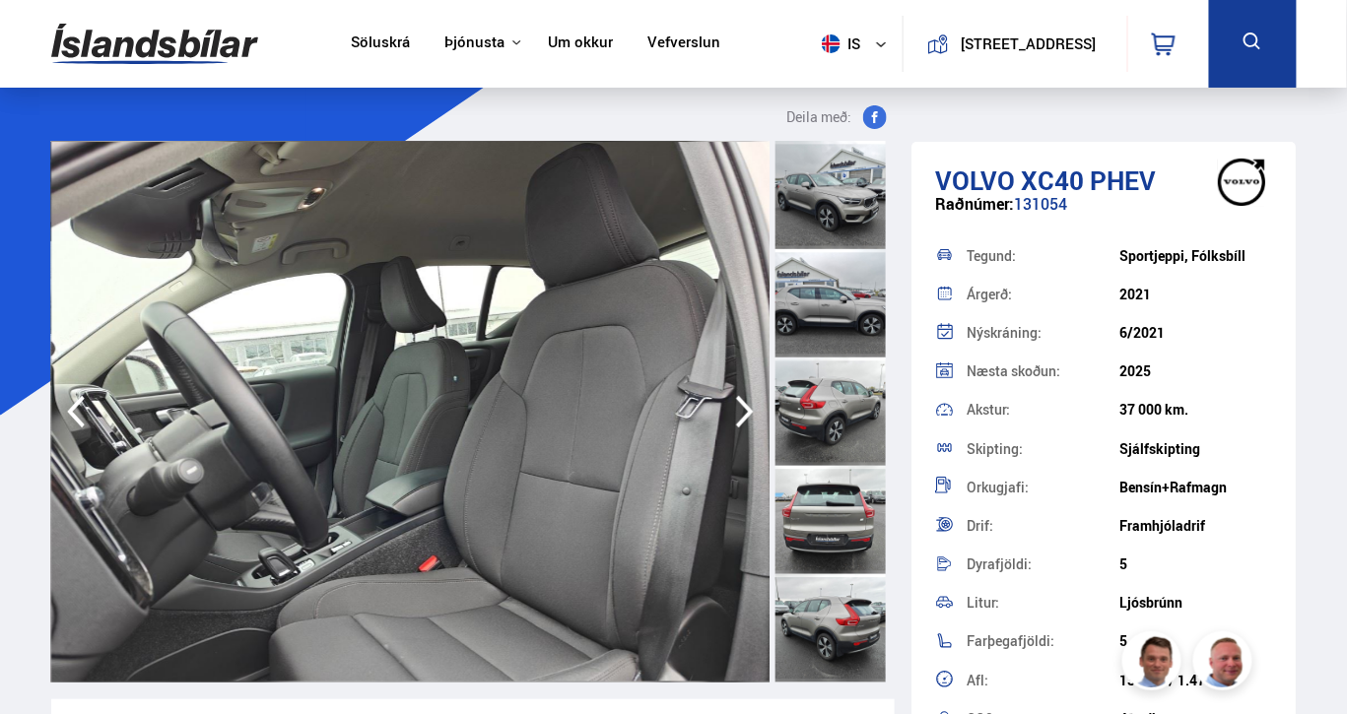
click at [735, 410] on icon "button" at bounding box center [744, 411] width 39 height 47
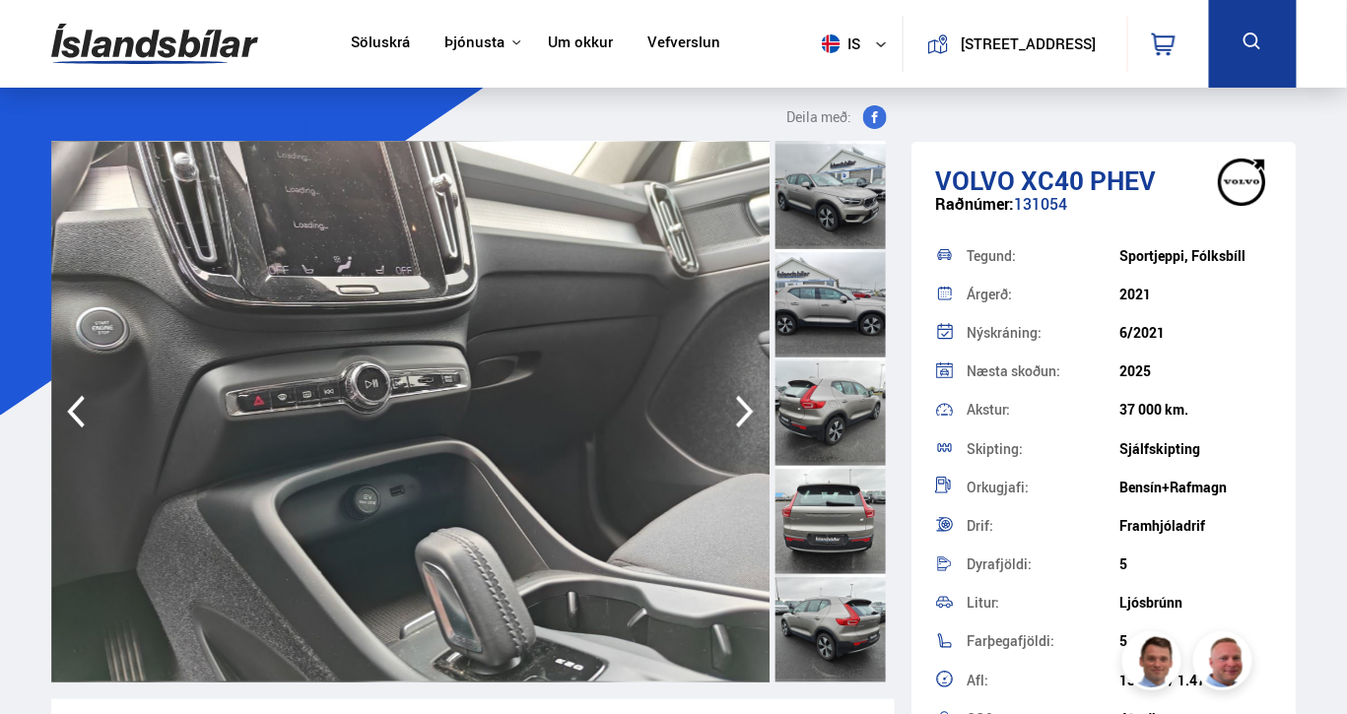
click at [735, 410] on icon "button" at bounding box center [744, 411] width 39 height 47
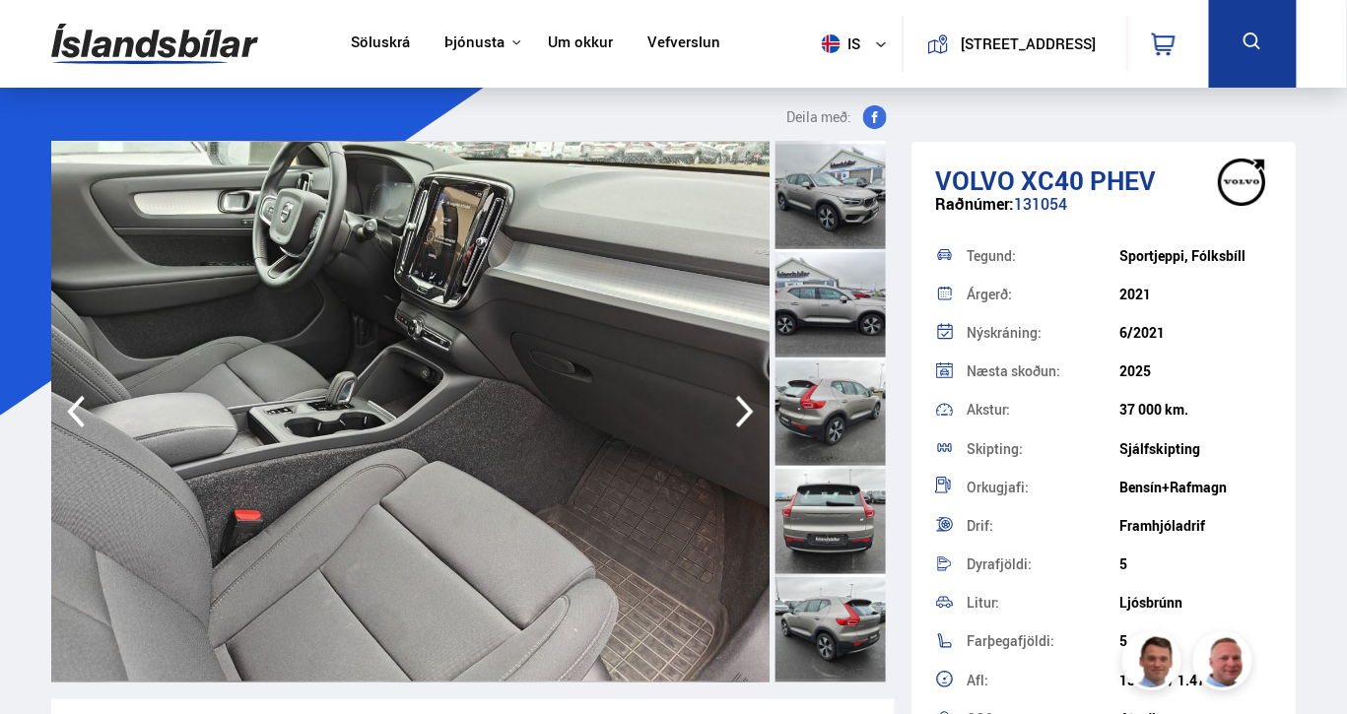
click at [735, 410] on icon "button" at bounding box center [744, 411] width 39 height 47
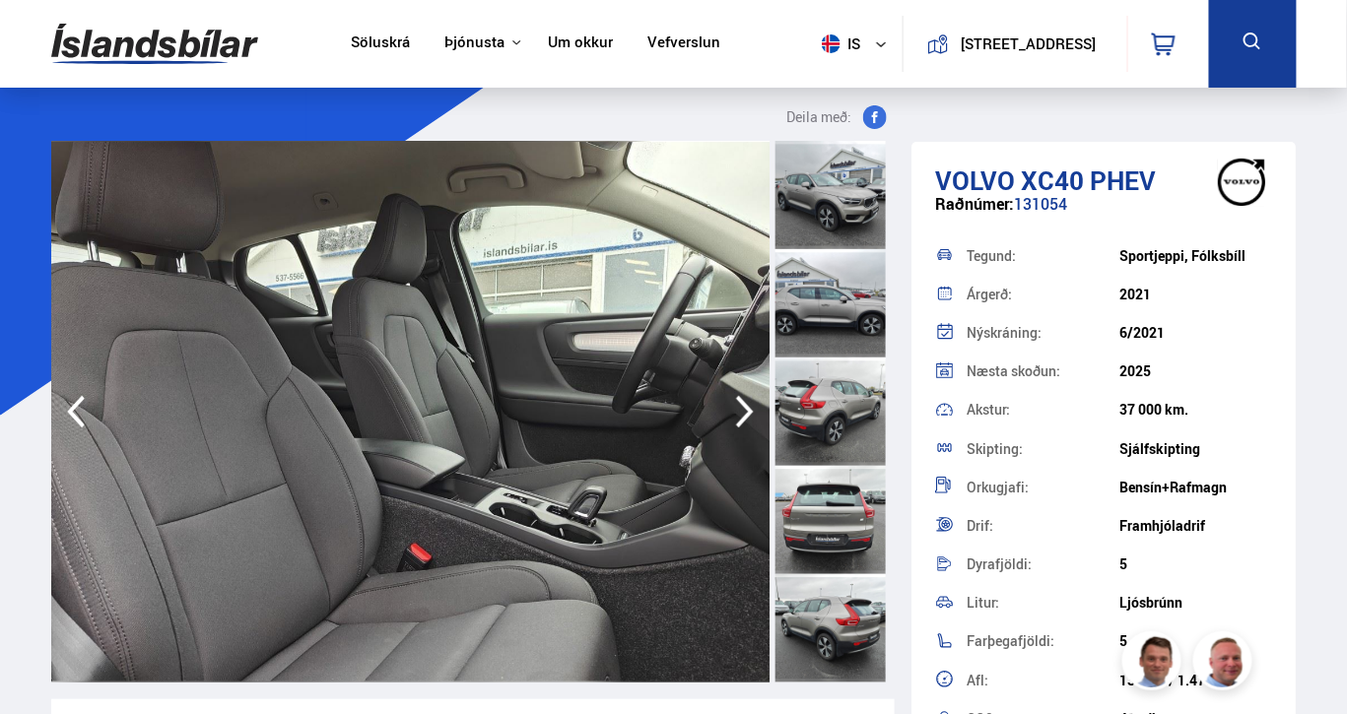
click at [735, 410] on icon "button" at bounding box center [744, 411] width 39 height 47
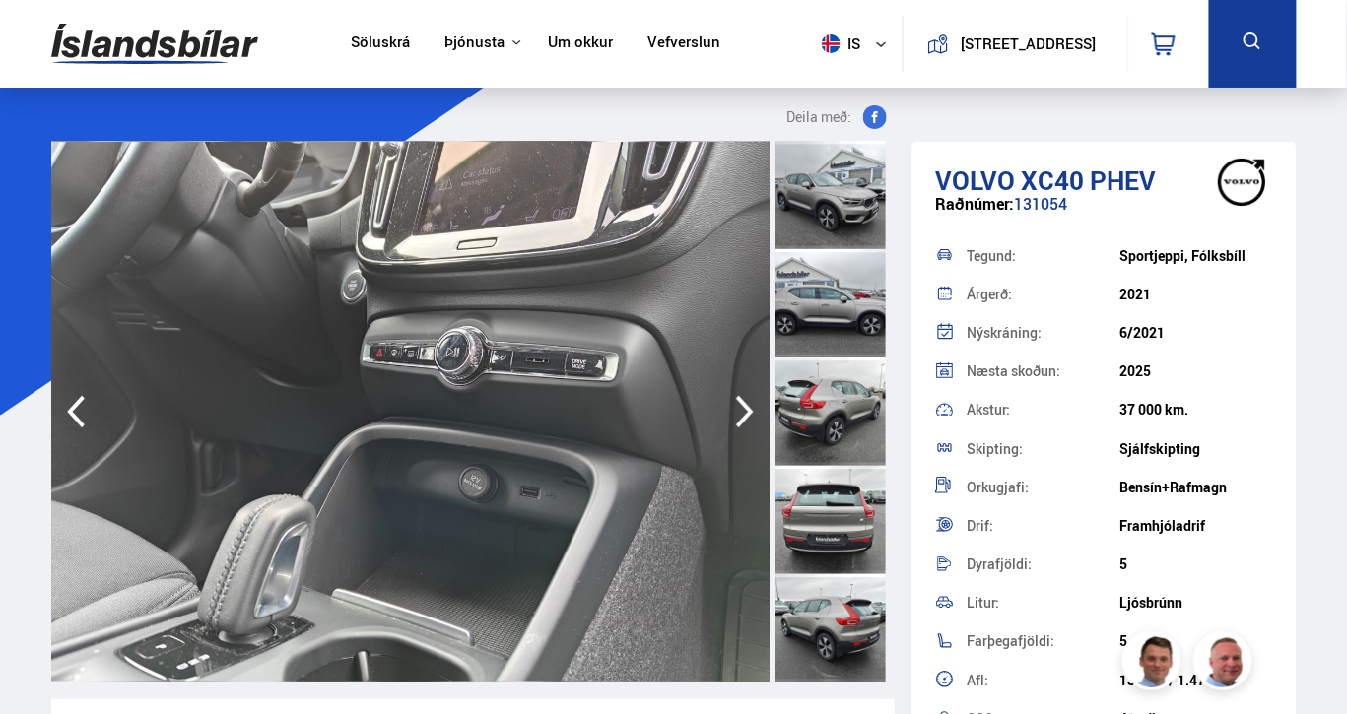
click at [735, 410] on icon "button" at bounding box center [744, 411] width 39 height 47
